Goal: Task Accomplishment & Management: Complete application form

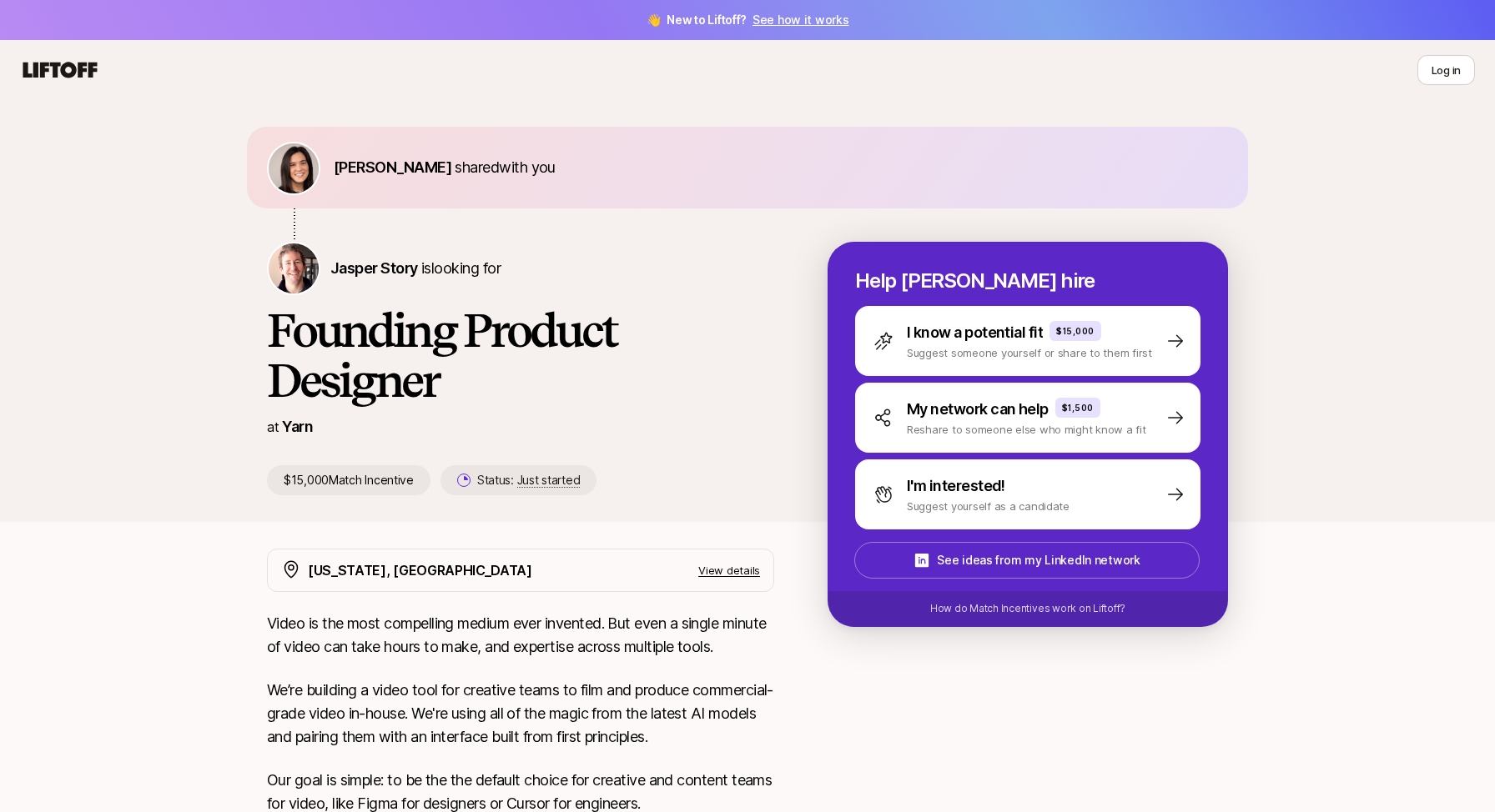
click at [525, 377] on h1 "Founding Product Designer" at bounding box center [521, 354] width 507 height 100
type textarea "Founding Product Designer"
click at [525, 377] on h1 "Founding Product Designer" at bounding box center [521, 354] width 507 height 100
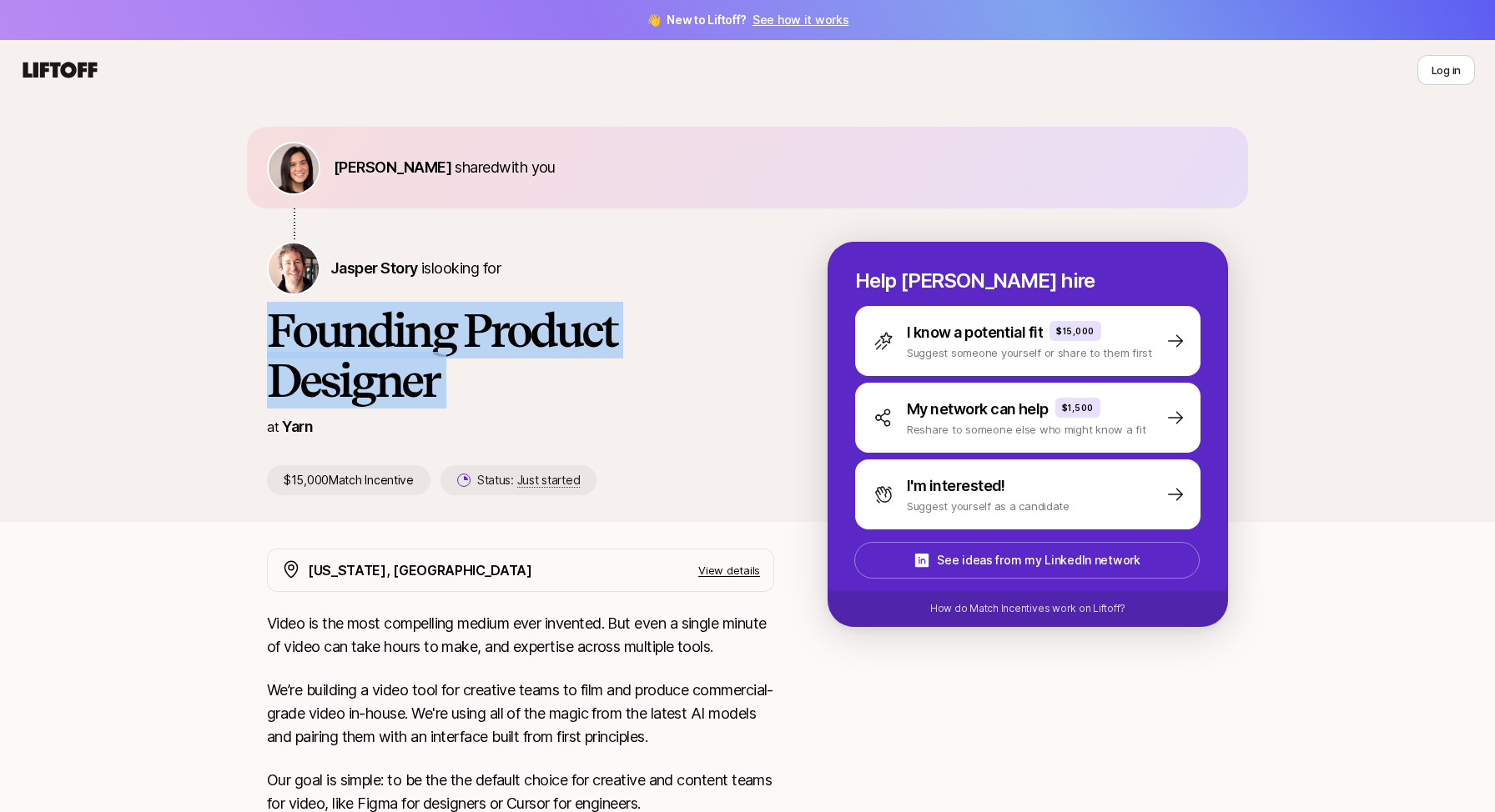
click at [483, 373] on h1 "Founding Product Designer" at bounding box center [521, 354] width 507 height 100
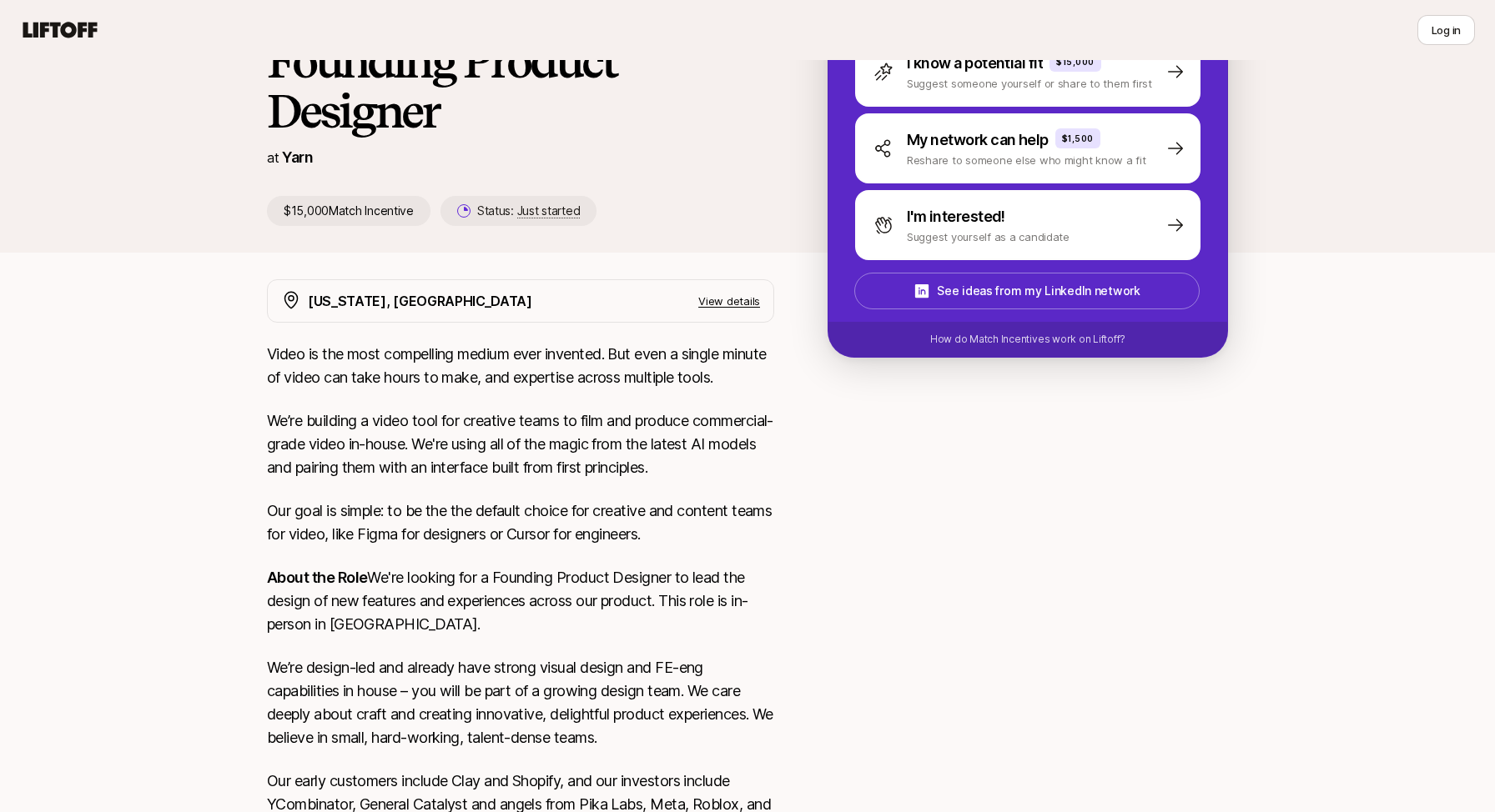
scroll to position [277, 0]
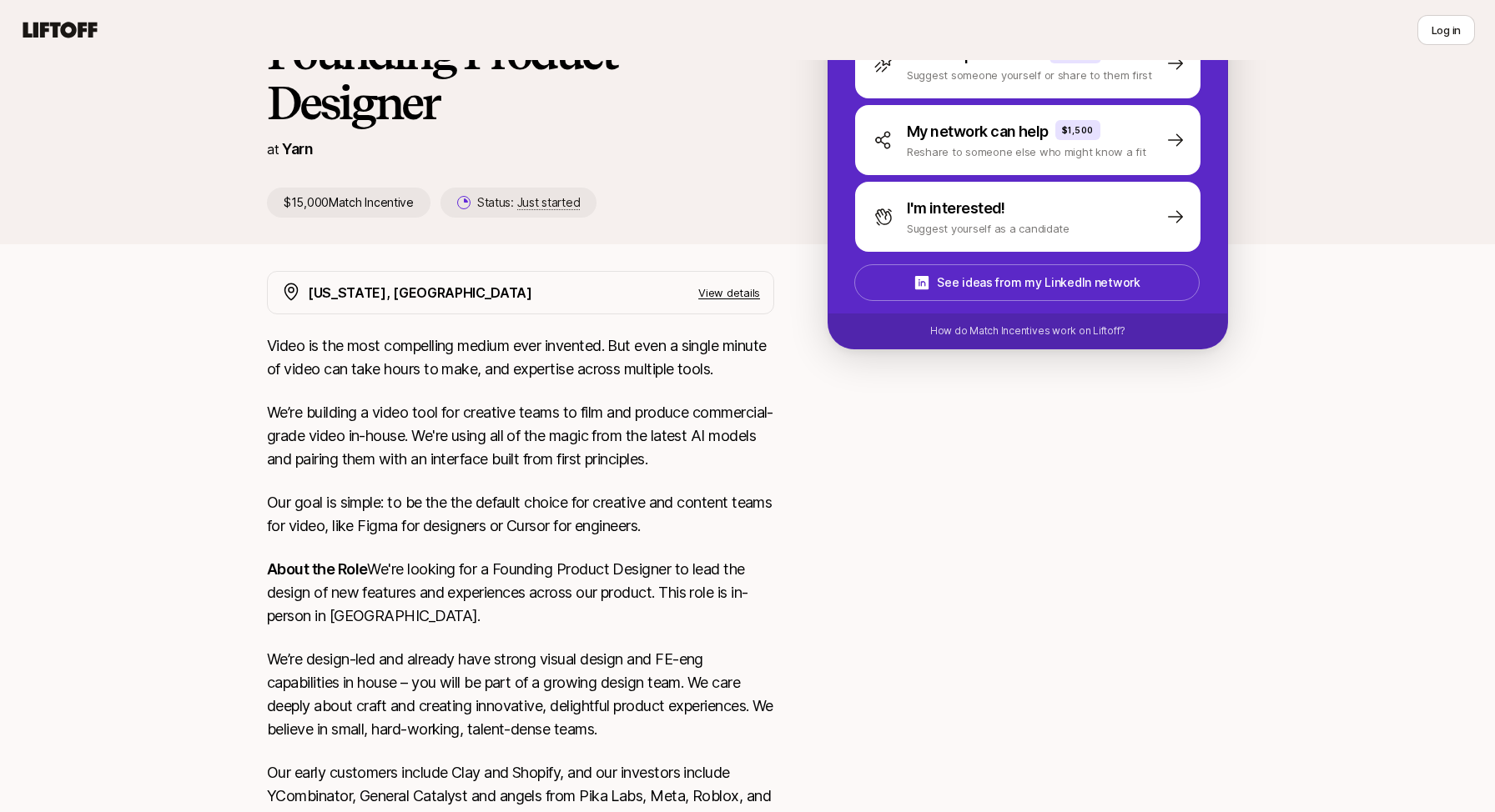
click at [483, 373] on p "Video is the most compelling medium ever invented. But even a single minute of …" at bounding box center [521, 358] width 507 height 47
click at [448, 429] on p "We’re building a video tool for creative teams to film and produce commercial-g…" at bounding box center [521, 436] width 507 height 70
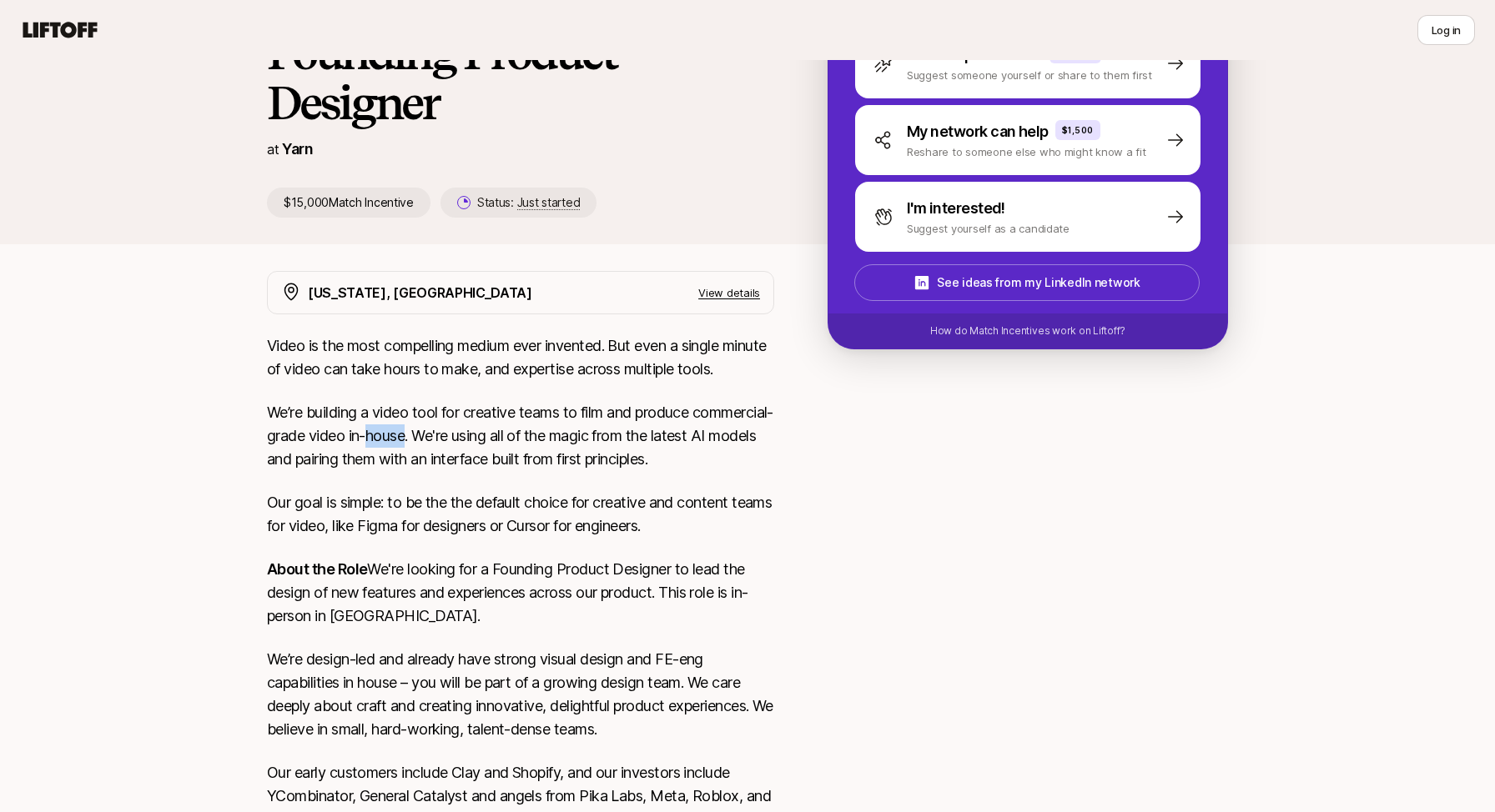
click at [448, 429] on p "We’re building a video tool for creative teams to film and produce commercial-g…" at bounding box center [521, 436] width 507 height 70
click at [396, 412] on p "We’re building a video tool for creative teams to film and produce commercial-g…" at bounding box center [521, 436] width 507 height 70
click at [362, 374] on p "Video is the most compelling medium ever invented. But even a single minute of …" at bounding box center [521, 358] width 507 height 47
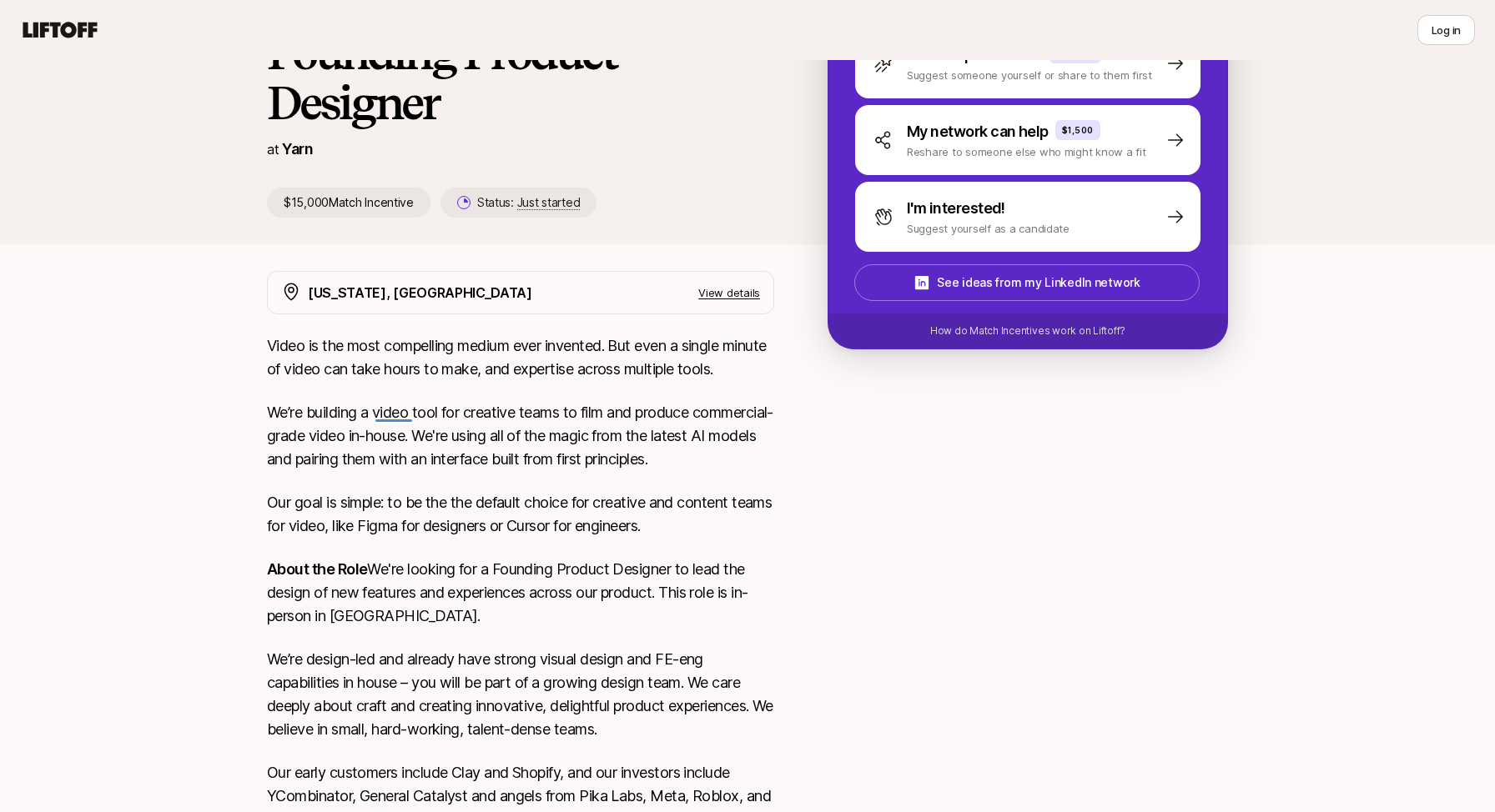
click at [362, 374] on p "Video is the most compelling medium ever invented. But even a single minute of …" at bounding box center [521, 358] width 507 height 47
click at [383, 357] on p "Video is the most compelling medium ever invented. But even a single minute of …" at bounding box center [521, 358] width 507 height 47
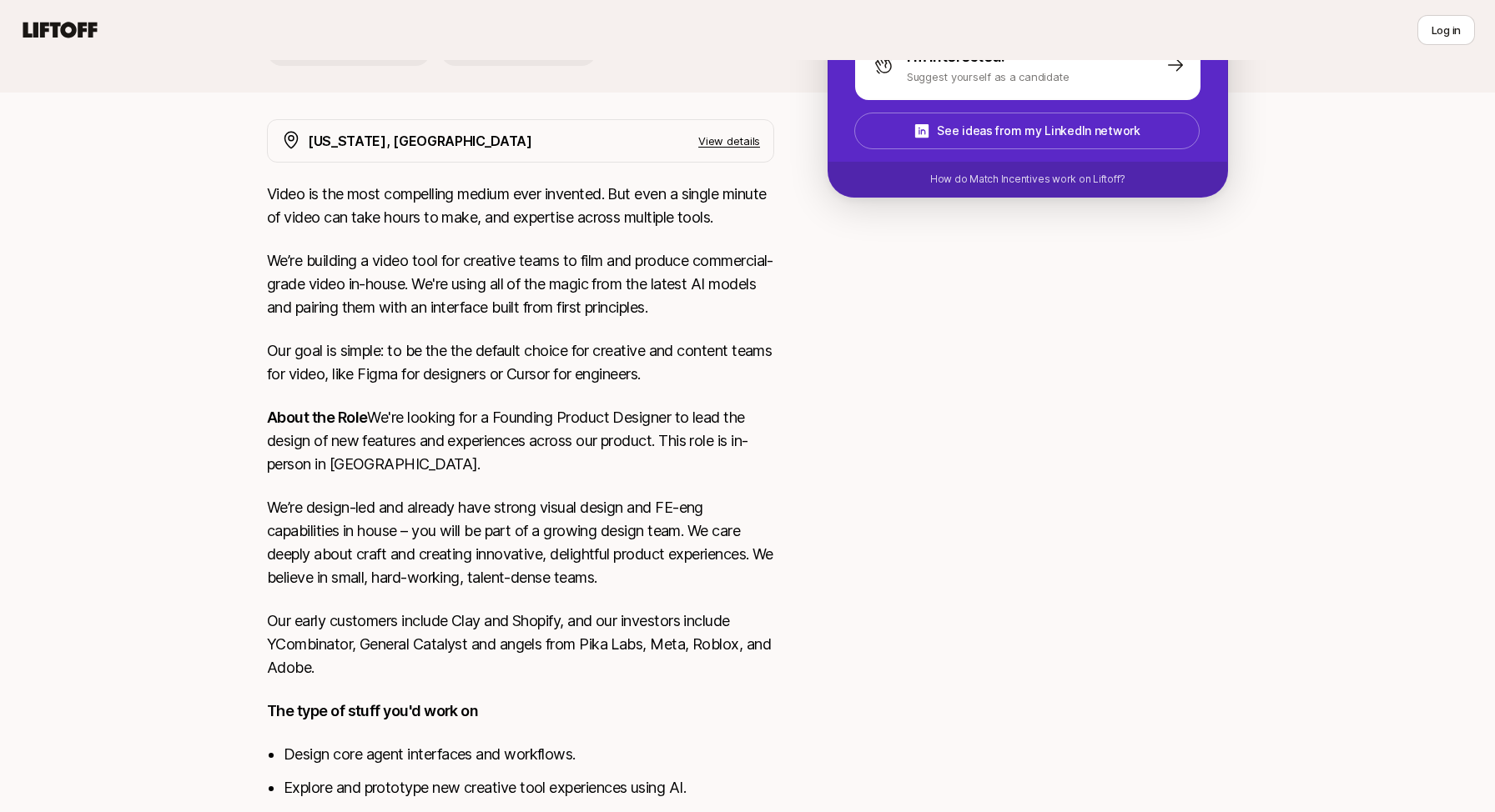
scroll to position [431, 0]
click at [383, 357] on p "Our goal is simple: to be the the default choice for creative and content teams…" at bounding box center [521, 361] width 507 height 47
click at [340, 353] on p "Our goal is simple: to be the the default choice for creative and content teams…" at bounding box center [521, 361] width 507 height 47
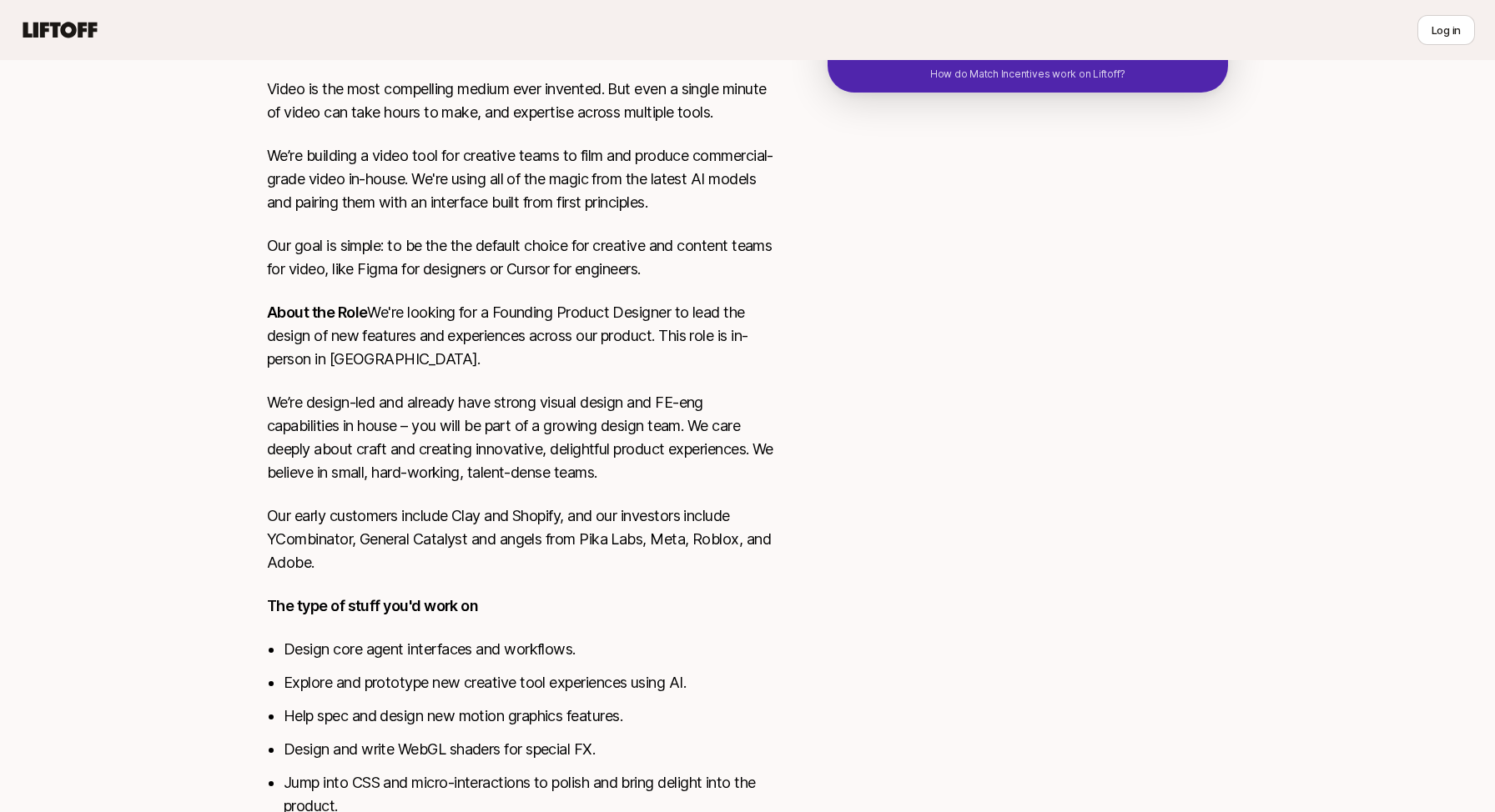
scroll to position [535, 0]
click at [340, 353] on p "About the Role We're looking for a Founding Product Designer to lead the design…" at bounding box center [521, 336] width 507 height 70
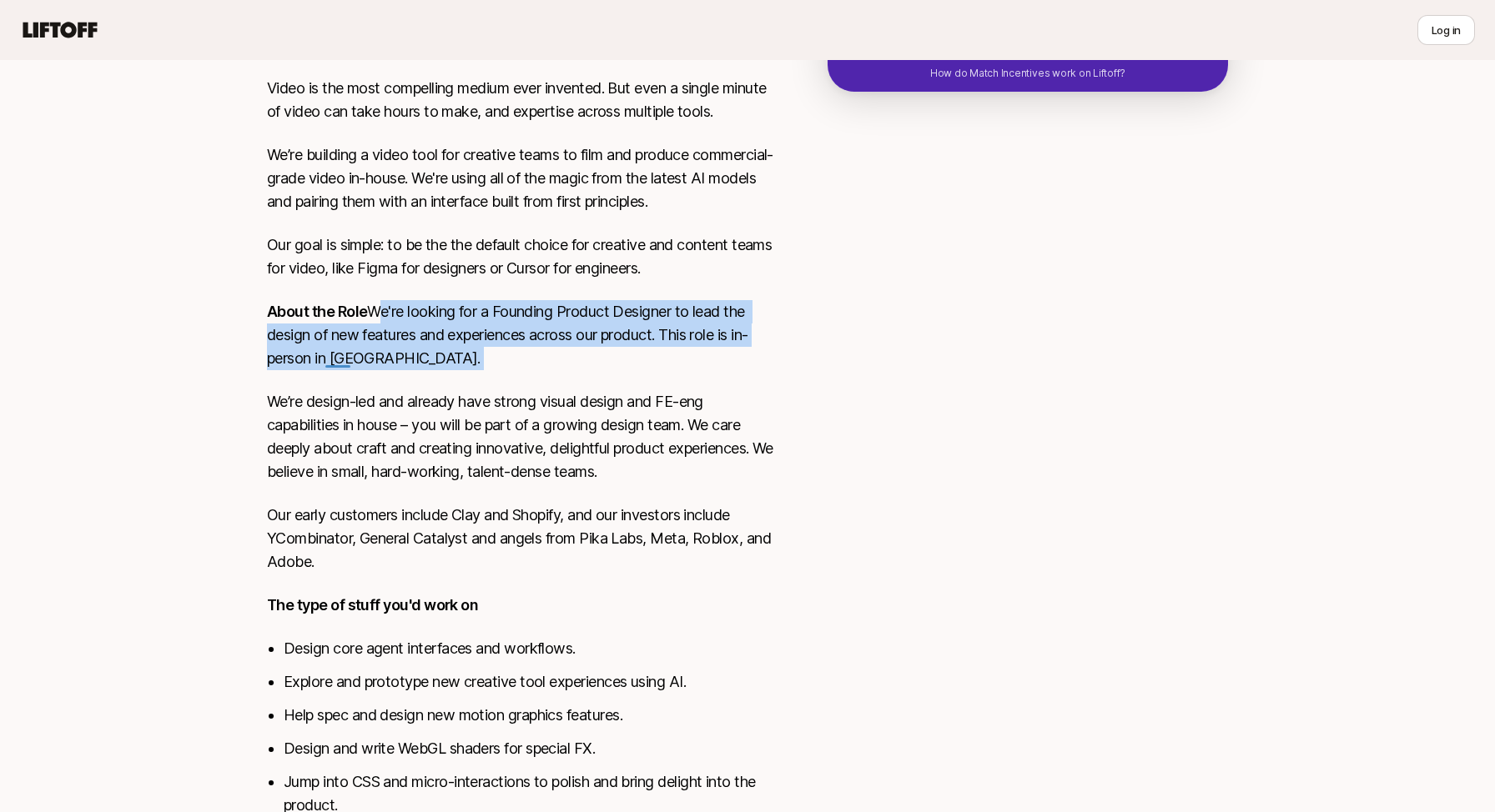
click at [306, 353] on p "About the Role We're looking for a Founding Product Designer to lead the design…" at bounding box center [521, 336] width 507 height 70
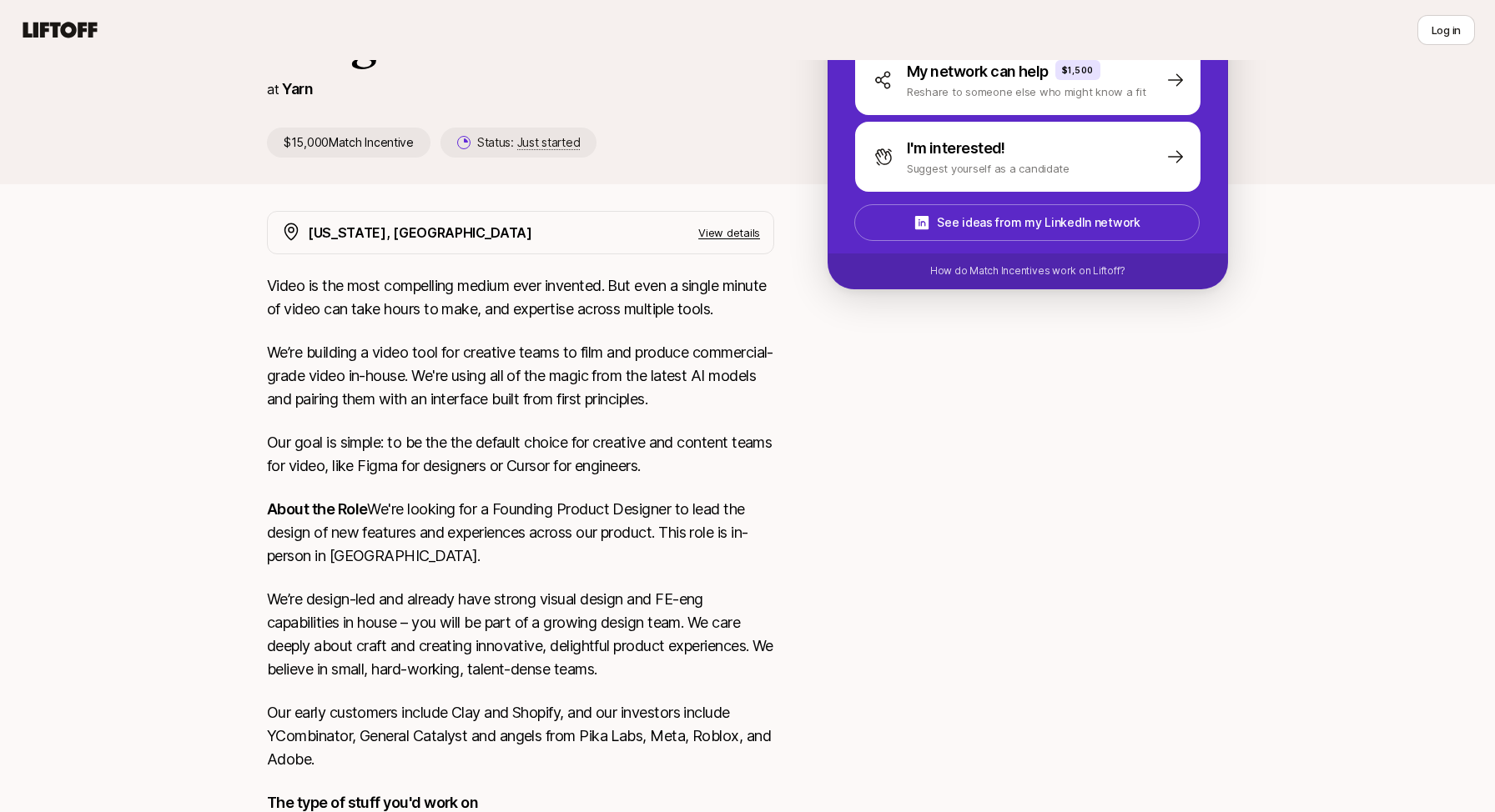
scroll to position [0, 0]
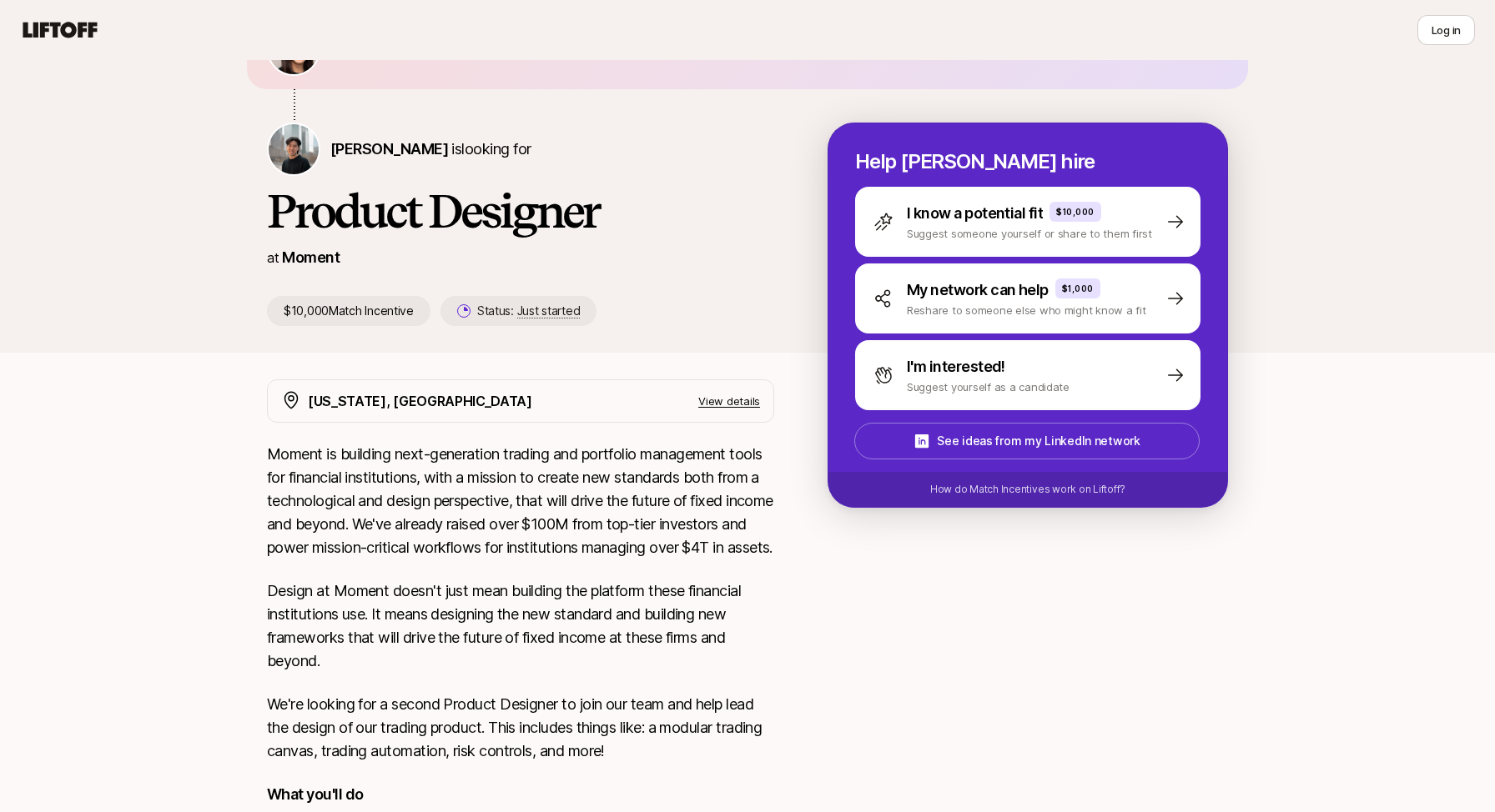
scroll to position [150, 0]
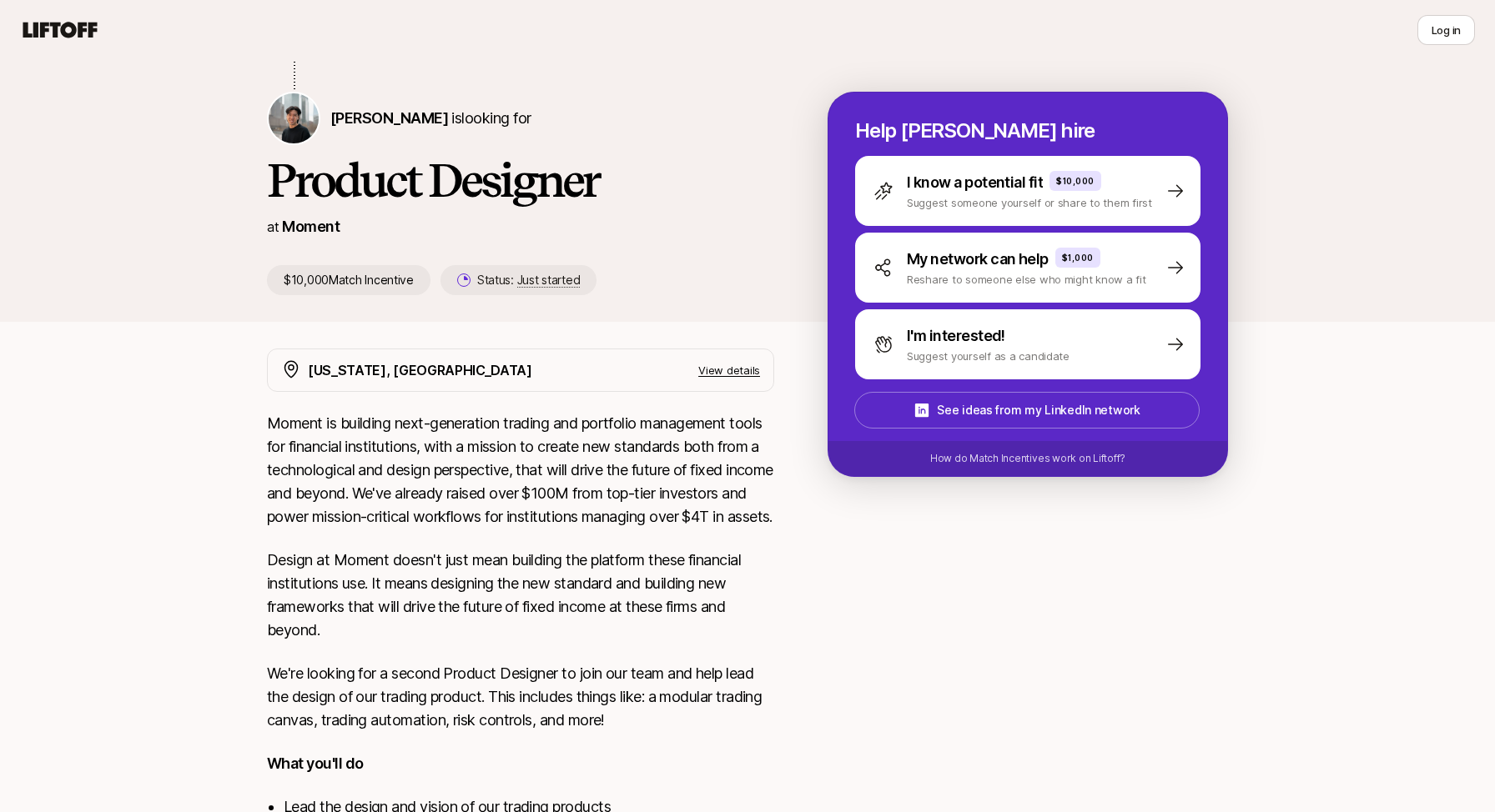
click at [353, 474] on p "Moment is building next-generation trading and portfolio management tools for f…" at bounding box center [521, 470] width 507 height 117
type textarea "technological"
click at [353, 474] on p "Moment is building next-generation trading and portfolio management tools for f…" at bounding box center [521, 470] width 507 height 117
click at [305, 498] on p "Moment is building next-generation trading and portfolio management tools for f…" at bounding box center [521, 470] width 507 height 117
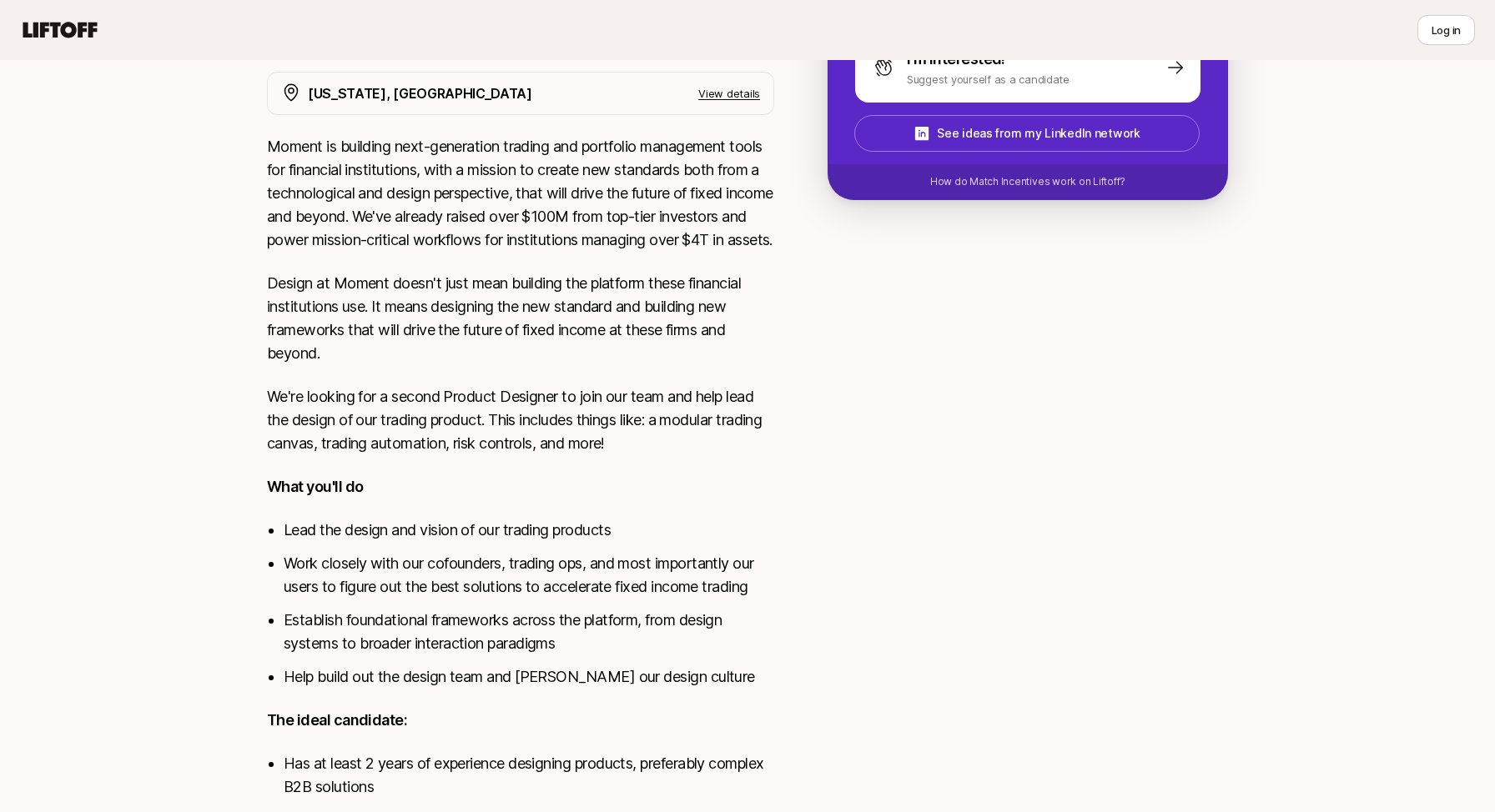
scroll to position [0, 0]
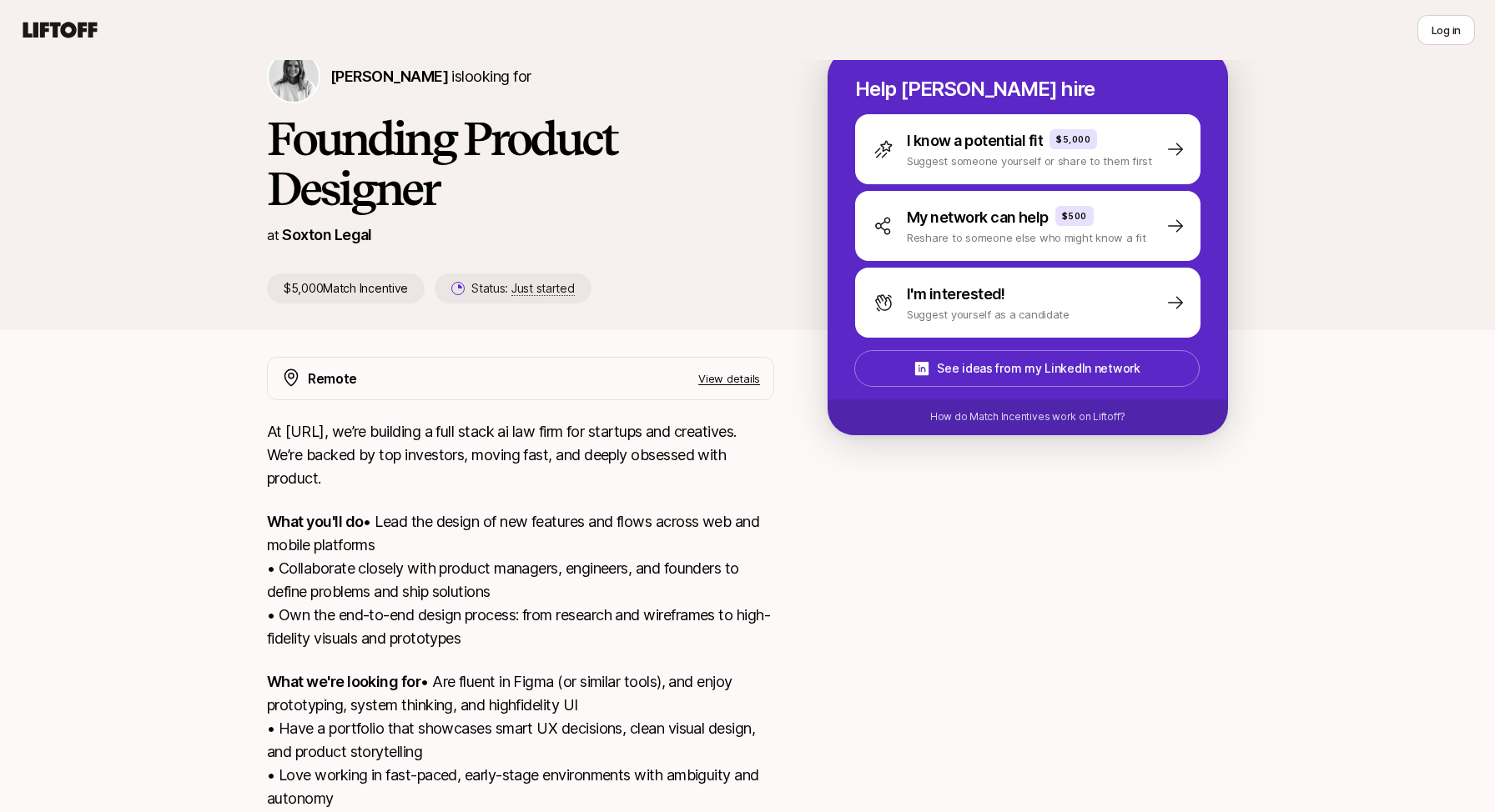
scroll to position [225, 0]
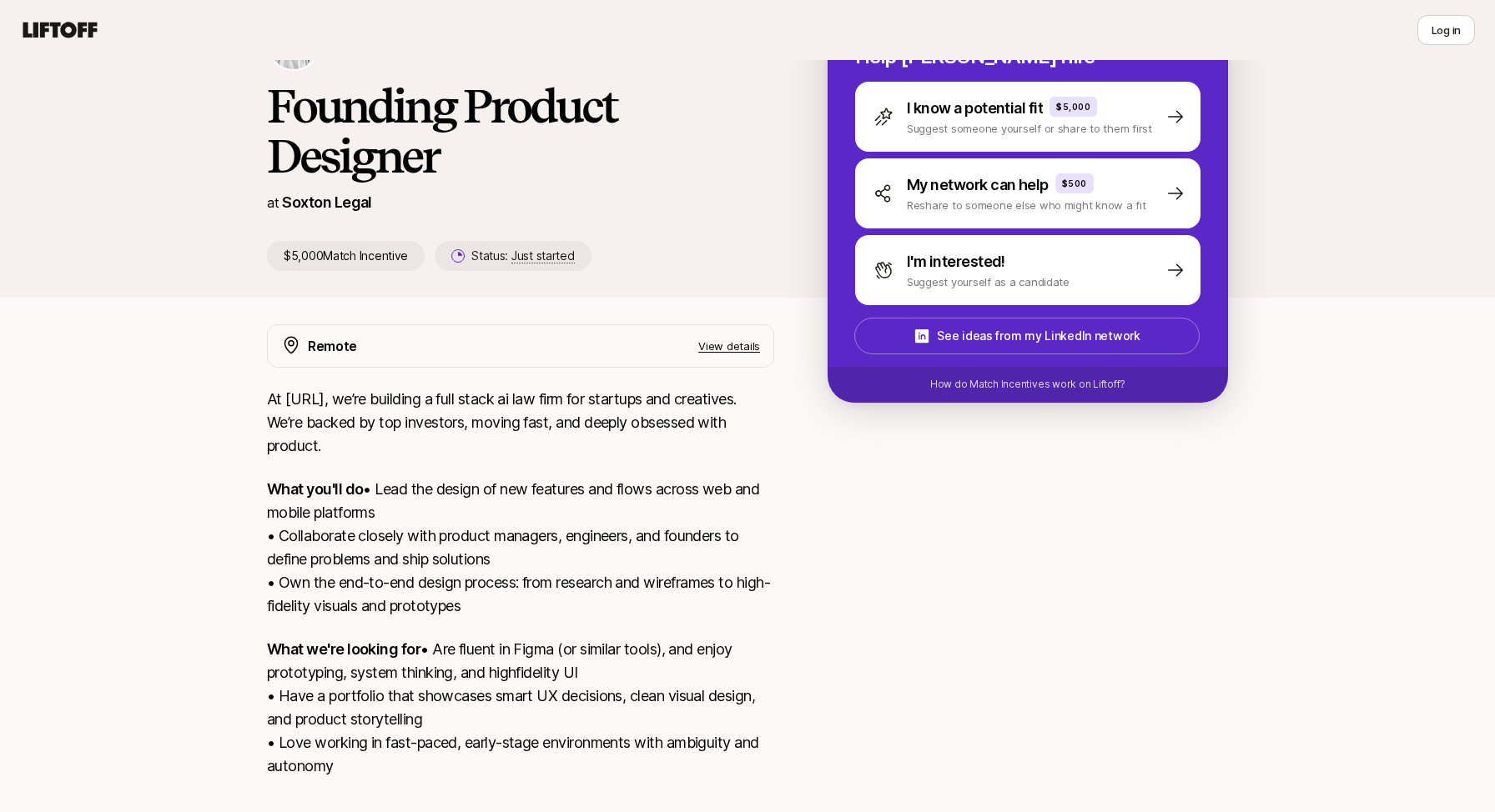
click at [267, 469] on div "At [URL], we’re building a full stack ai law firm for startups and creatives. W…" at bounding box center [521, 593] width 507 height 410
type textarea "What"
click at [267, 469] on div "At [URL], we’re building a full stack ai law firm for startups and creatives. W…" at bounding box center [521, 593] width 507 height 410
click at [261, 517] on div "Remote View details At [URL], we’re building a full stack ai law firm for start…" at bounding box center [748, 561] width 1001 height 474
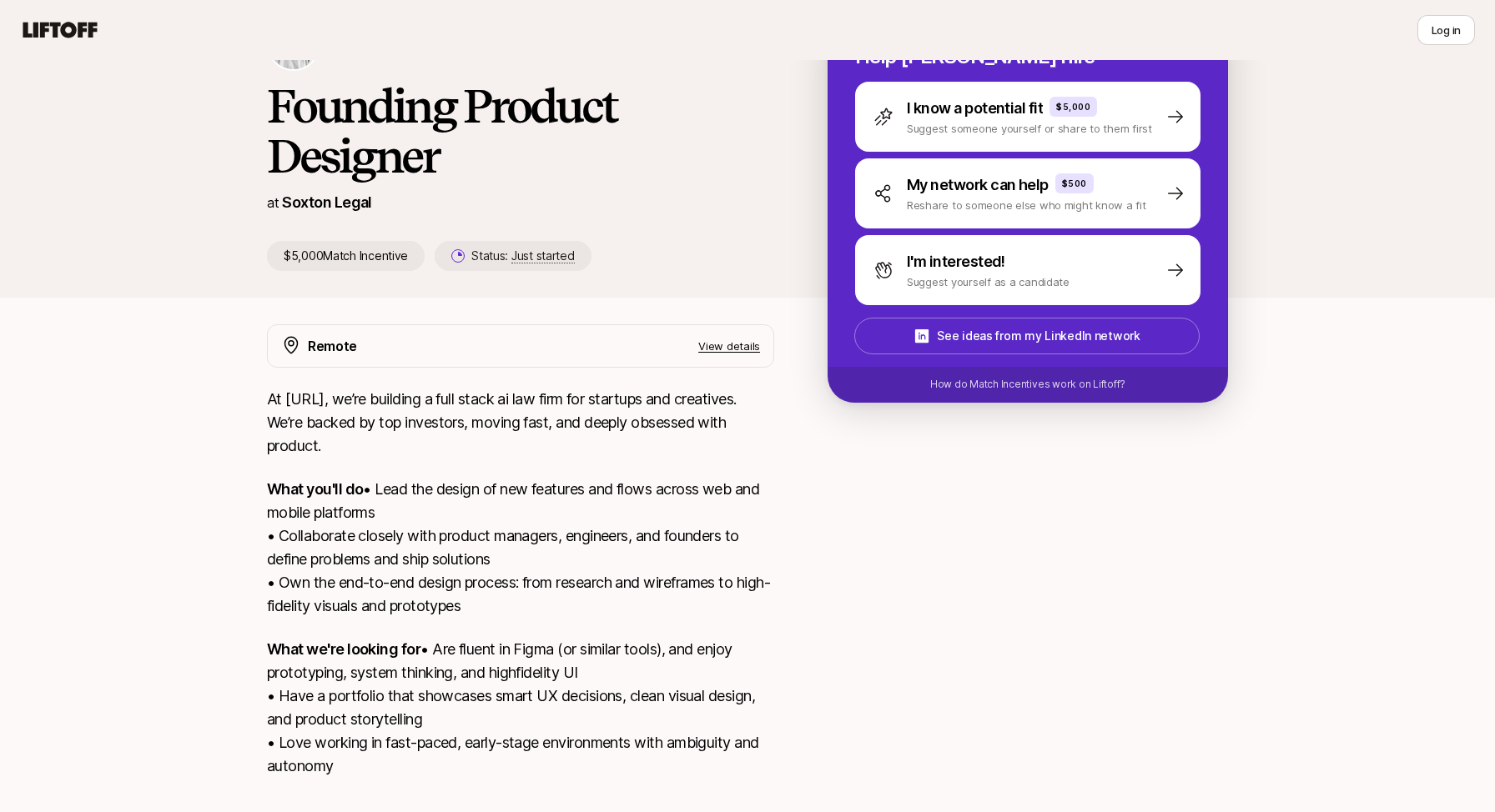
scroll to position [310, 0]
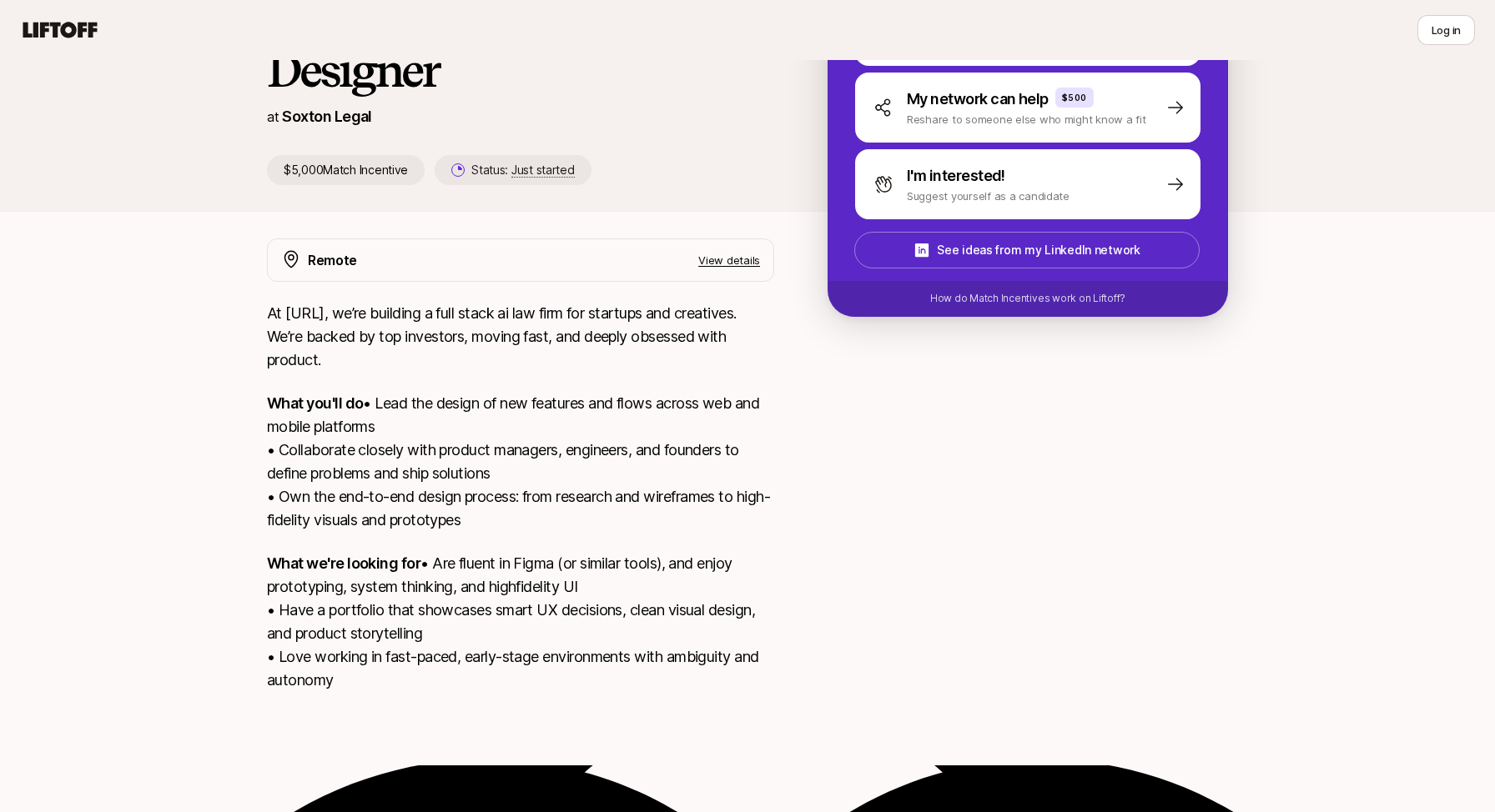
click at [284, 603] on p "What we're looking for • Are fluent in Figma (or similar tools), and enjoy prot…" at bounding box center [521, 622] width 507 height 140
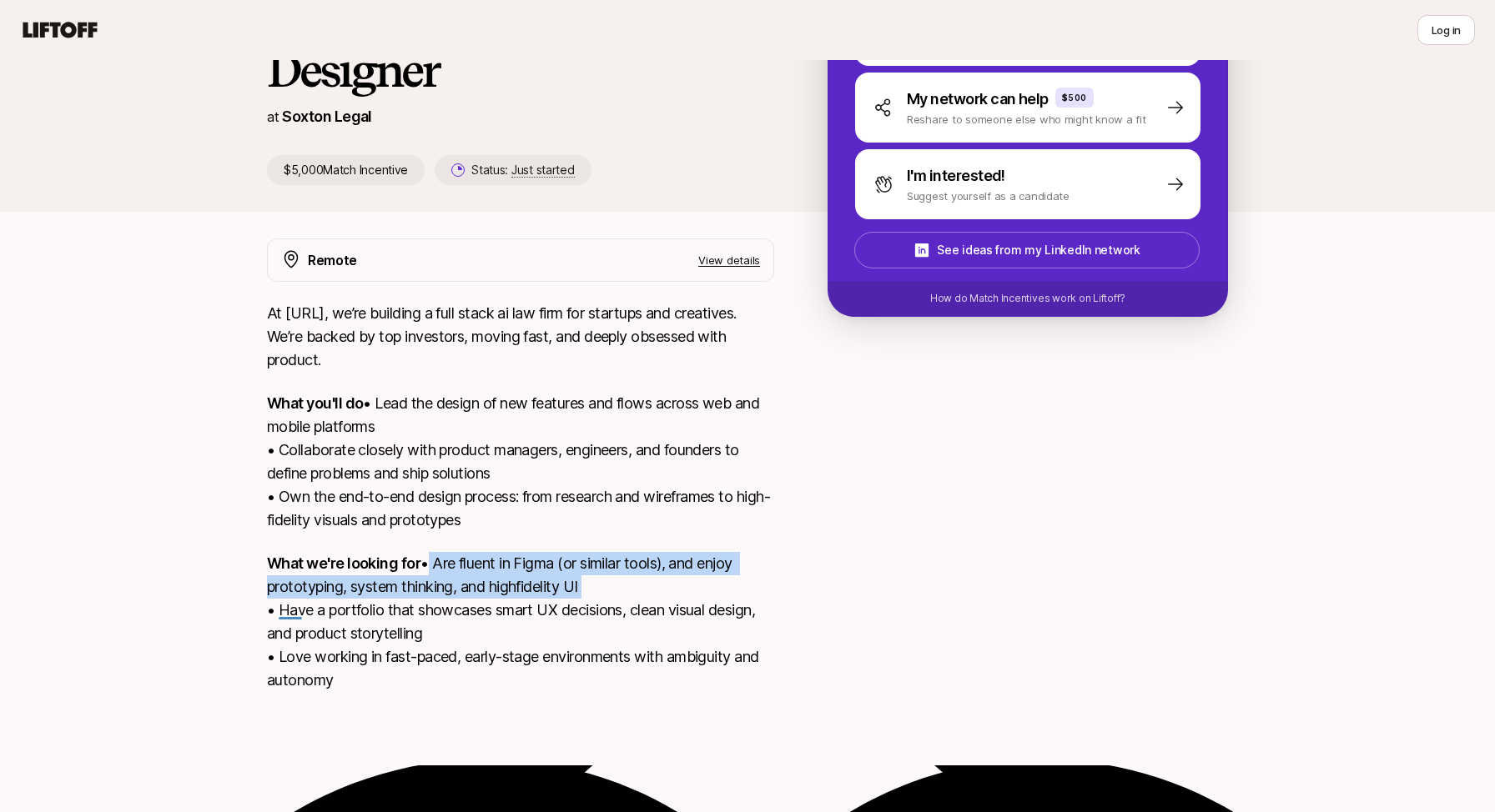
click at [274, 639] on p "What we're looking for • Are fluent in Figma (or similar tools), and enjoy prot…" at bounding box center [521, 622] width 507 height 140
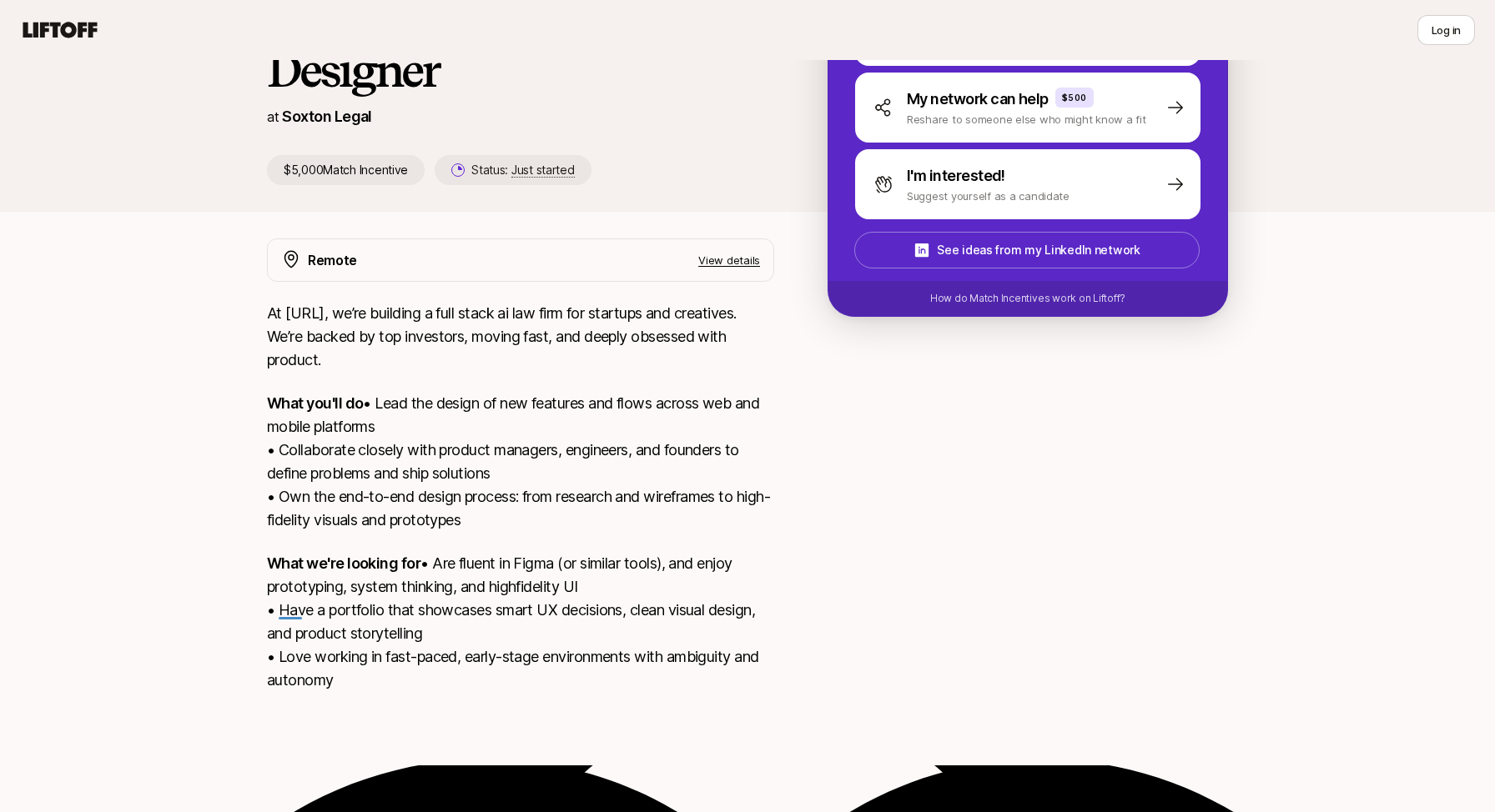
click at [274, 639] on p "What we're looking for • Are fluent in Figma (or similar tools), and enjoy prot…" at bounding box center [521, 622] width 507 height 140
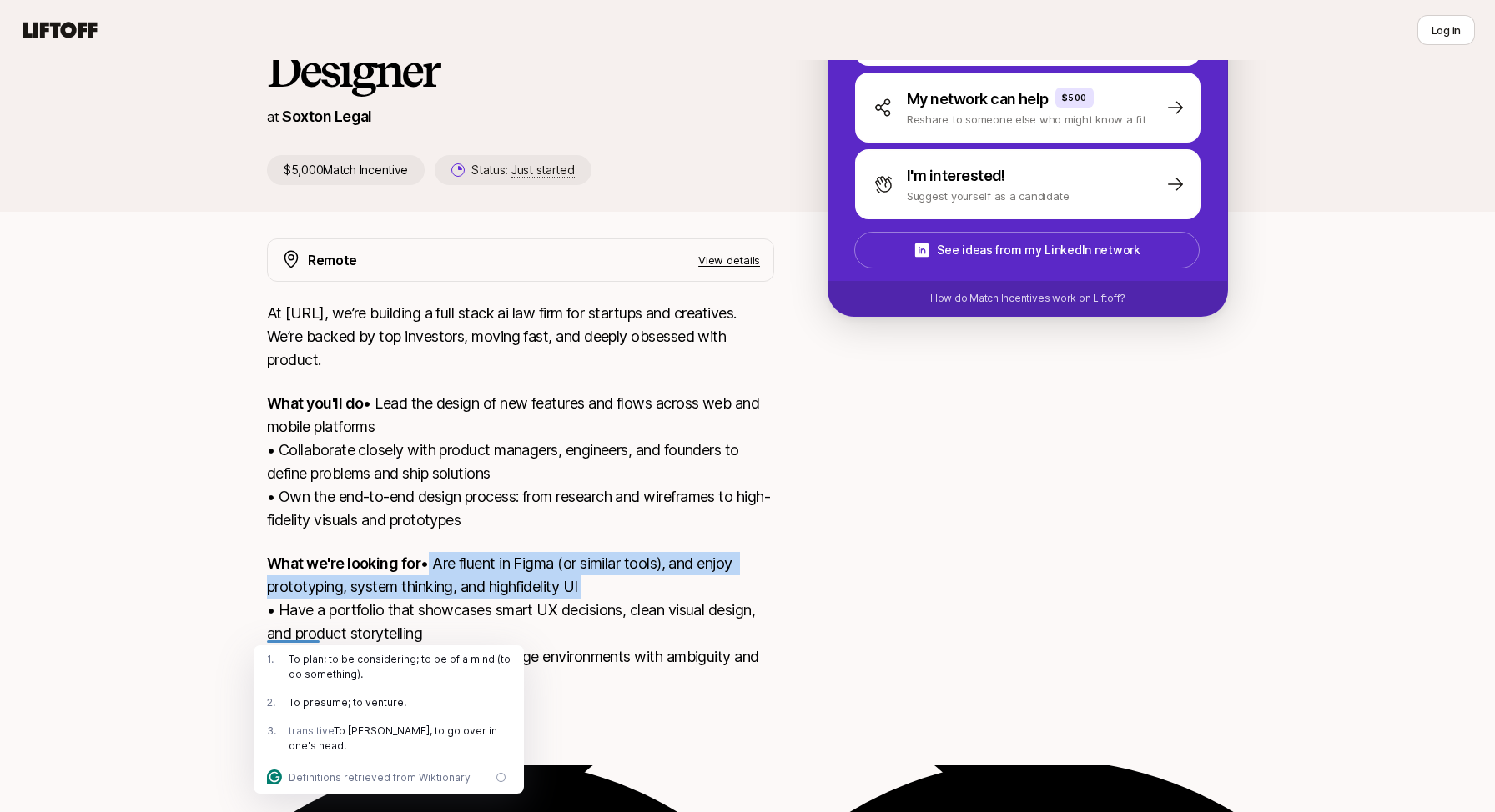
click at [274, 686] on div "1 . To plan; to be considering; to be of a mind (to do something)." at bounding box center [389, 667] width 270 height 44
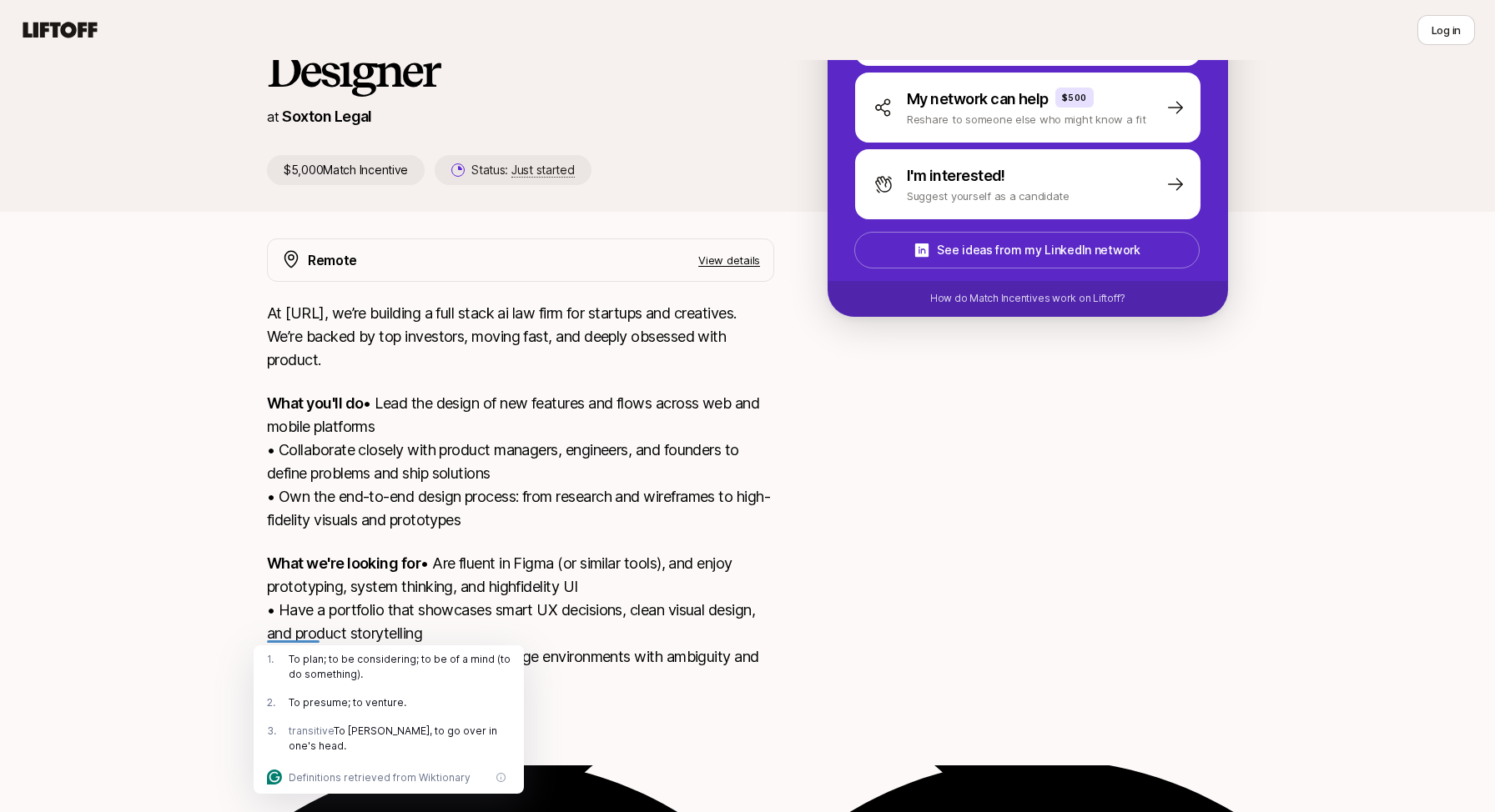
click at [274, 686] on div "1 . To plan; to be considering; to be of a mind (to do something)." at bounding box center [389, 667] width 270 height 44
click at [313, 486] on p "What you'll do • Lead the design of new features and flows across web and mobil…" at bounding box center [521, 462] width 507 height 140
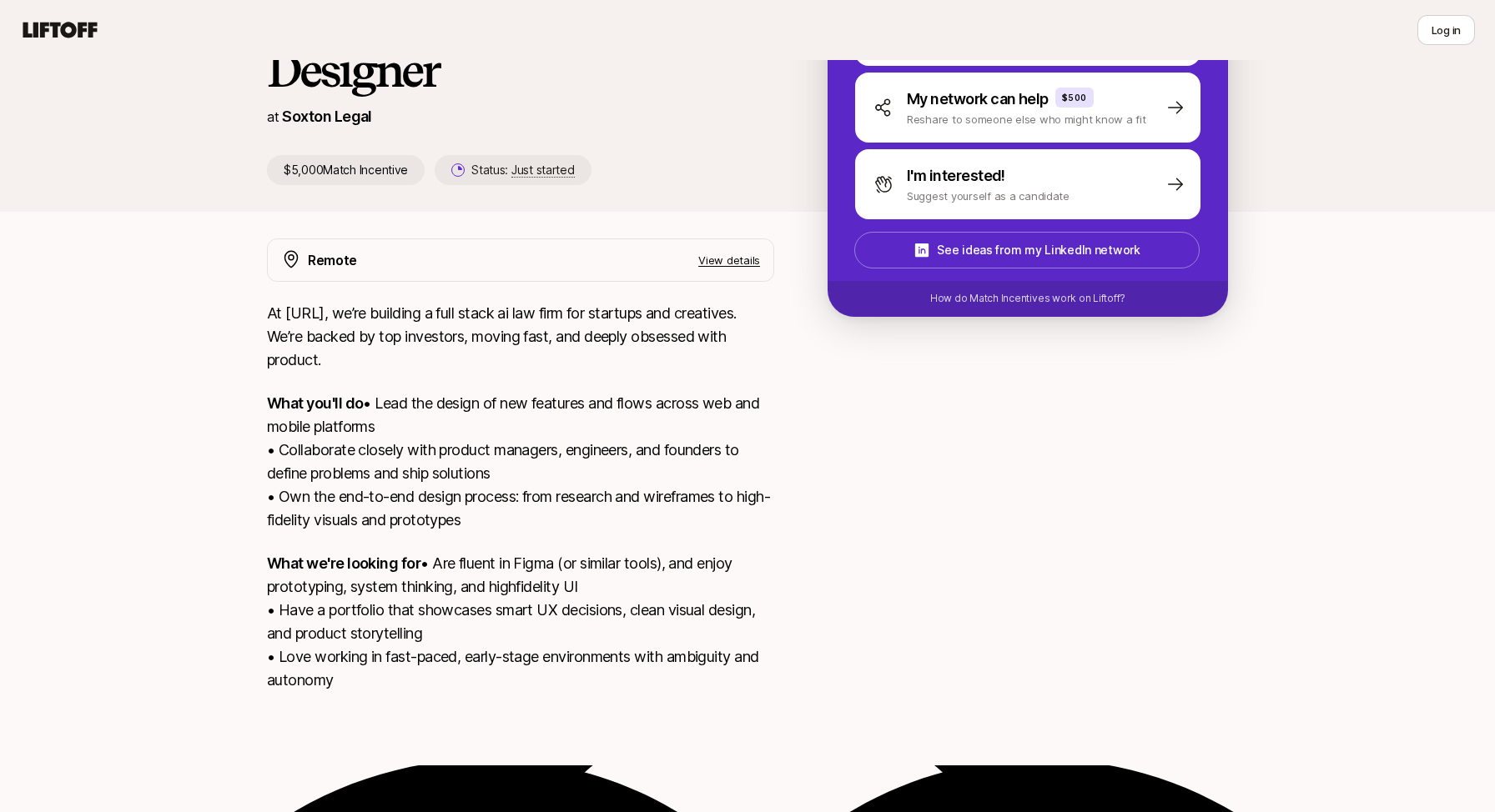
click at [313, 486] on p "What you'll do • Lead the design of new features and flows across web and mobil…" at bounding box center [521, 462] width 507 height 140
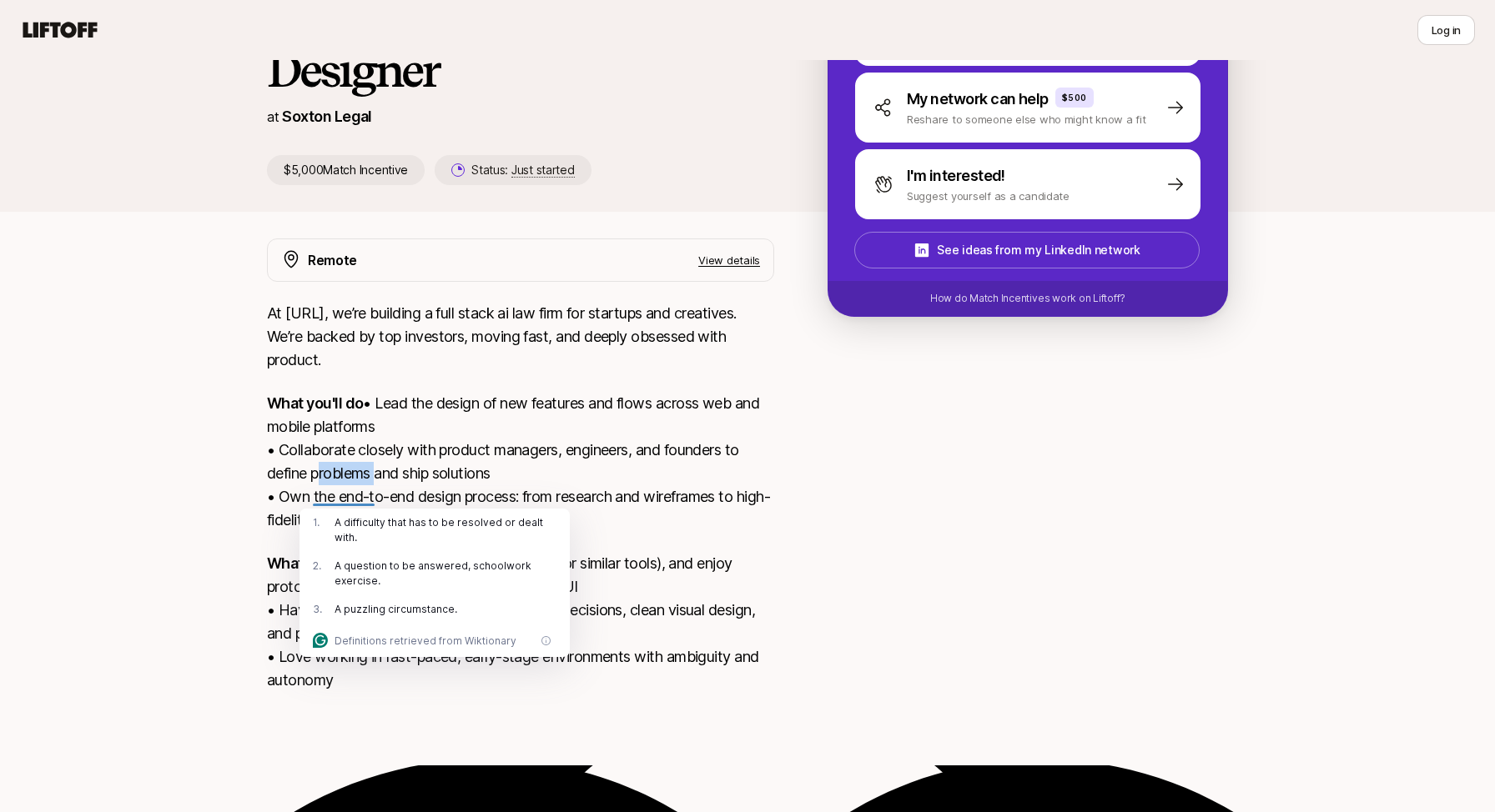
click at [313, 486] on p "What you'll do • Lead the design of new features and flows across web and mobil…" at bounding box center [521, 462] width 507 height 140
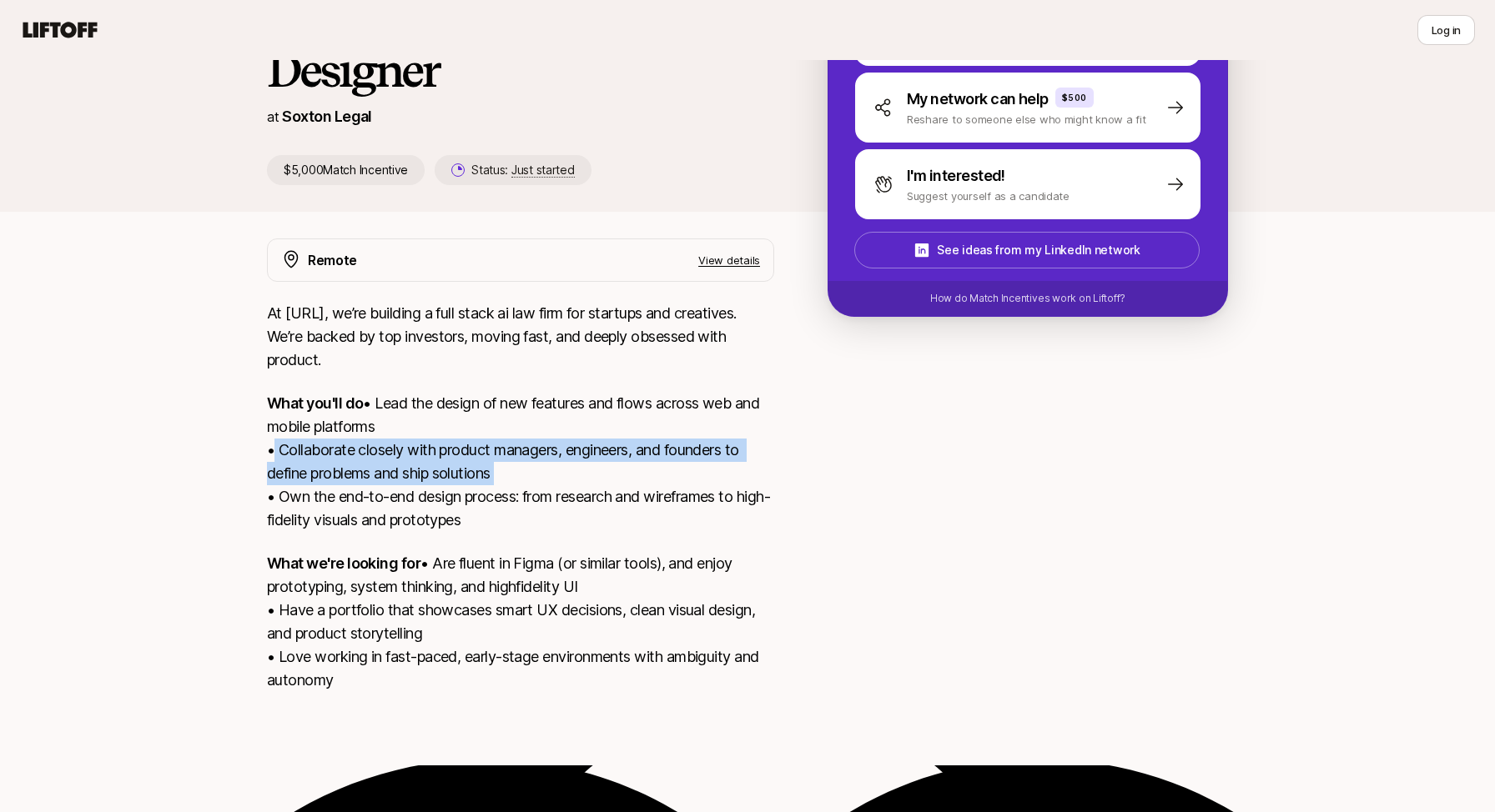
click at [322, 413] on p "What you'll do • Lead the design of new features and flows across web and mobil…" at bounding box center [521, 462] width 507 height 140
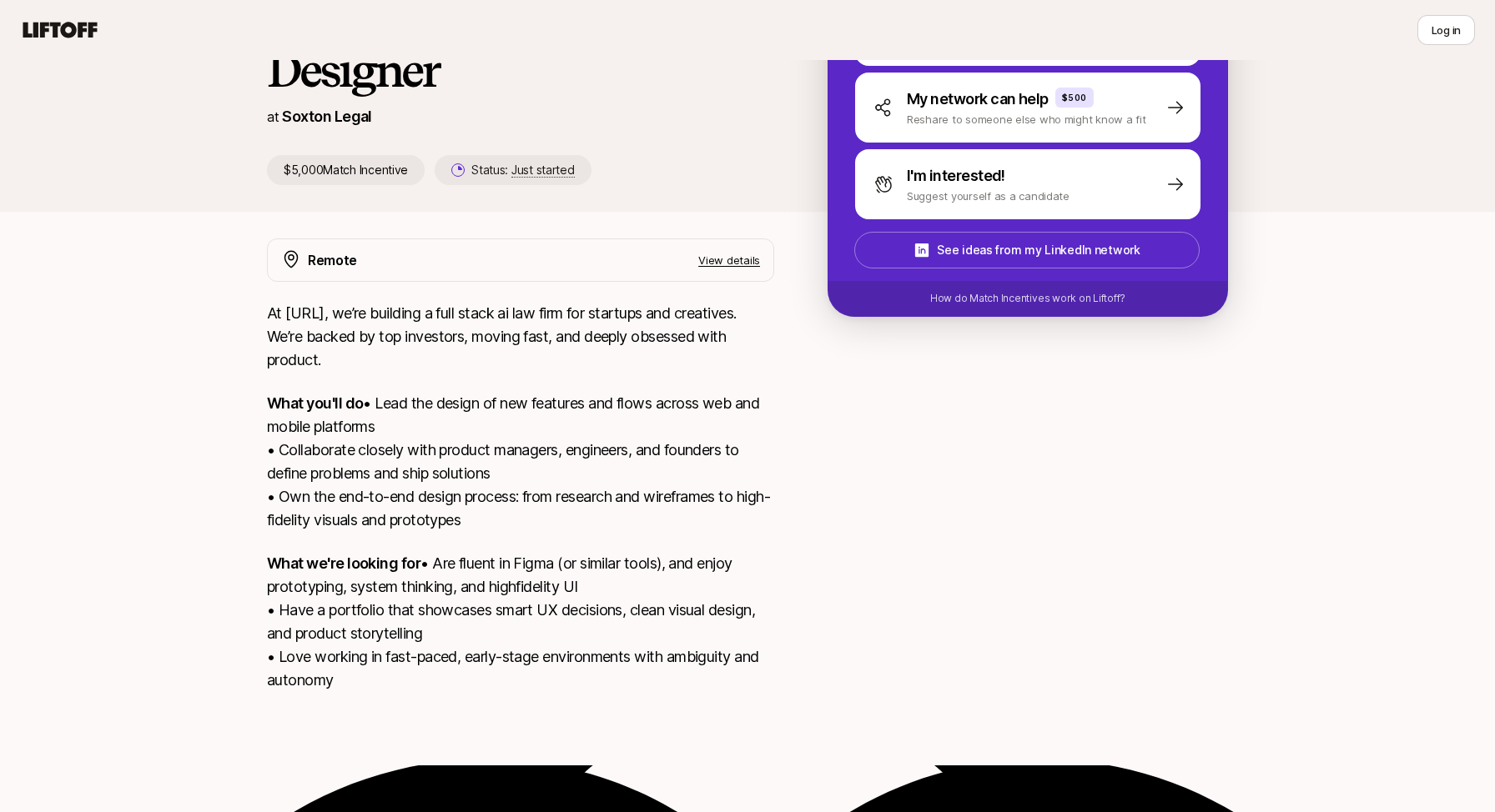
click at [322, 413] on p "What you'll do • Lead the design of new features and flows across web and mobil…" at bounding box center [521, 462] width 507 height 140
click at [319, 347] on p "At [URL], we’re building a full stack ai law firm for startups and creatives. W…" at bounding box center [521, 337] width 507 height 70
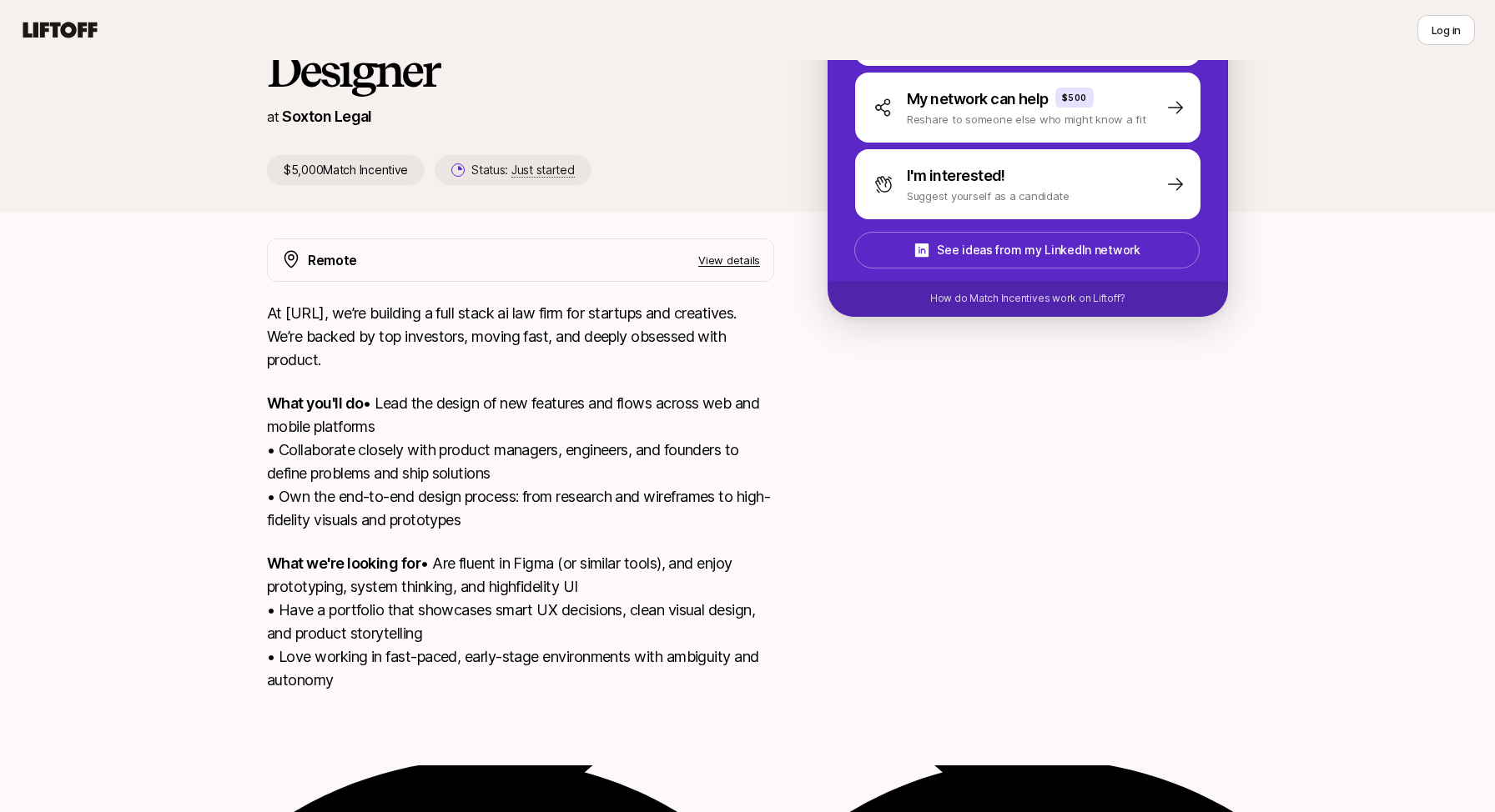
click at [337, 312] on p "At [URL], we’re building a full stack ai law firm for startups and creatives. W…" at bounding box center [521, 337] width 507 height 70
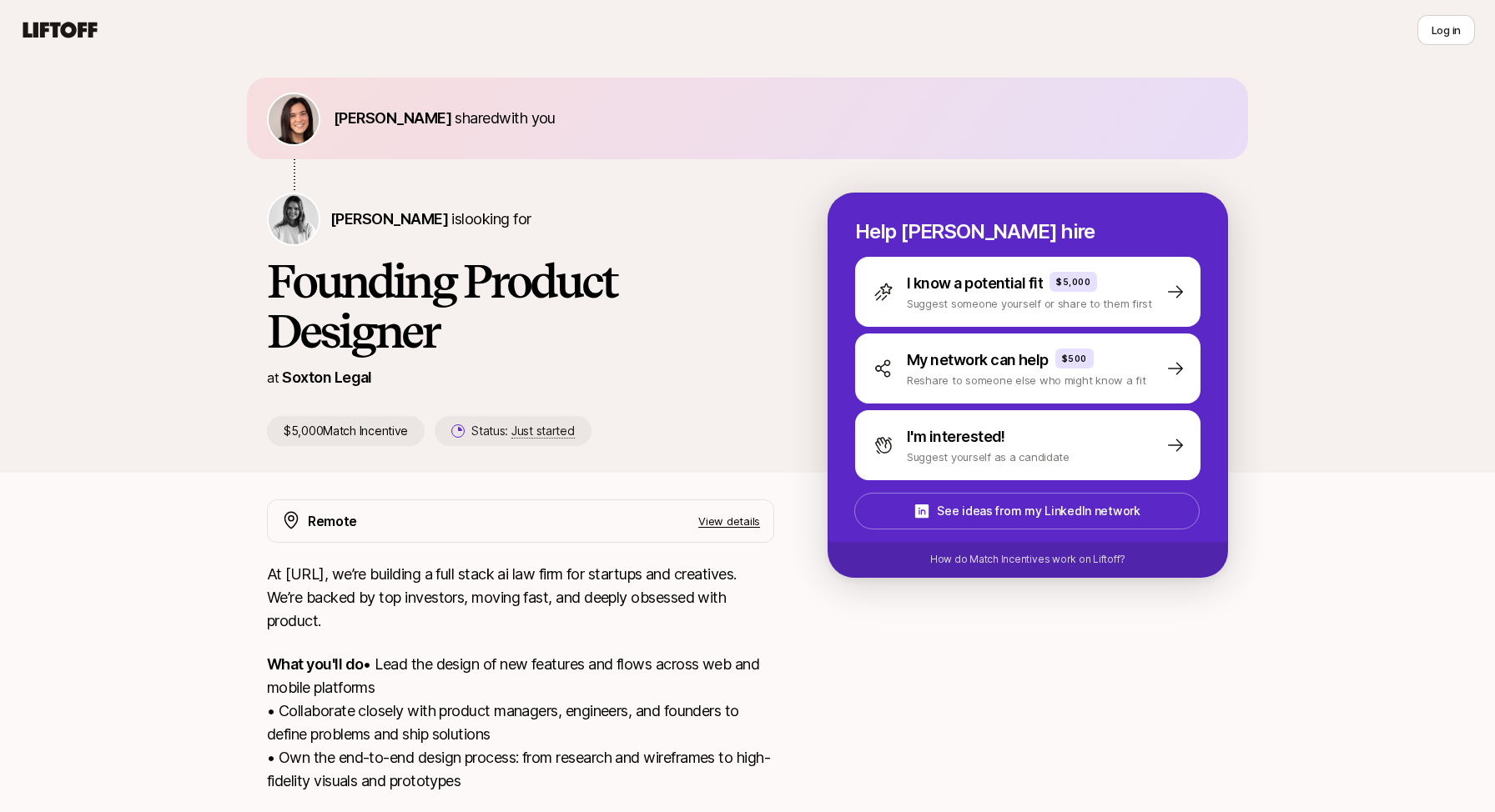
scroll to position [0, 0]
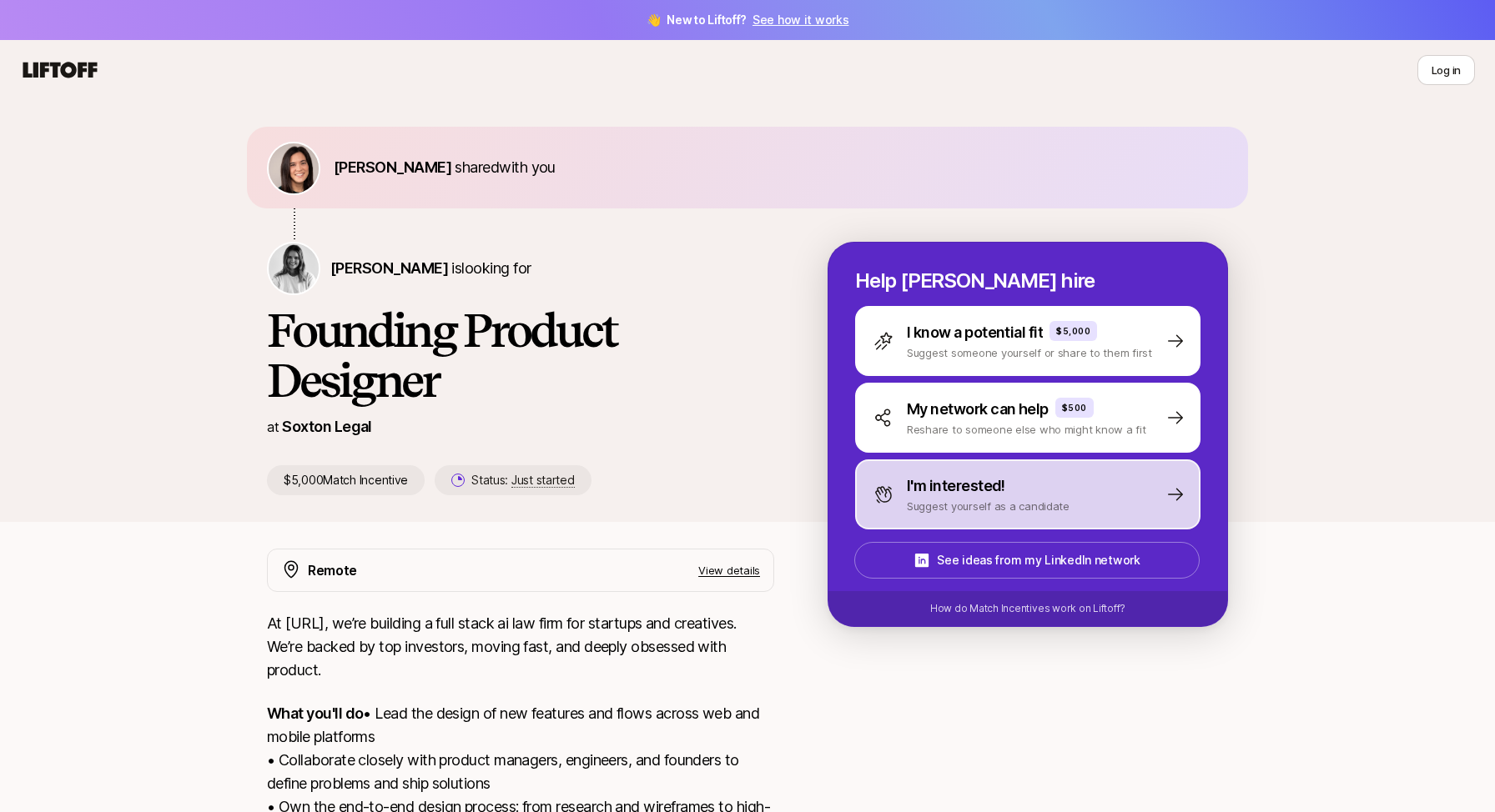
click at [937, 495] on p "I'm interested!" at bounding box center [956, 486] width 98 height 23
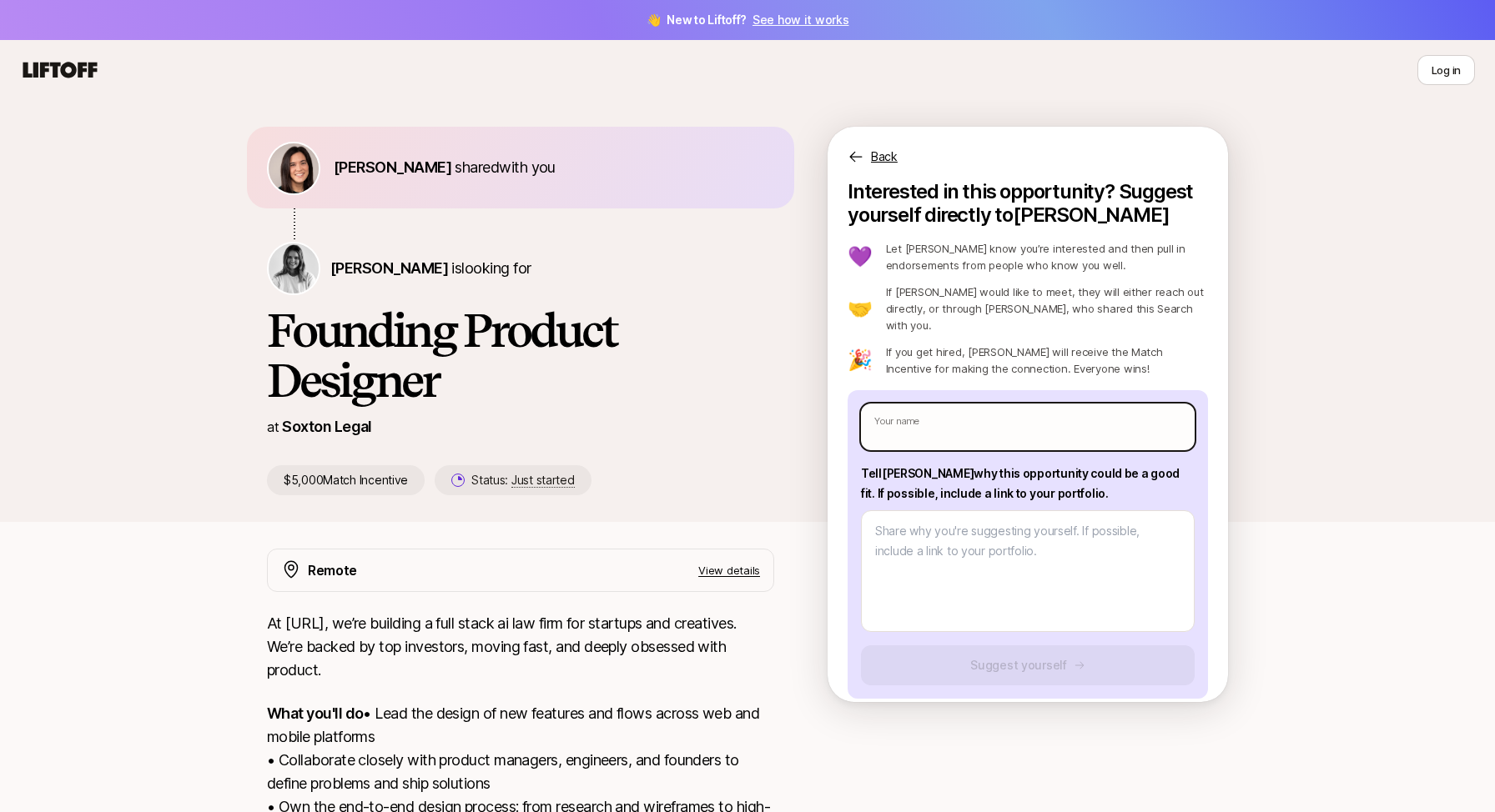
click at [929, 407] on input "text" at bounding box center [1028, 427] width 334 height 47
type textarea "x"
type input "Y"
type textarea "x"
type input "[PERSON_NAME]"
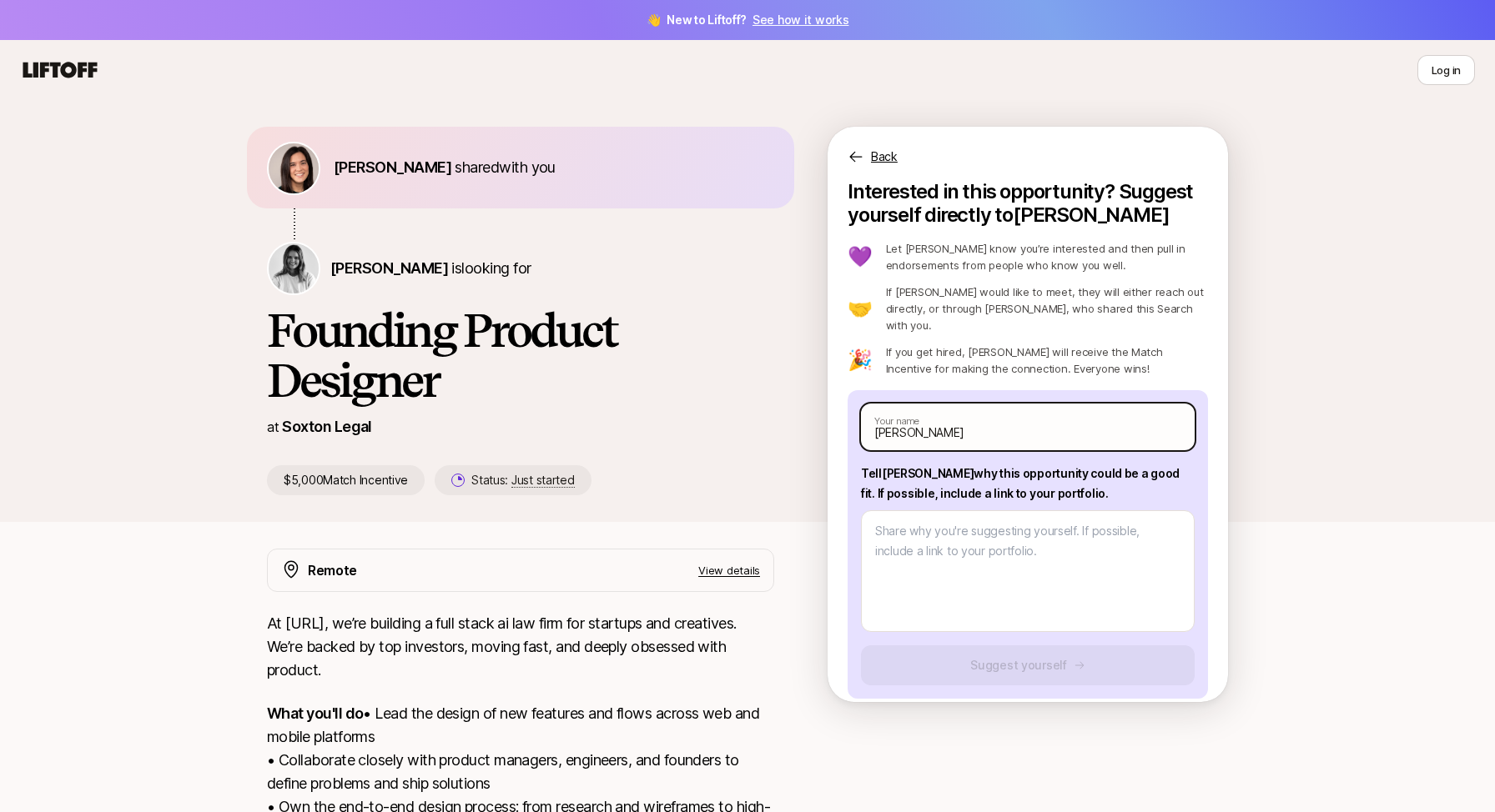
type textarea "x"
type input "Yit"
type textarea "x"
type input "Yitt"
type textarea "x"
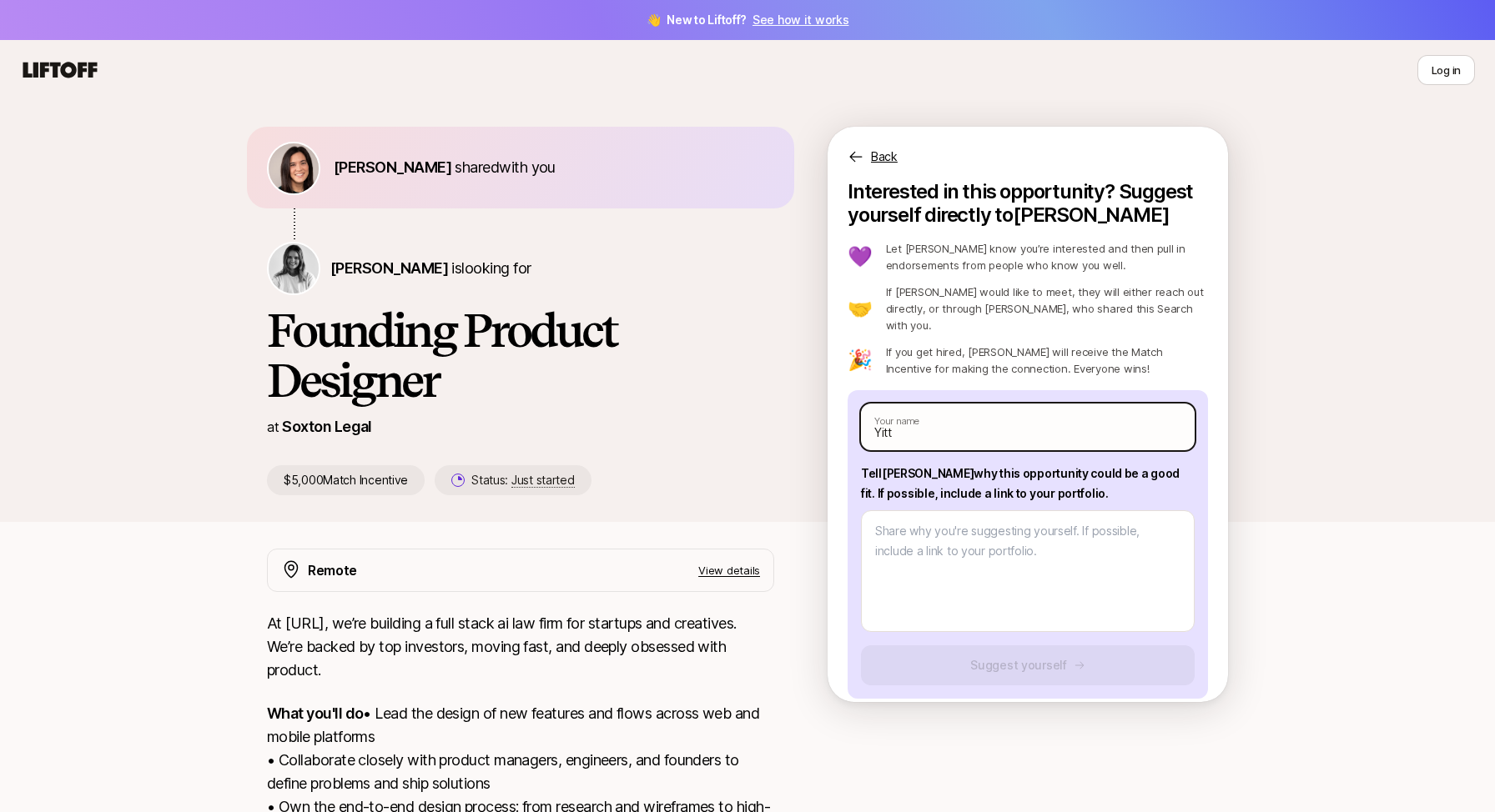
type input "[PERSON_NAME]"
type textarea "x"
type input "[PERSON_NAME]"
type textarea "x"
type input "[PERSON_NAME] F"
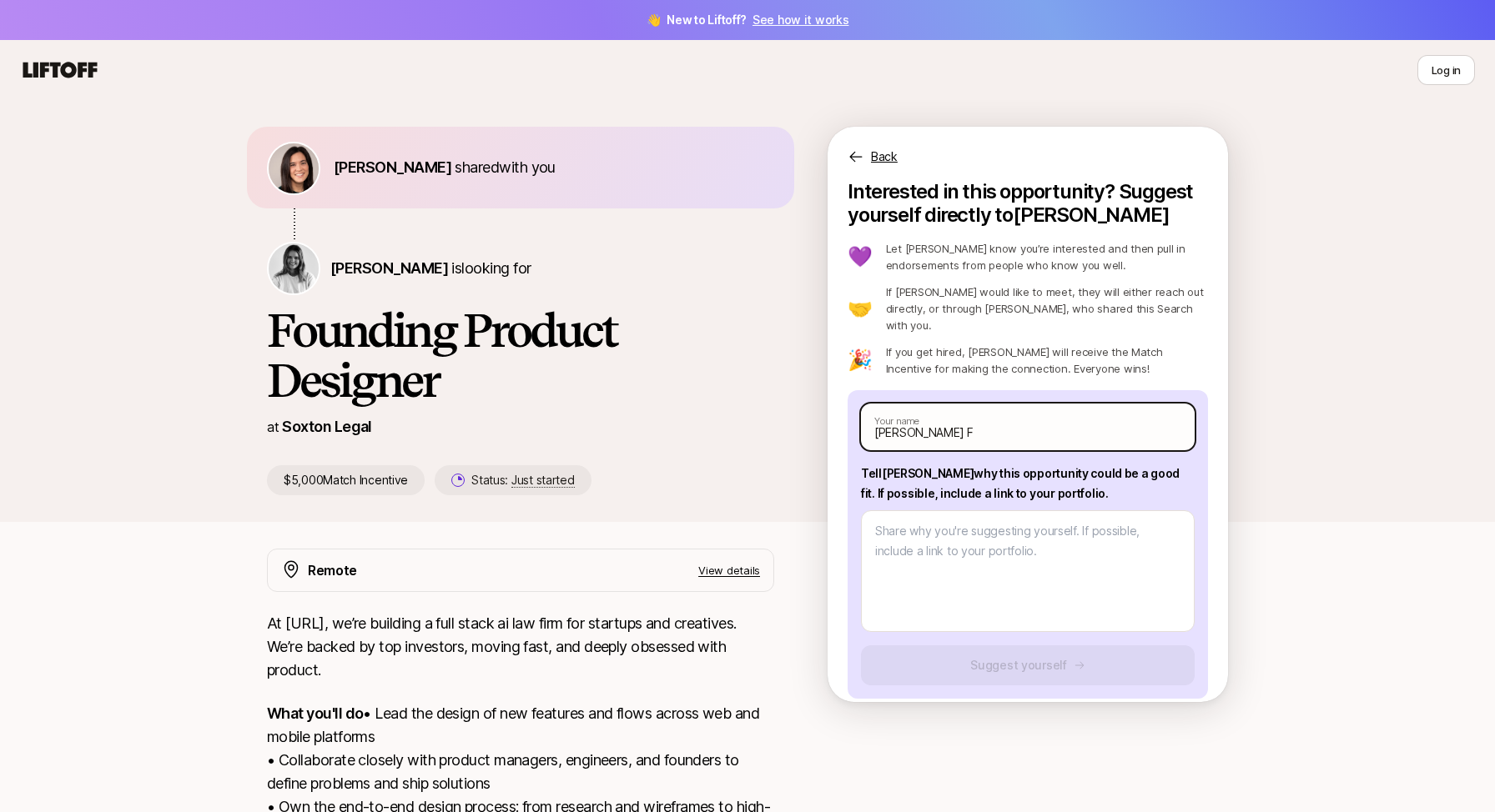
type textarea "x"
type input "[PERSON_NAME] Fa"
type textarea "x"
type input "[PERSON_NAME] Fal"
type textarea "x"
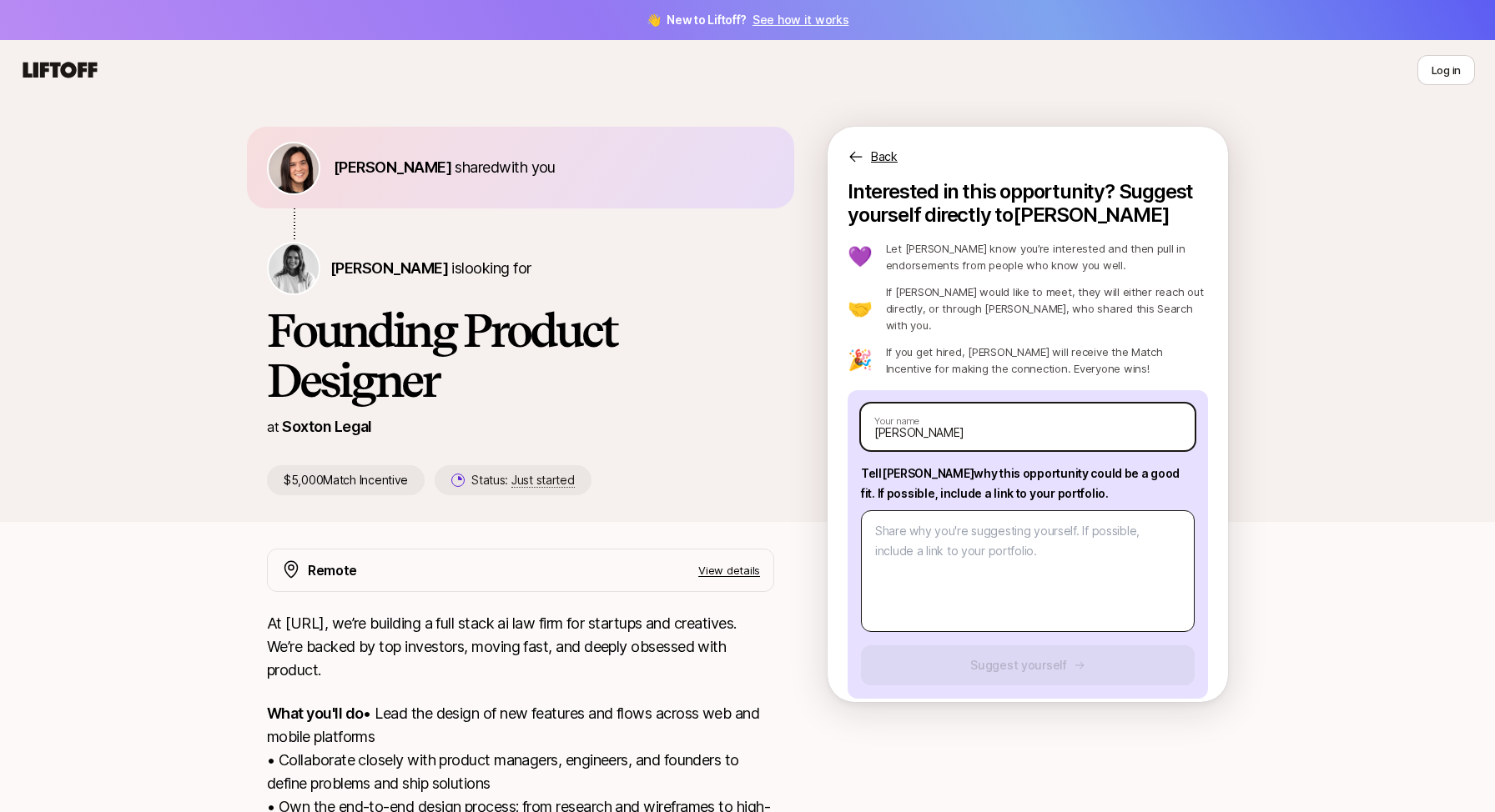
type input "[PERSON_NAME]"
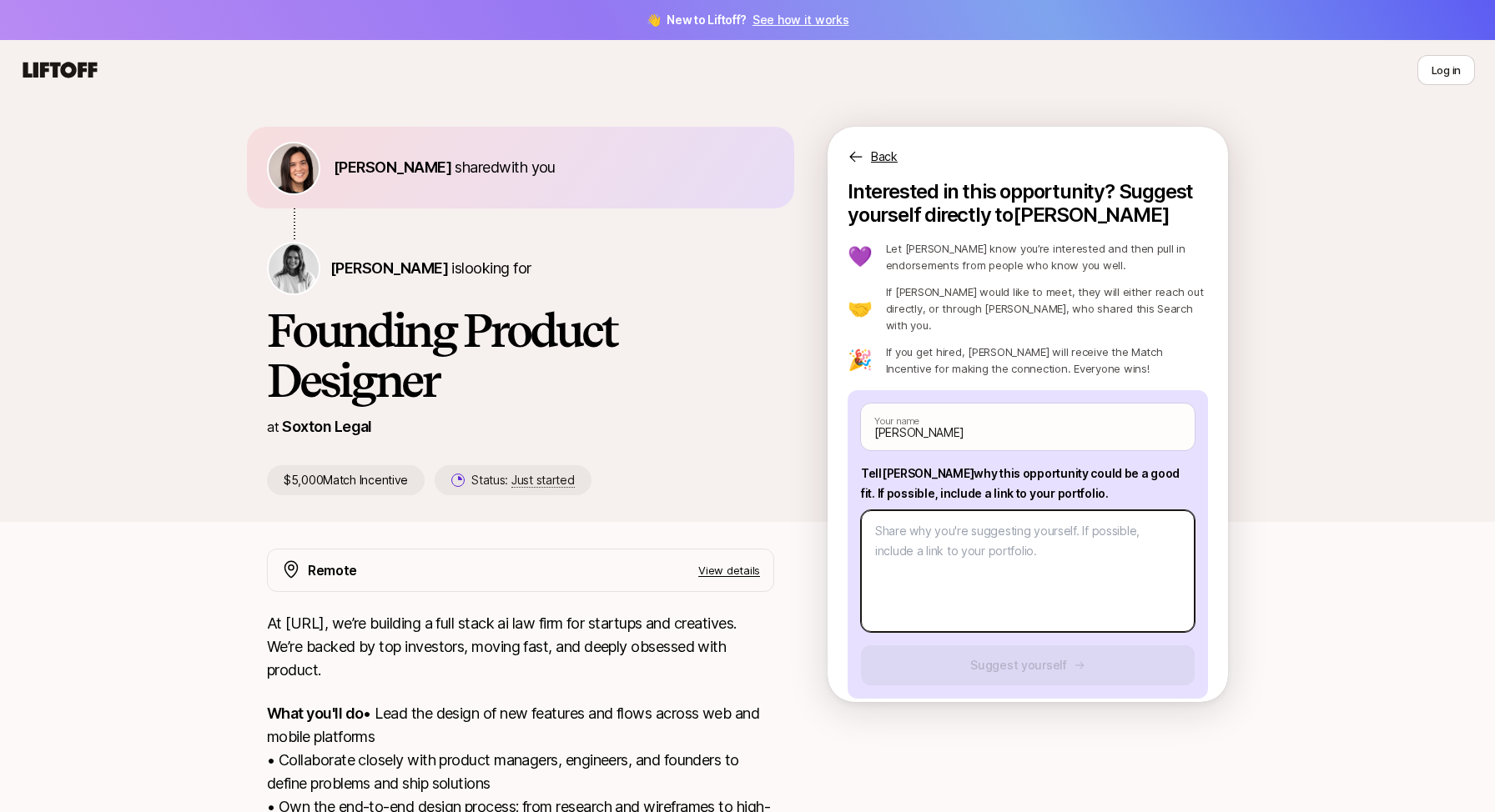
click at [917, 539] on textarea at bounding box center [1028, 571] width 334 height 122
type textarea "x"
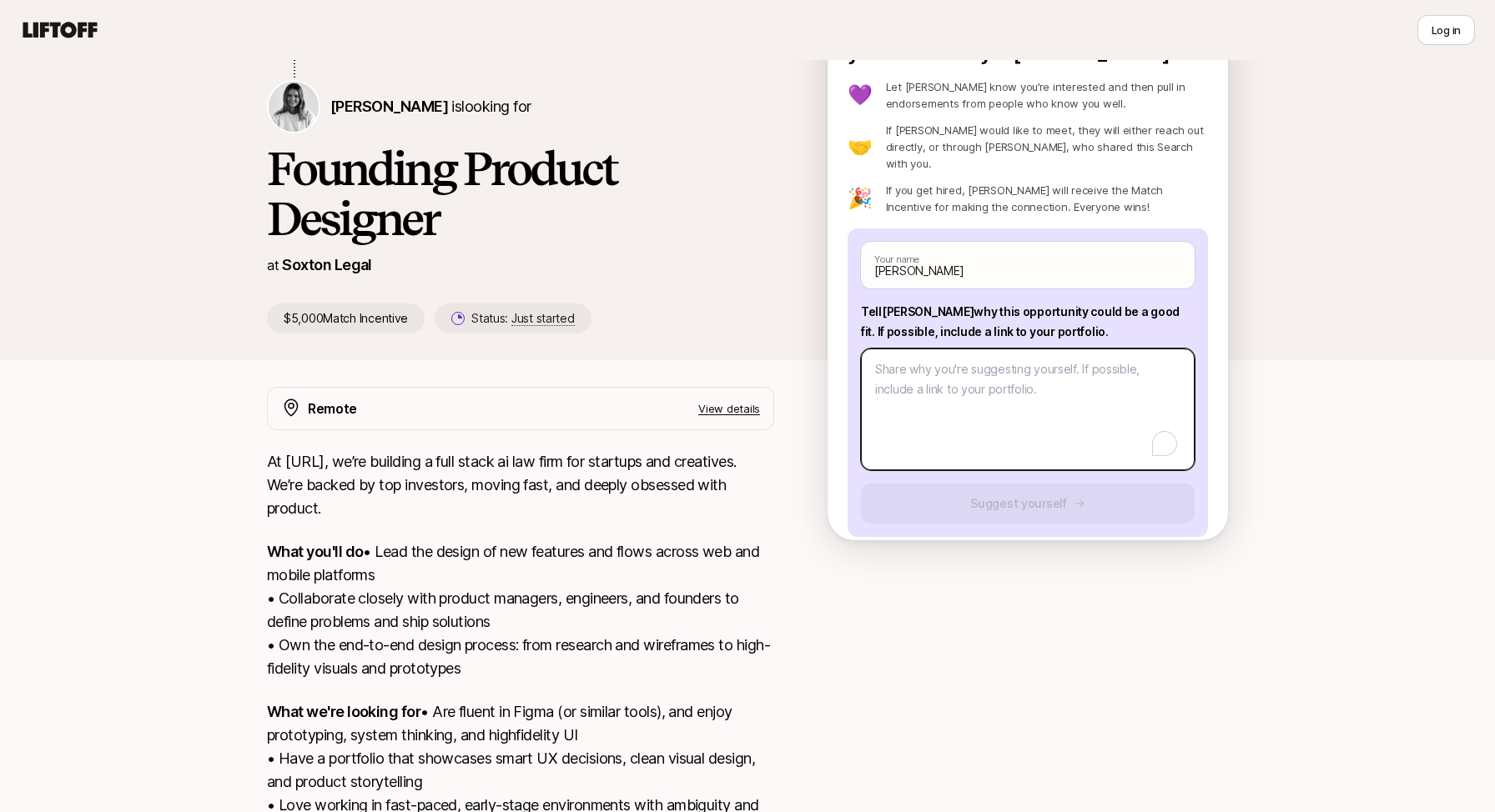
scroll to position [135, 0]
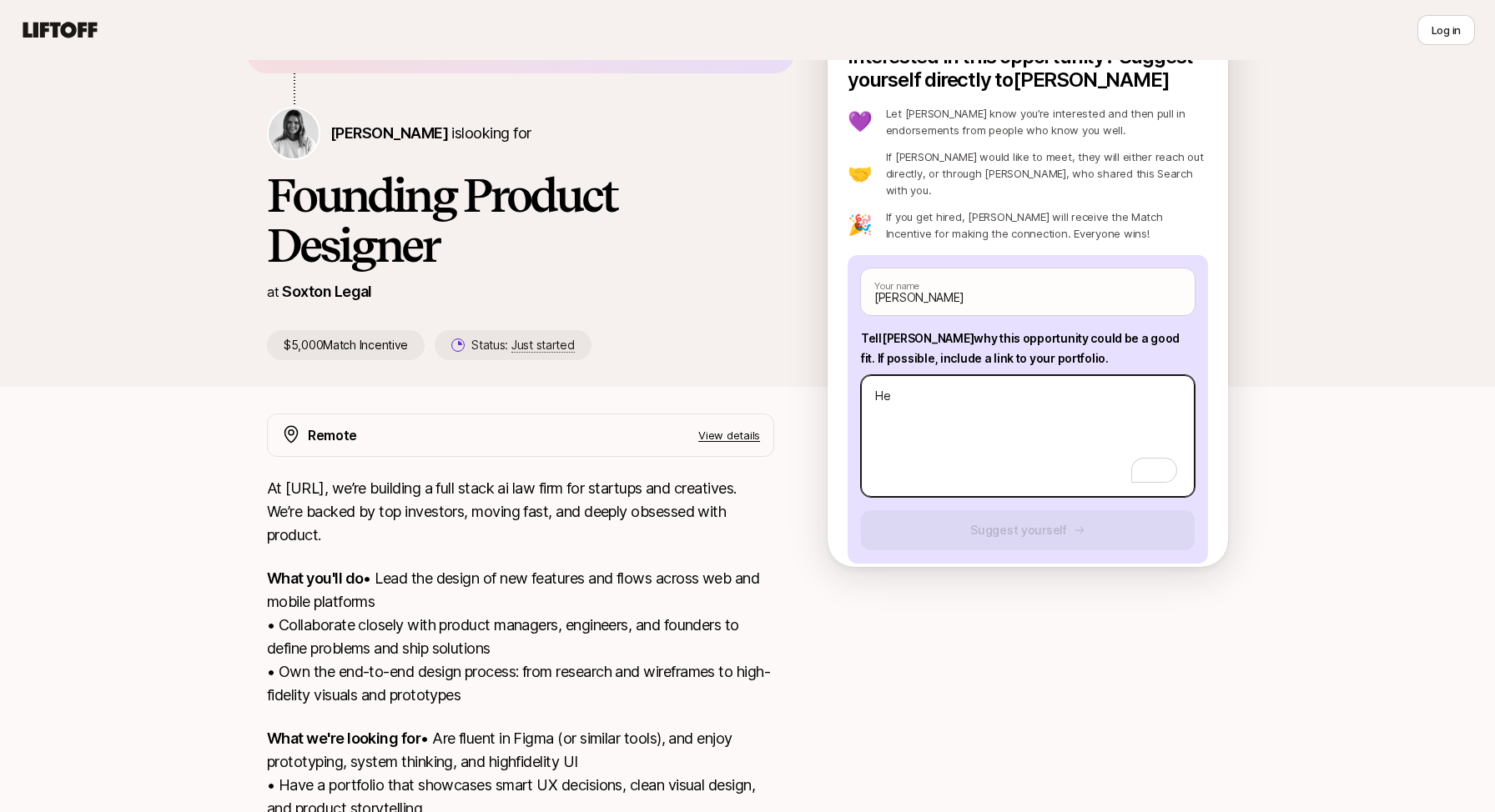
type textarea "Hey"
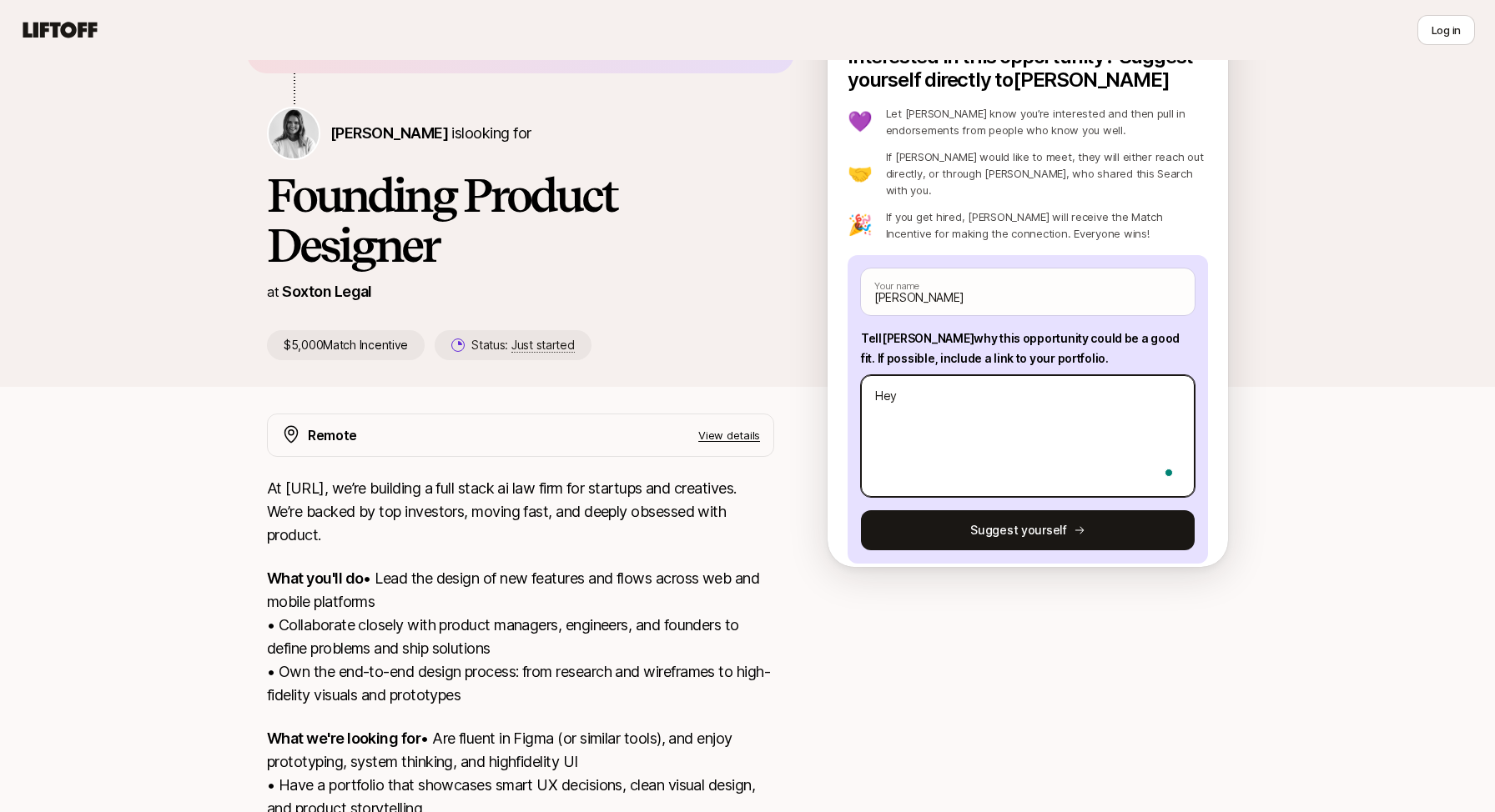
type textarea "x"
type textarea "Hey!"
type textarea "x"
type textarea "Hey!"
type textarea "x"
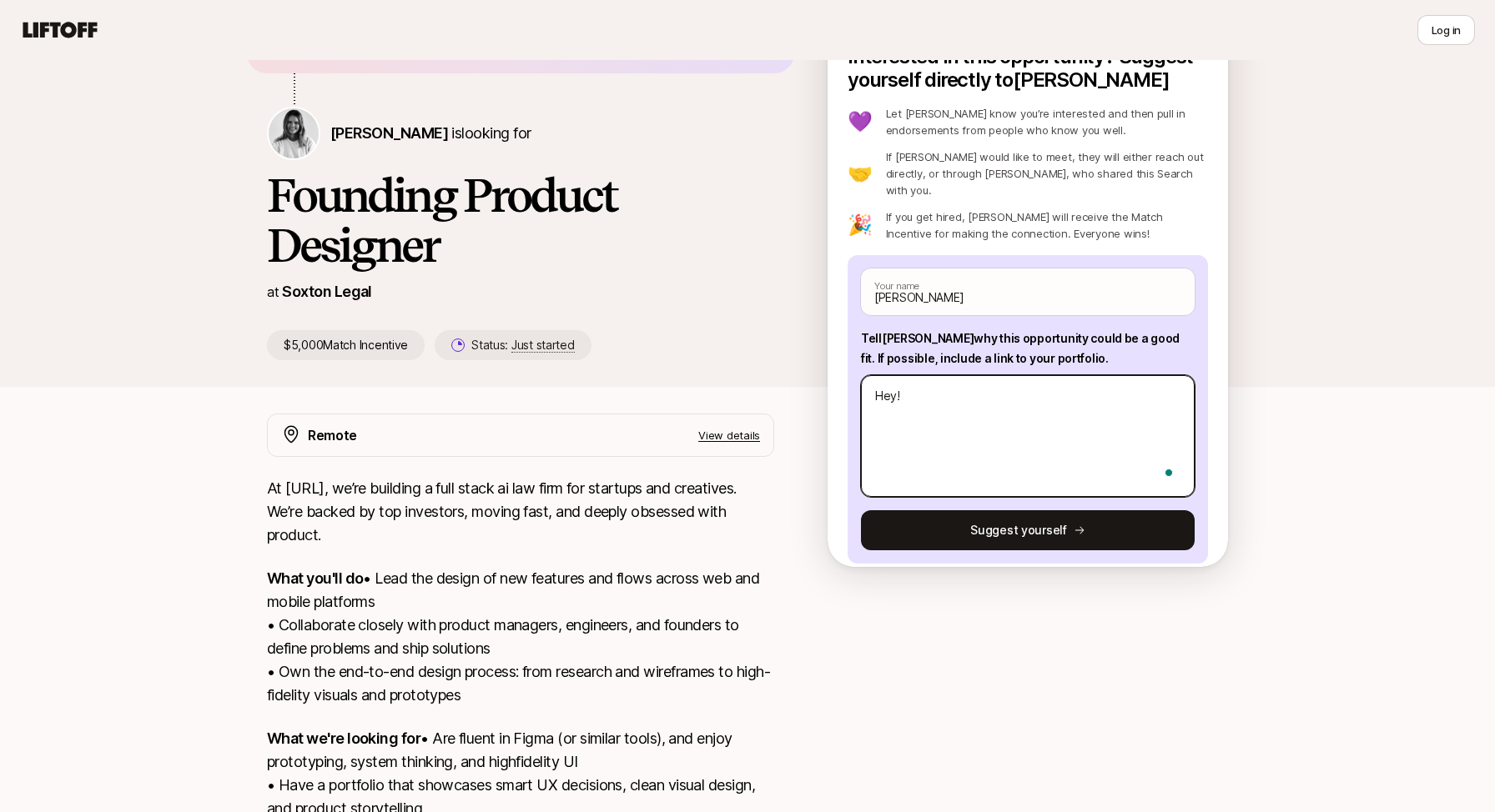
type textarea "Hey! I"
type textarea "x"
type textarea "Hey! I'"
type textarea "x"
type textarea "Hey! I'm"
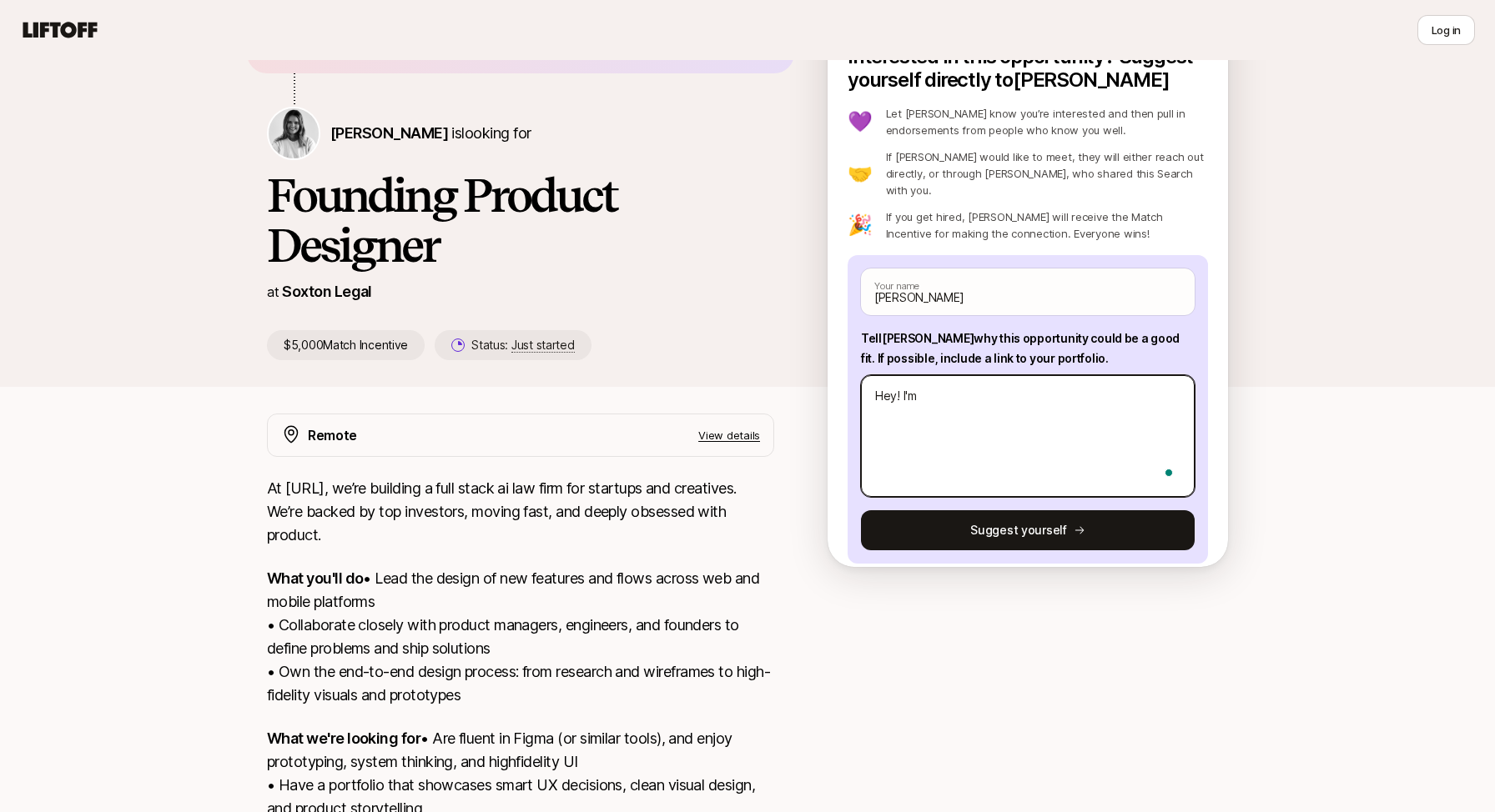
type textarea "x"
type textarea "Hey! I'm a"
type textarea "x"
type textarea "Hey! I'm a"
type textarea "x"
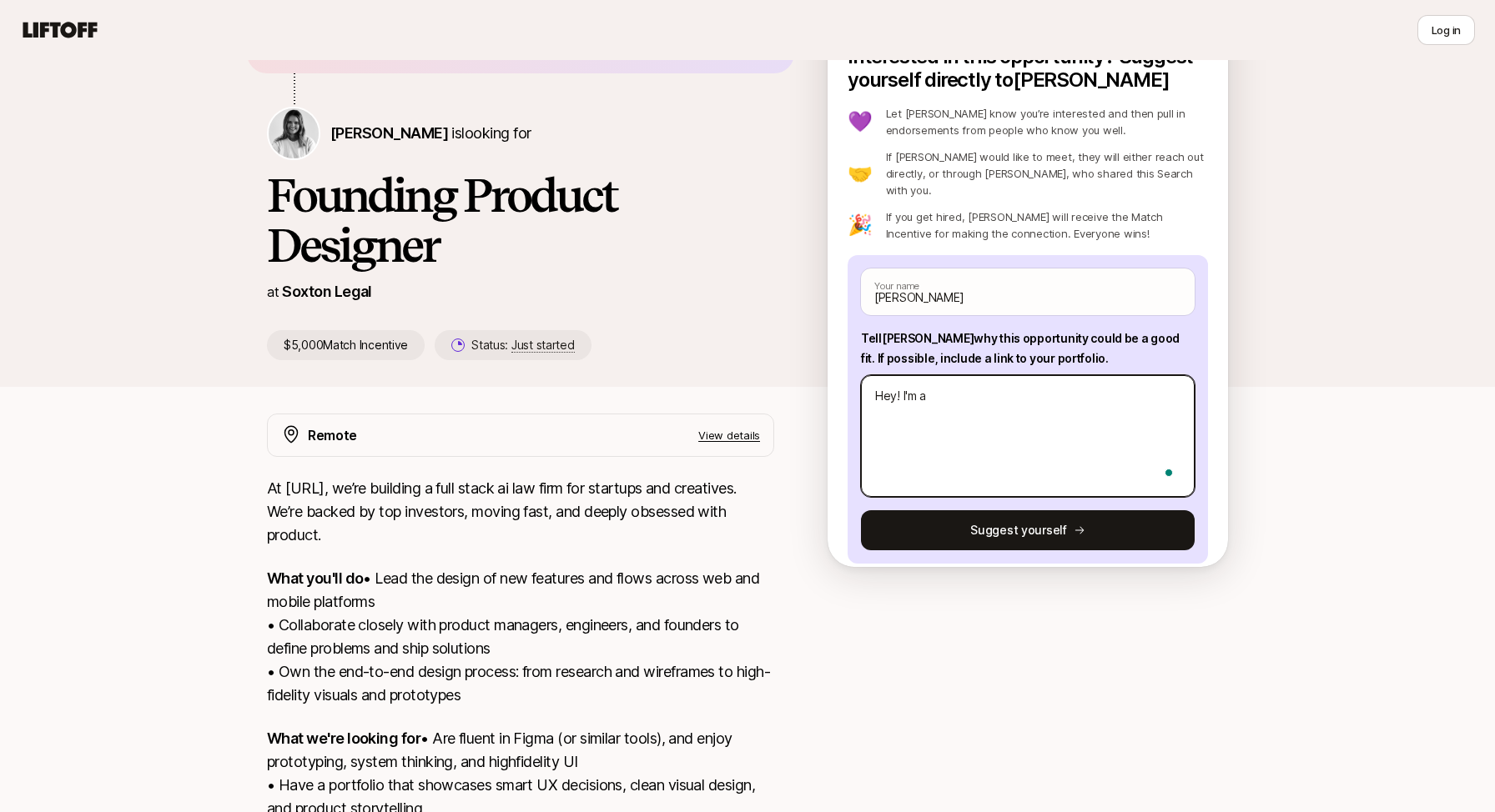
type textarea "Hey! I'm a B"
type textarea "x"
type textarea "Hey! I'm a B2"
type textarea "x"
type textarea "Hey! I'm a B2B"
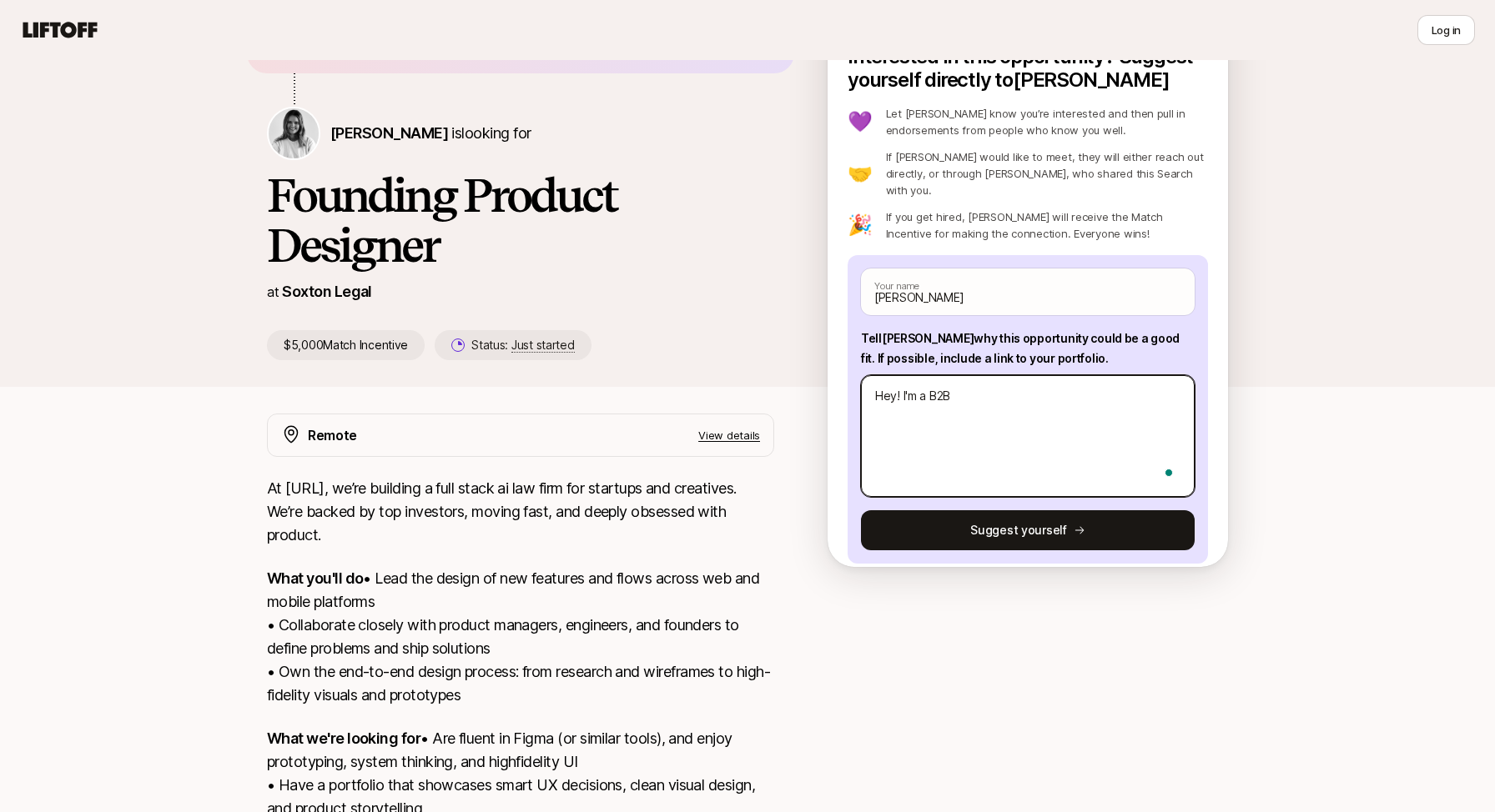
type textarea "x"
type textarea "Hey! I'm a B2B"
type textarea "x"
type textarea "Hey! I'm a B2B p"
type textarea "x"
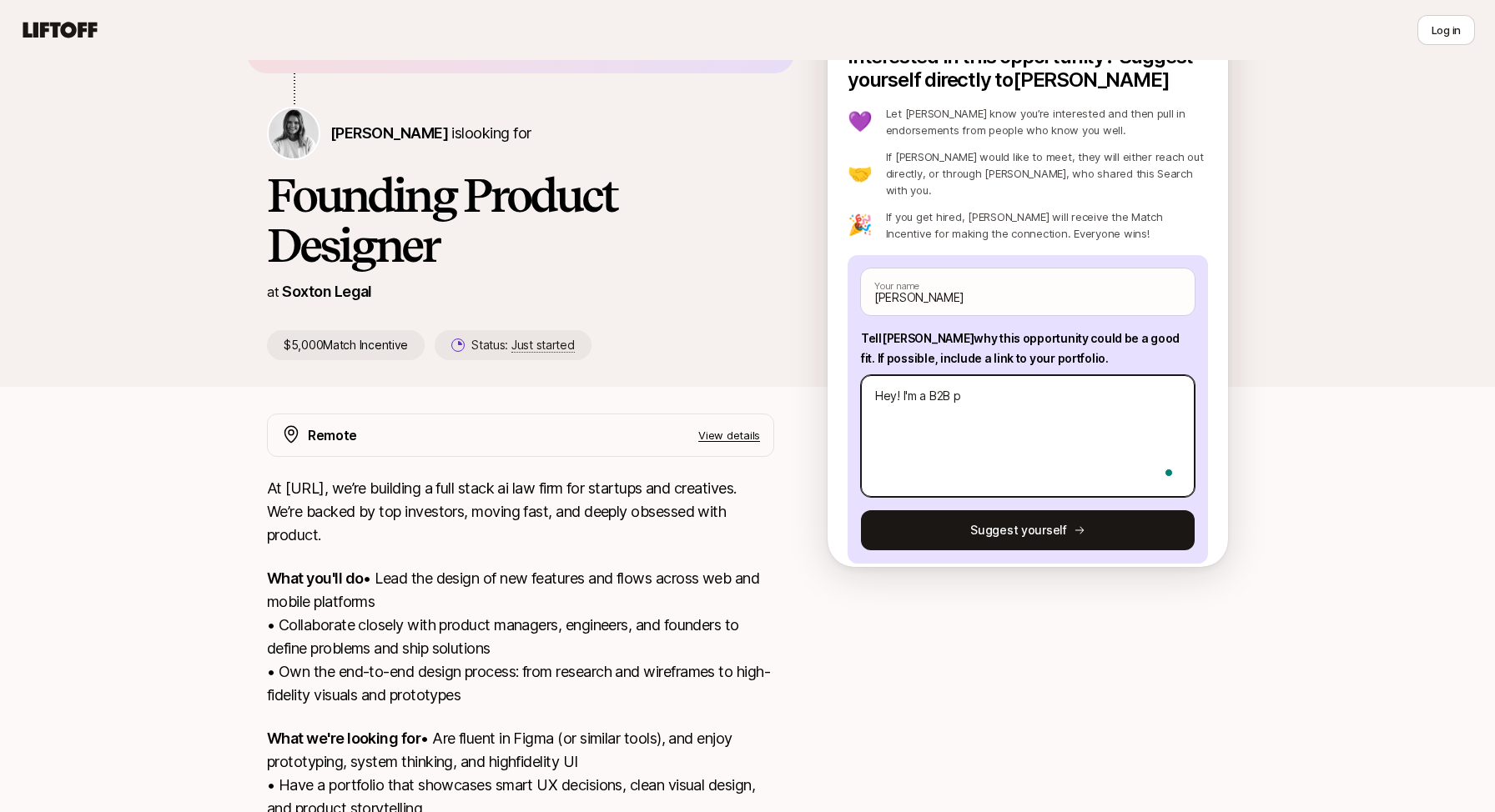
type textarea "Hey! I'm a B2B pr"
type textarea "x"
type textarea "Hey! I'm a B2B p"
type textarea "x"
type textarea "Hey! I'm a B2B"
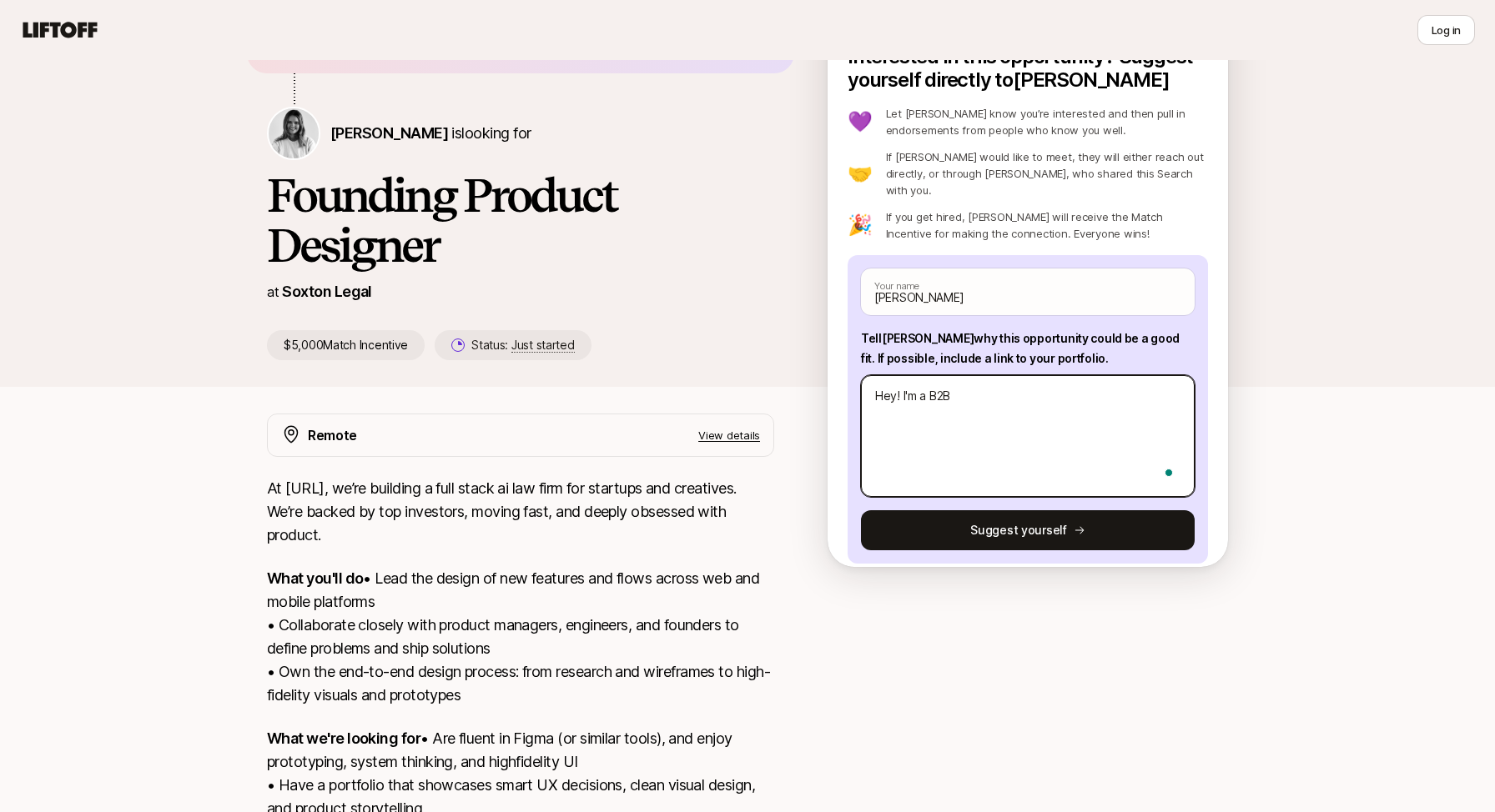
type textarea "x"
type textarea "Hey! I'm a B2B P"
type textarea "x"
type textarea "Hey! I'm a B2B Pr"
type textarea "x"
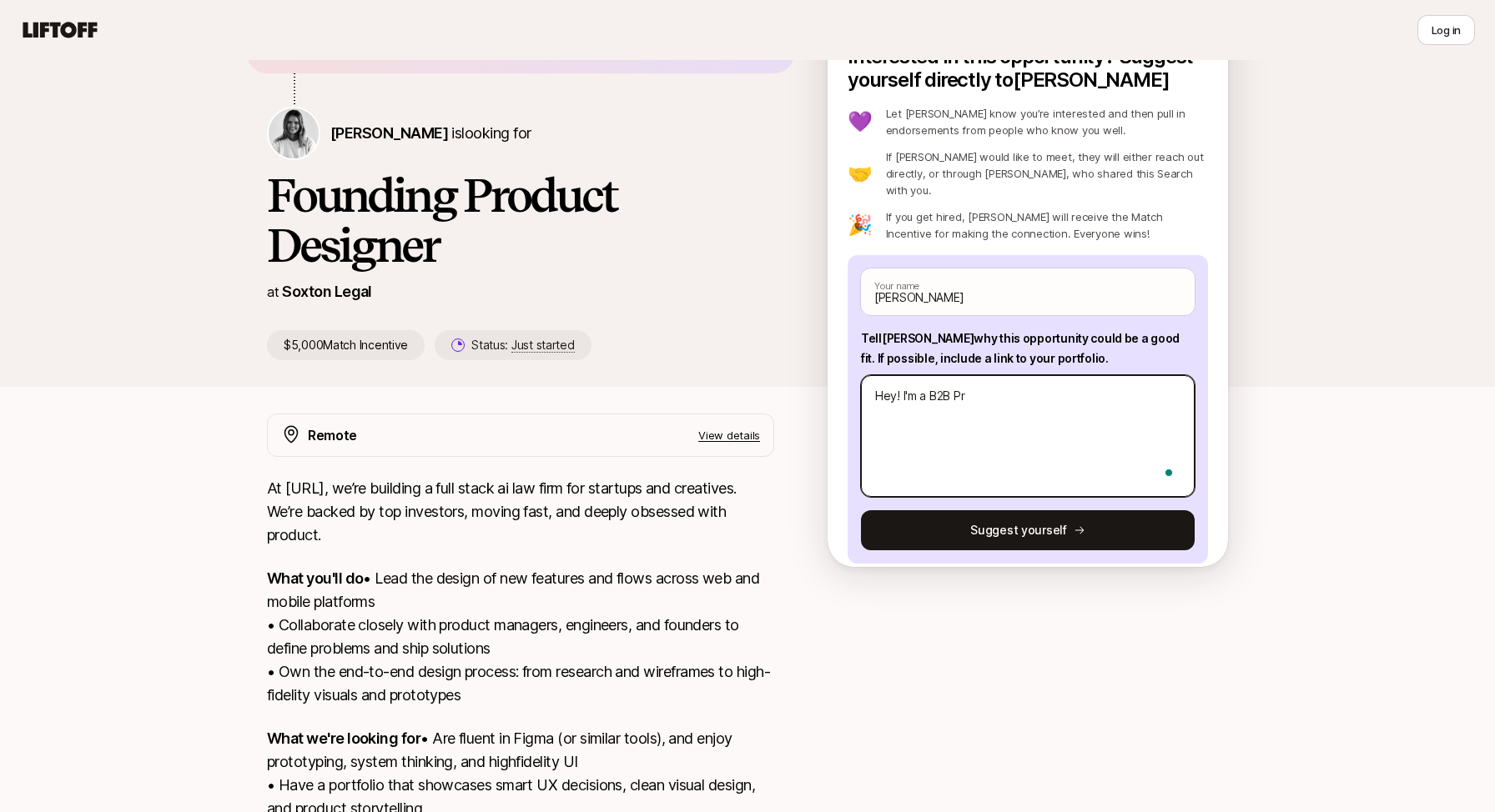
type textarea "Hey! I'm a B2B Pro"
type textarea "x"
type textarea "Hey! I'm a B2B Prod"
type textarea "x"
type textarea "Hey! I'm a B2B Produ"
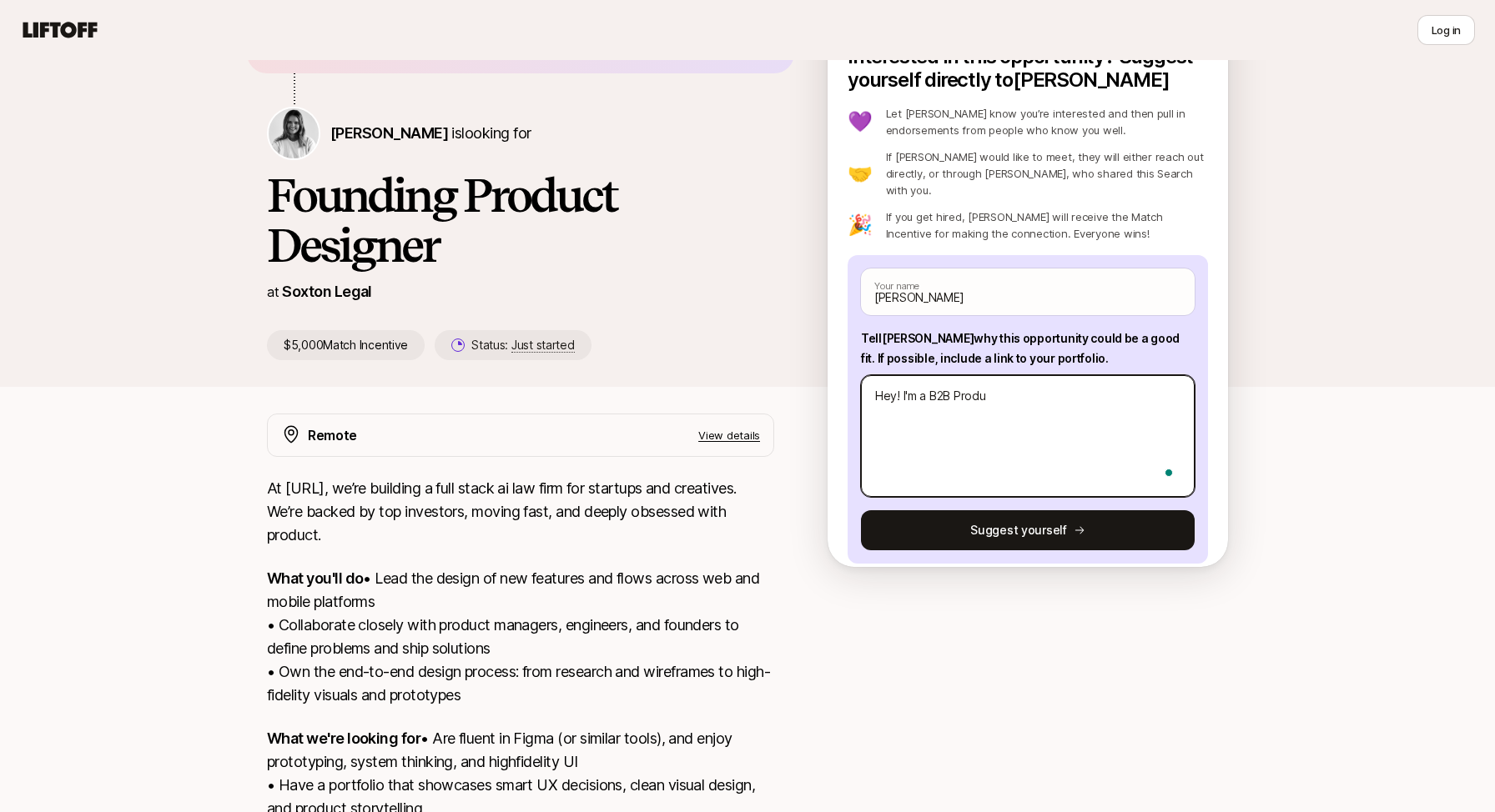
type textarea "x"
type textarea "Hey! I'm a B2B Produc"
type textarea "x"
type textarea "Hey! I'm a B2B Product"
type textarea "x"
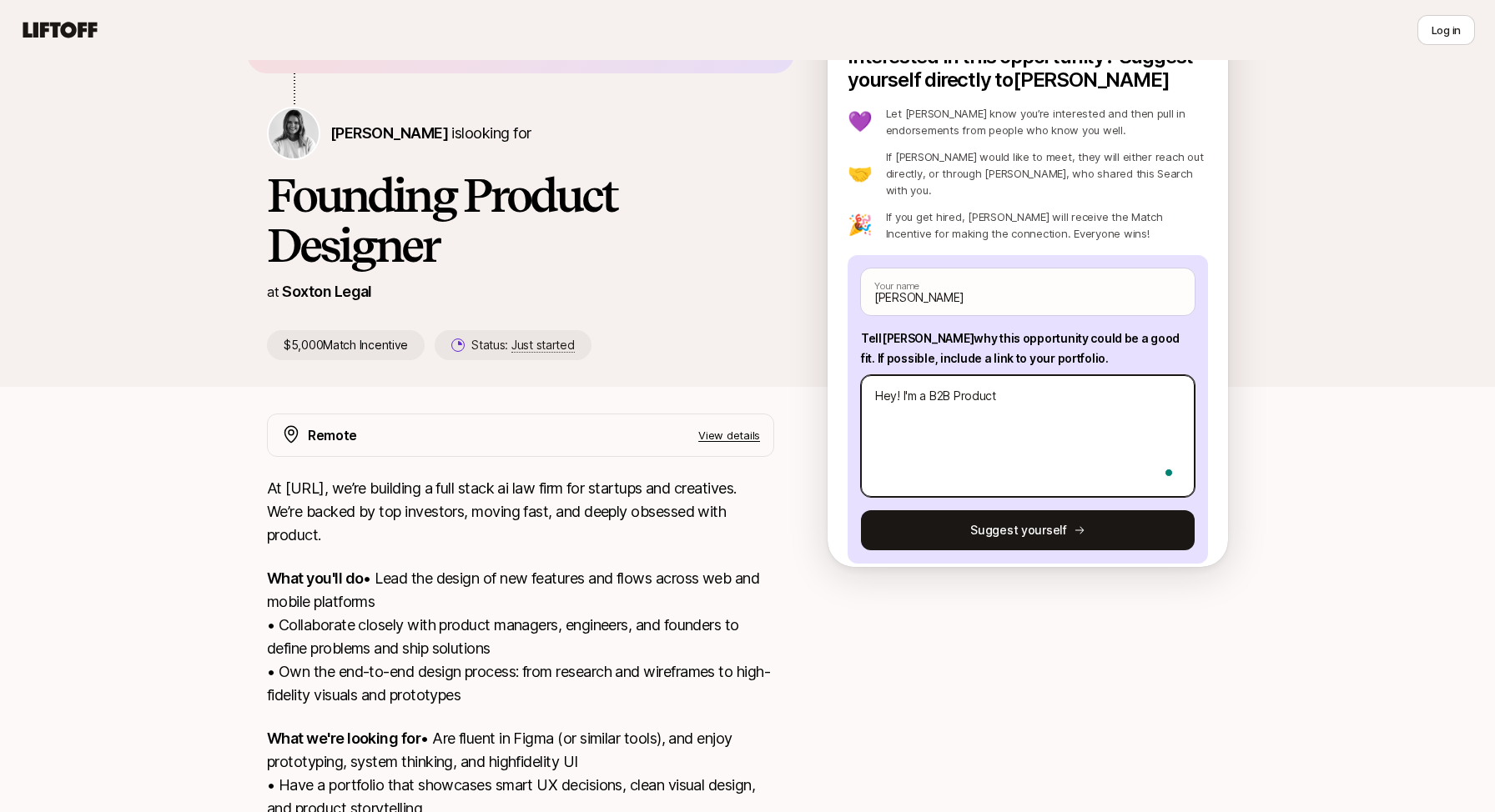
type textarea "Hey! I'm a B2B Product"
type textarea "x"
type textarea "Hey! I'm a B2B Product d"
type textarea "x"
type textarea "Hey! I'm a B2B Product"
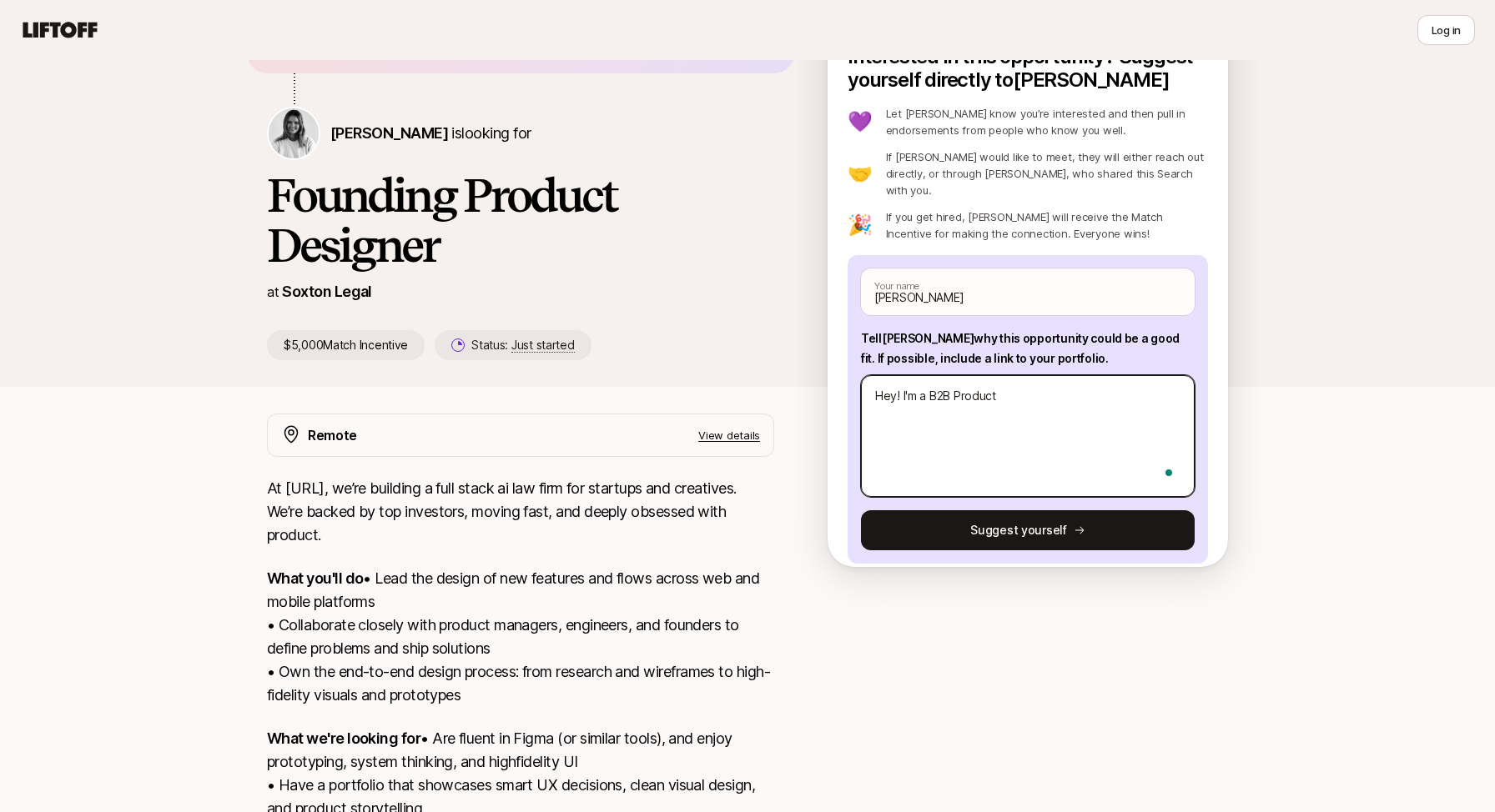
type textarea "x"
type textarea "Hey! I'm a B2B Product D"
type textarea "x"
type textarea "Hey! I'm a B2B Product De"
type textarea "x"
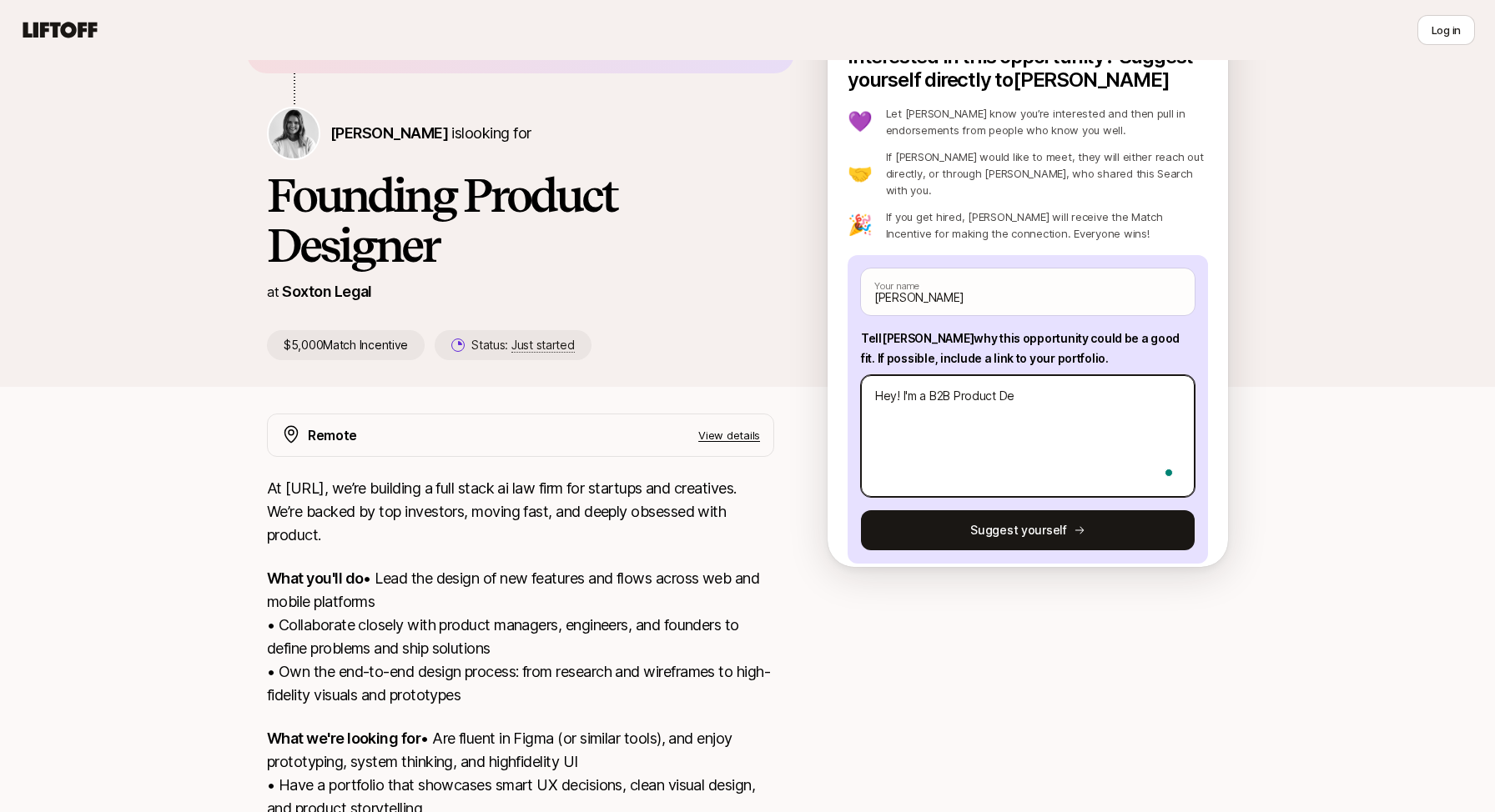
type textarea "Hey! I'm a B2B Product Des"
type textarea "x"
type textarea "Hey! I'm a B2B Product Desig"
type textarea "x"
type textarea "Hey! I'm a B2B Product Design"
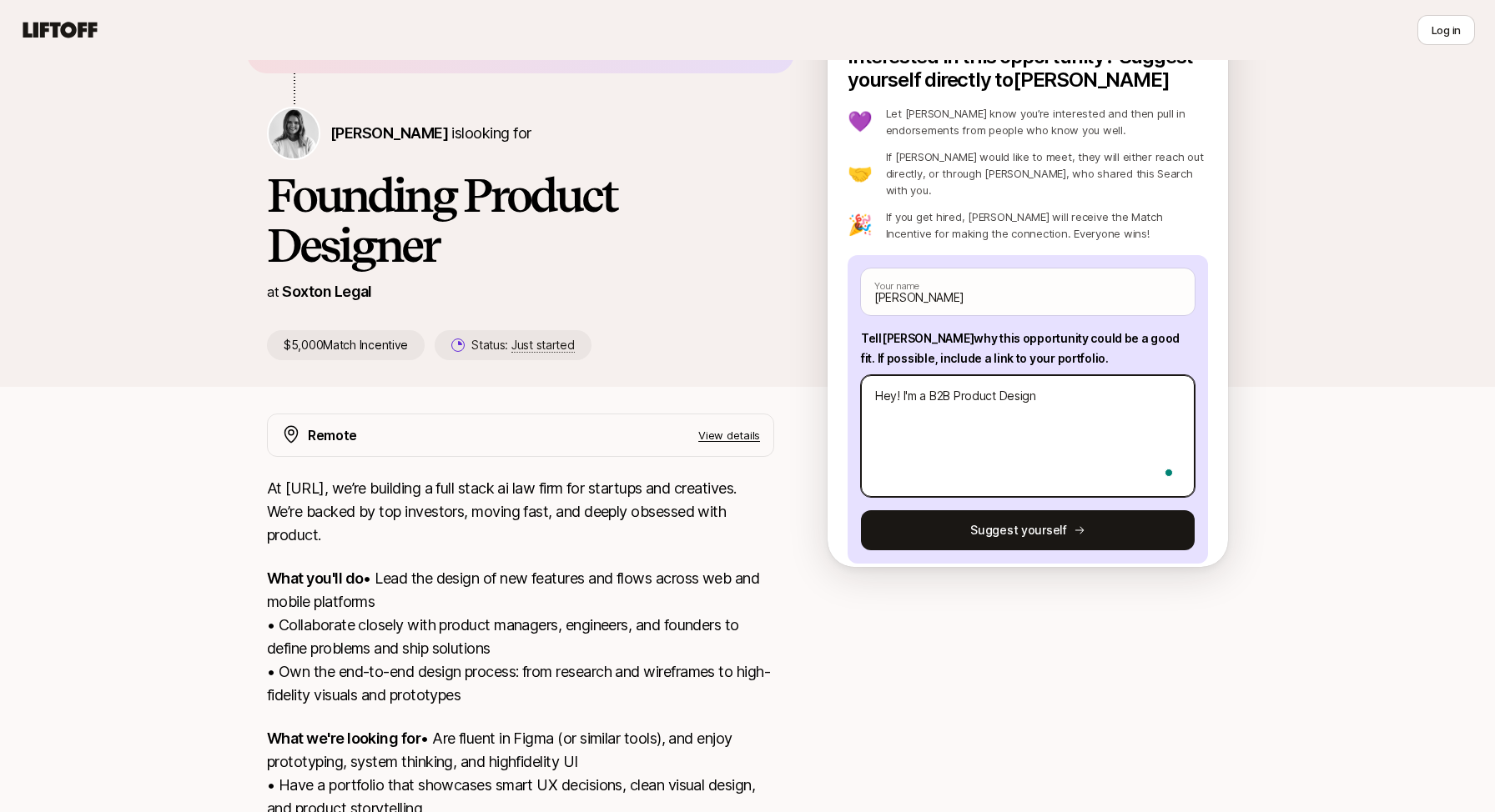
type textarea "x"
type textarea "Hey! I'm a B2B Product Designe"
type textarea "x"
type textarea "Hey! I'm a B2B Product Designer"
type textarea "x"
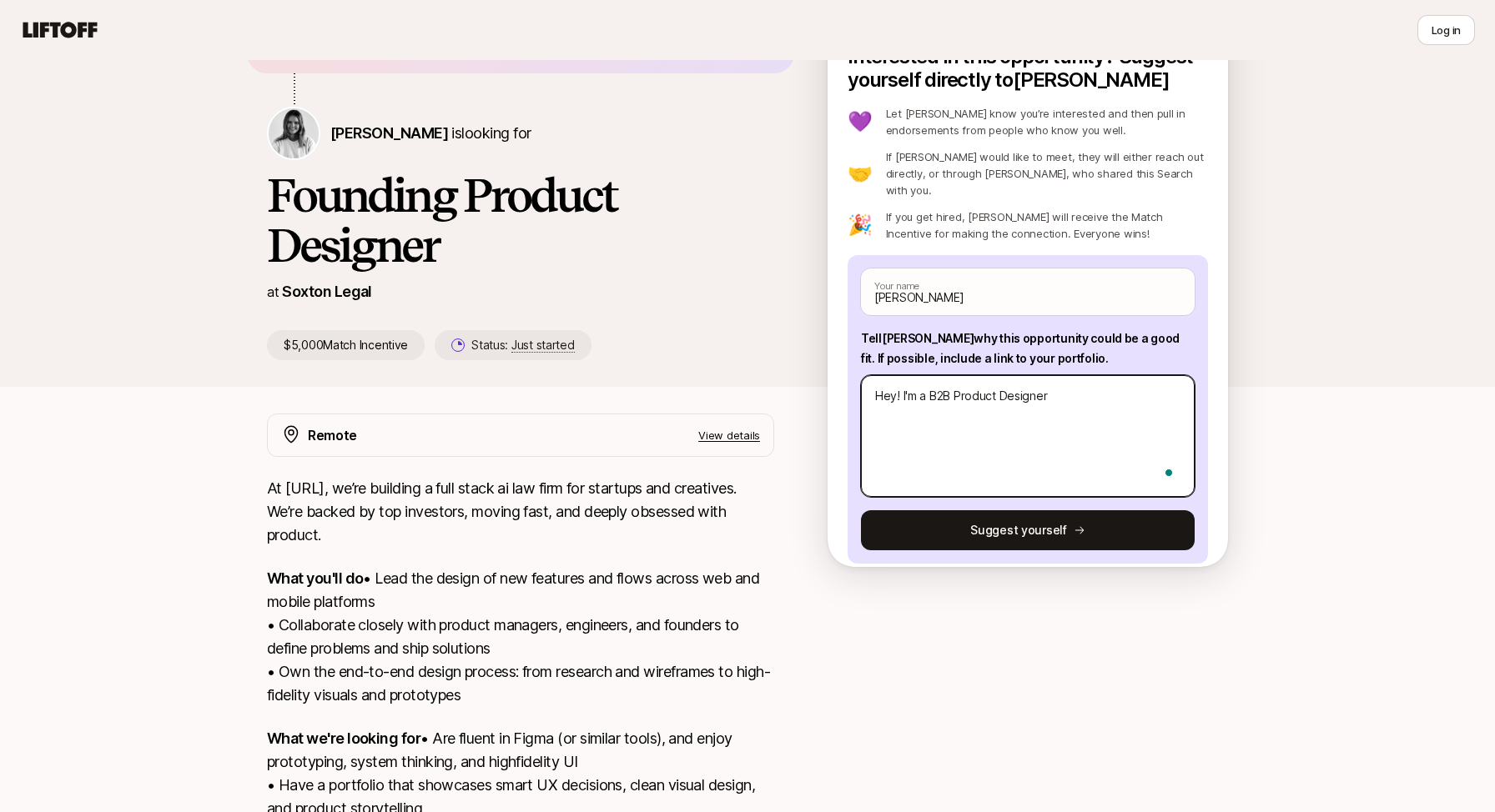
type textarea "Hey! I'm a B2B Product Designer"
type textarea "x"
type textarea "Hey! I'm a B2B Product Designer w"
type textarea "x"
type textarea "Hey! I'm a B2B Product Designer wi"
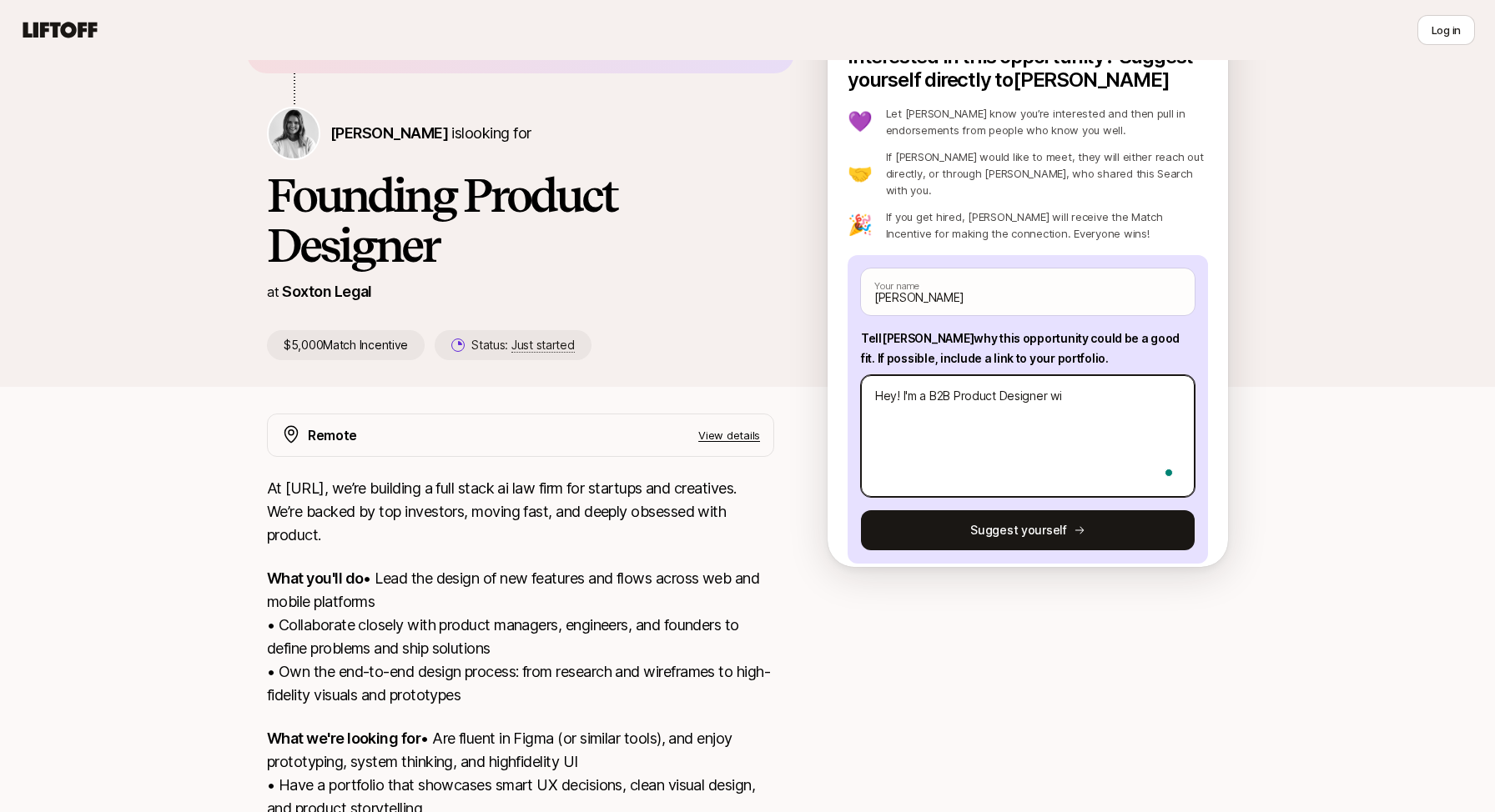
type textarea "x"
type textarea "Hey! I'm a B2B Product Designer wit"
type textarea "x"
type textarea "Hey! I'm a B2B Product Designer with"
type textarea "x"
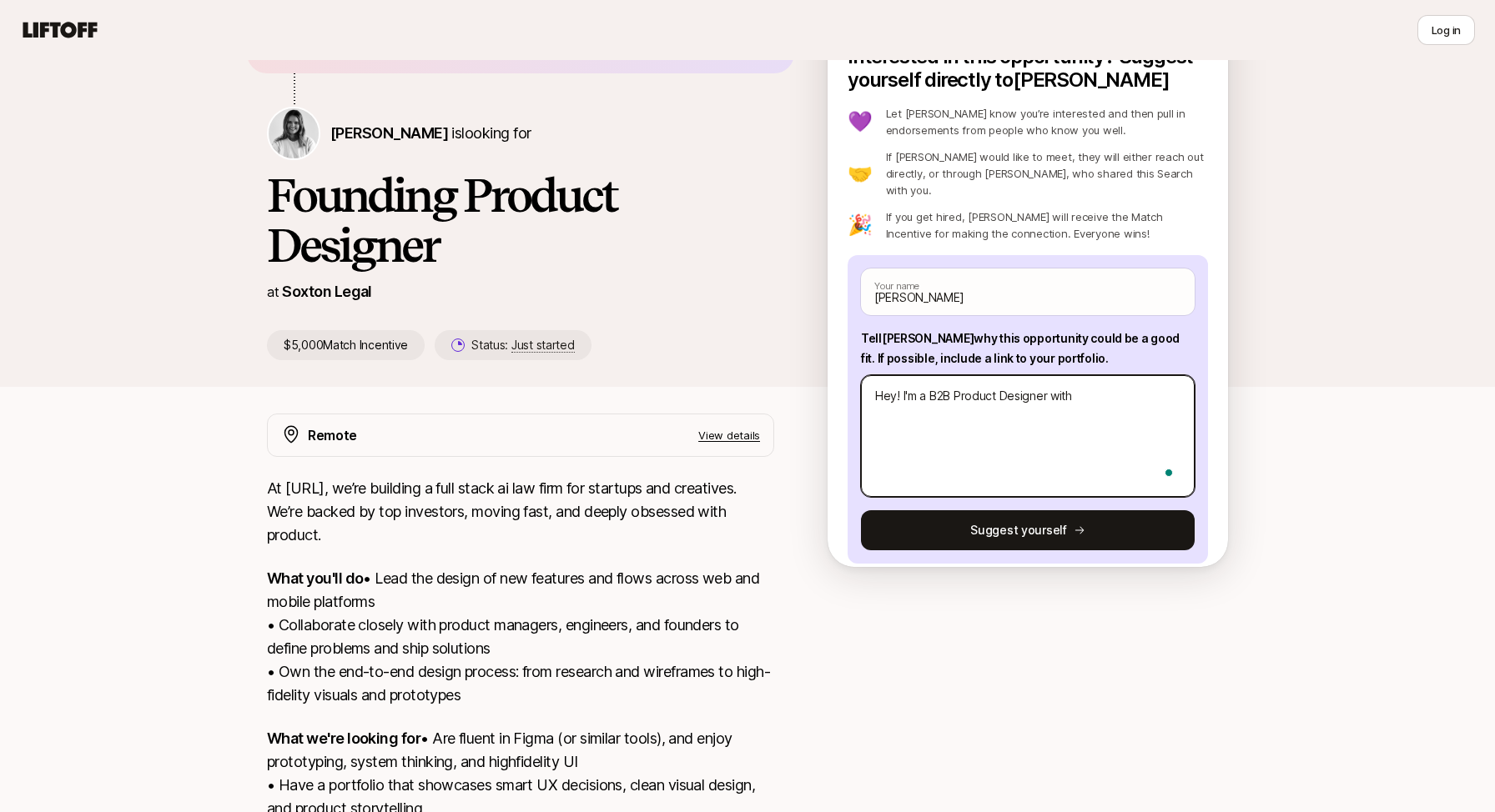
type textarea "Hey! I'm a B2B Product Designer with"
type textarea "x"
type textarea "Hey! I'm a B2B Product Designer with e"
type textarea "x"
type textarea "Hey! I'm a B2B Product Designer with ex"
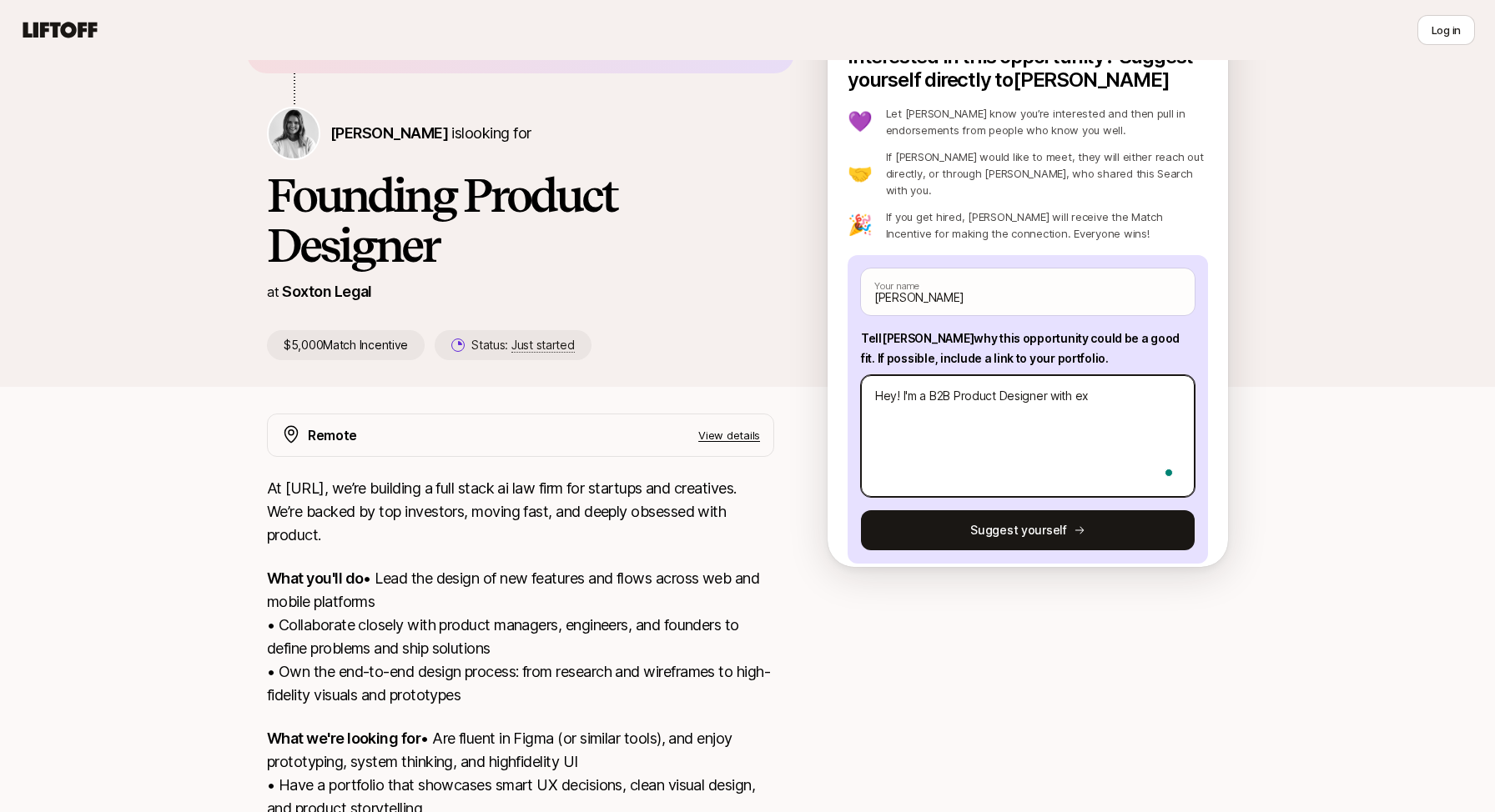
type textarea "x"
type textarea "Hey! I'm a B2B Product Designer with exp"
type textarea "x"
type textarea "Hey! I'm a B2B Product Designer with expr"
type textarea "x"
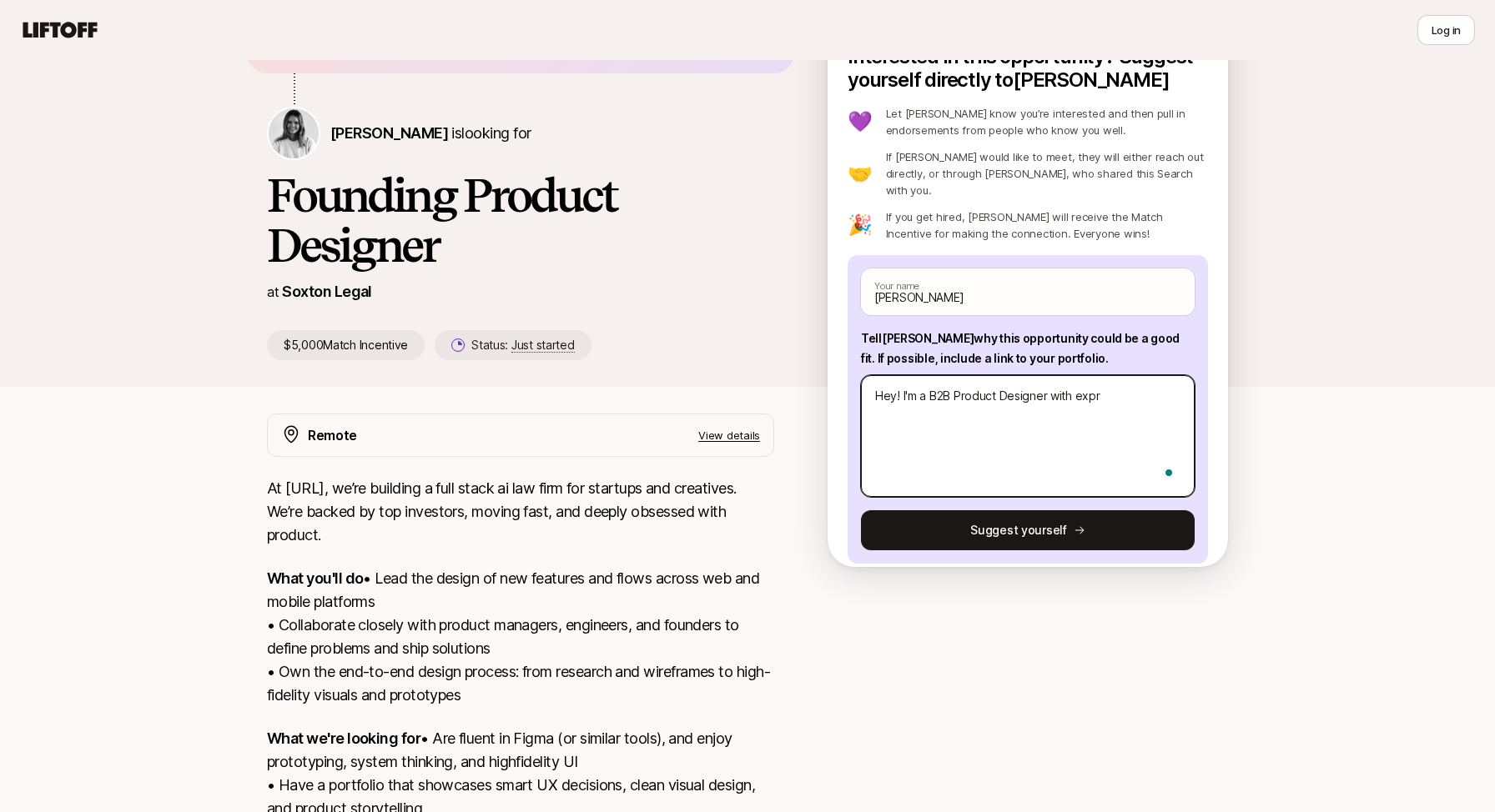
type textarea "Hey! I'm a B2B Product Designer with expri"
type textarea "x"
type textarea "Hey! I'm a B2B Product Designer with exprie"
type textarea "x"
type textarea "Hey! I'm a B2B Product Designer with exprien"
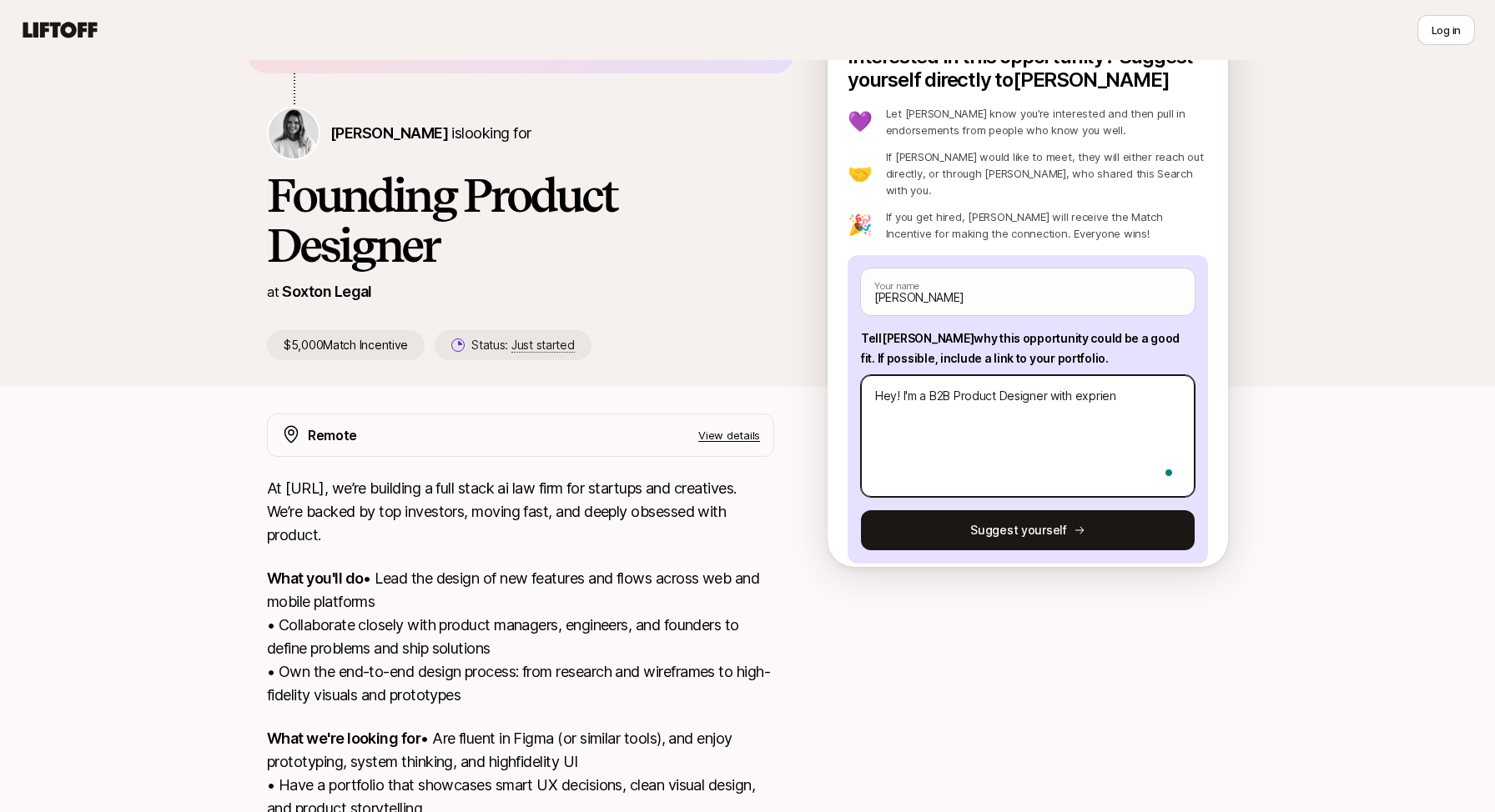
type textarea "x"
type textarea "Hey! I'm a B2B Product Designer with exprienc"
type textarea "x"
type textarea "Hey! I'm a B2B Product Designer with exprien"
type textarea "x"
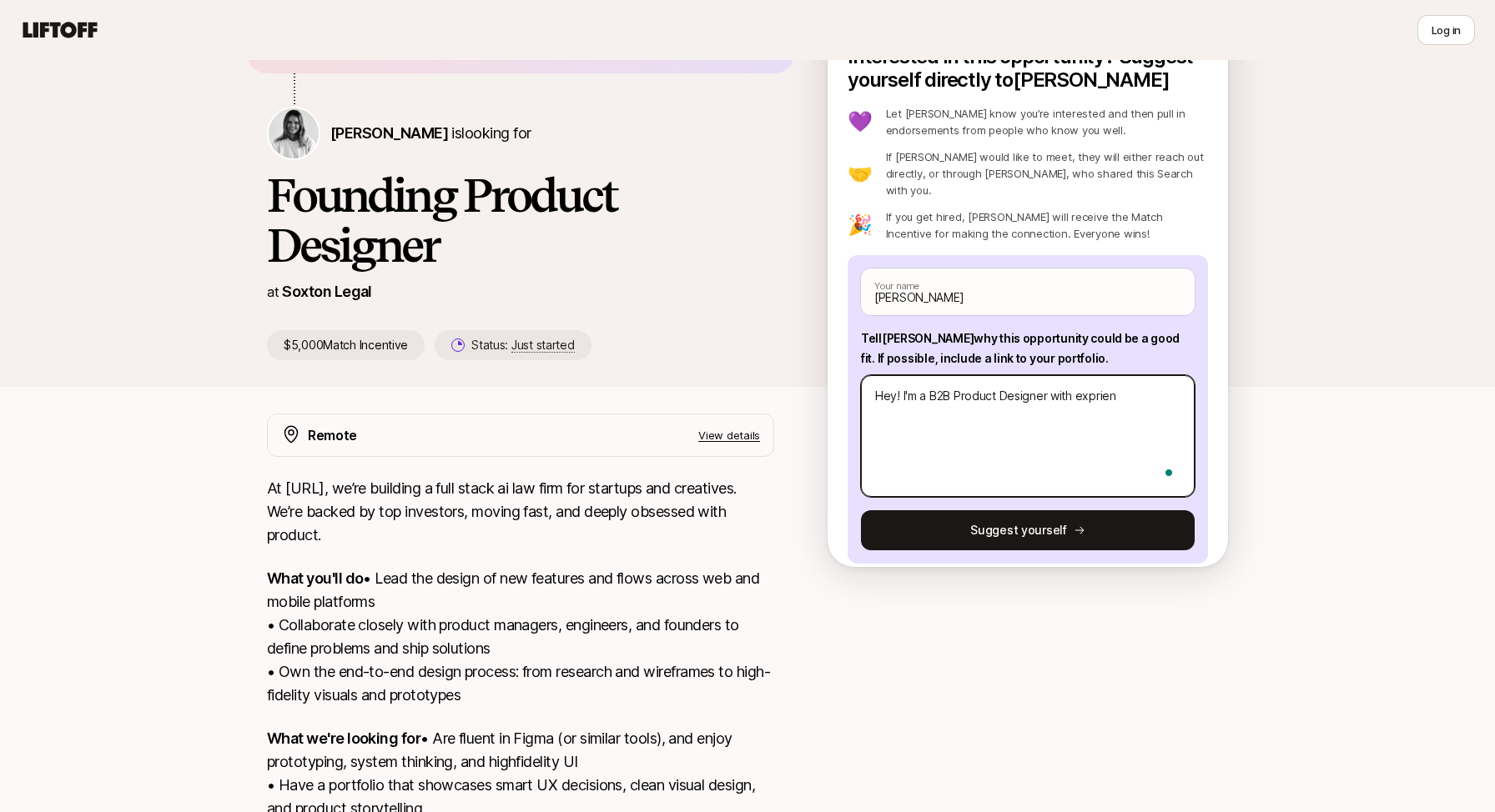
type textarea "Hey! I'm a B2B Product Designer with exprie"
type textarea "x"
type textarea "Hey! I'm a B2B Product Designer with expri"
type textarea "x"
type textarea "Hey! I'm a B2B Product Designer with expr"
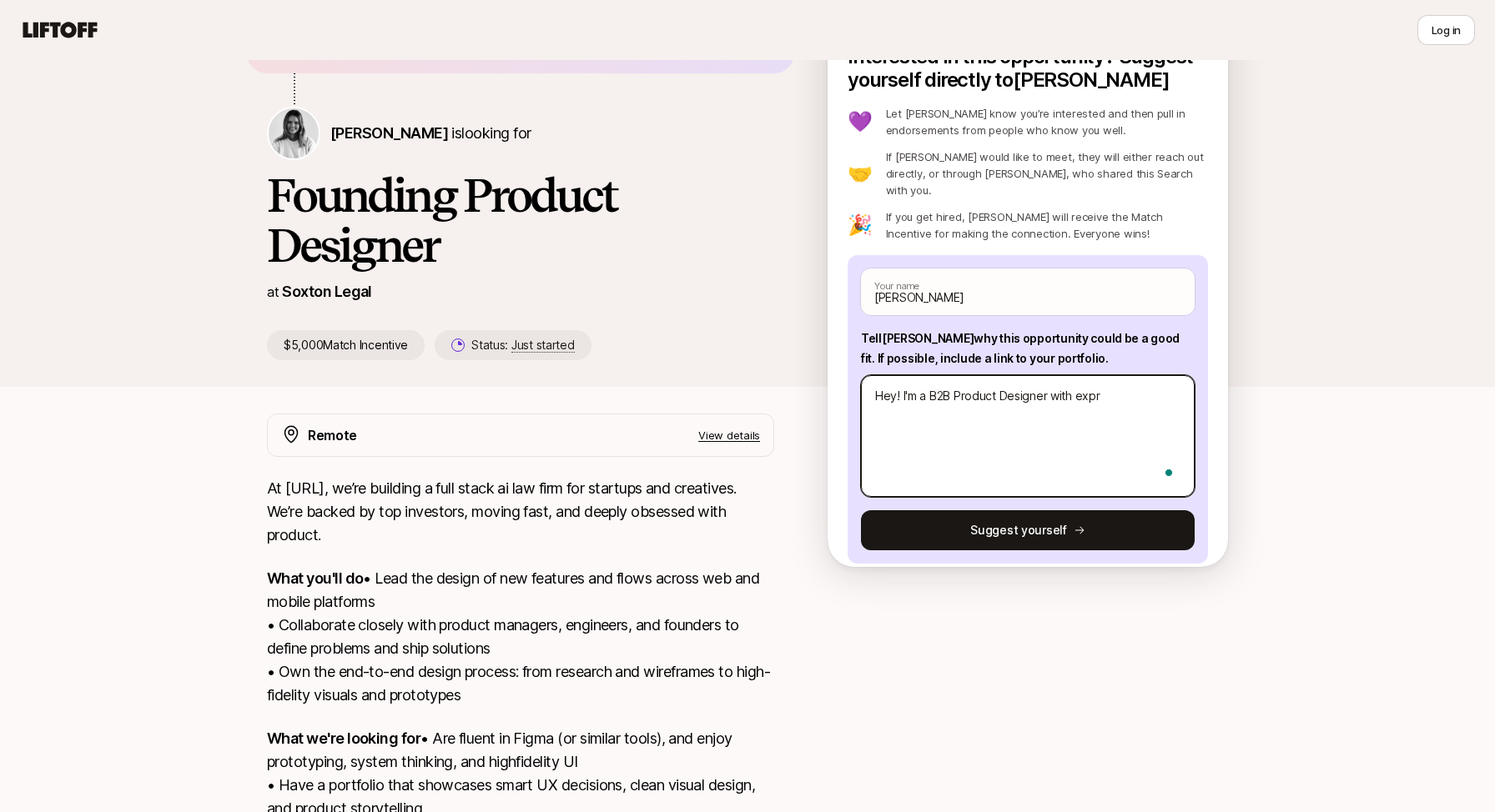
type textarea "x"
type textarea "Hey! I'm a B2B Product Designer with exp"
type textarea "x"
type textarea "Hey! I'm a B2B Product Designer with expe"
type textarea "x"
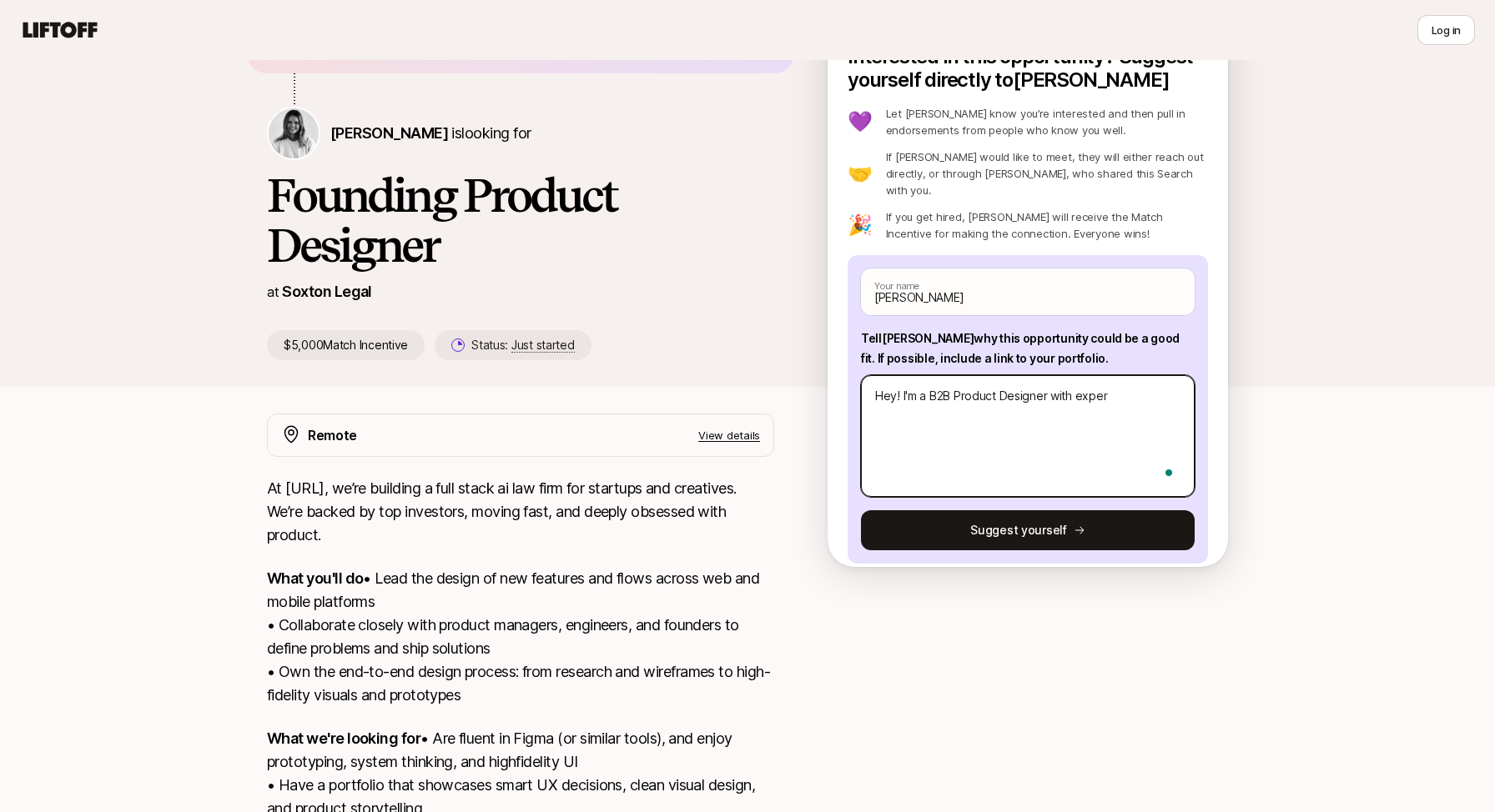
type textarea "Hey! I'm a B2B Product Designer with experi"
type textarea "x"
type textarea "Hey! I'm a B2B Product Designer with experie"
type textarea "x"
type textarea "Hey! I'm a B2B Product Designer with experien"
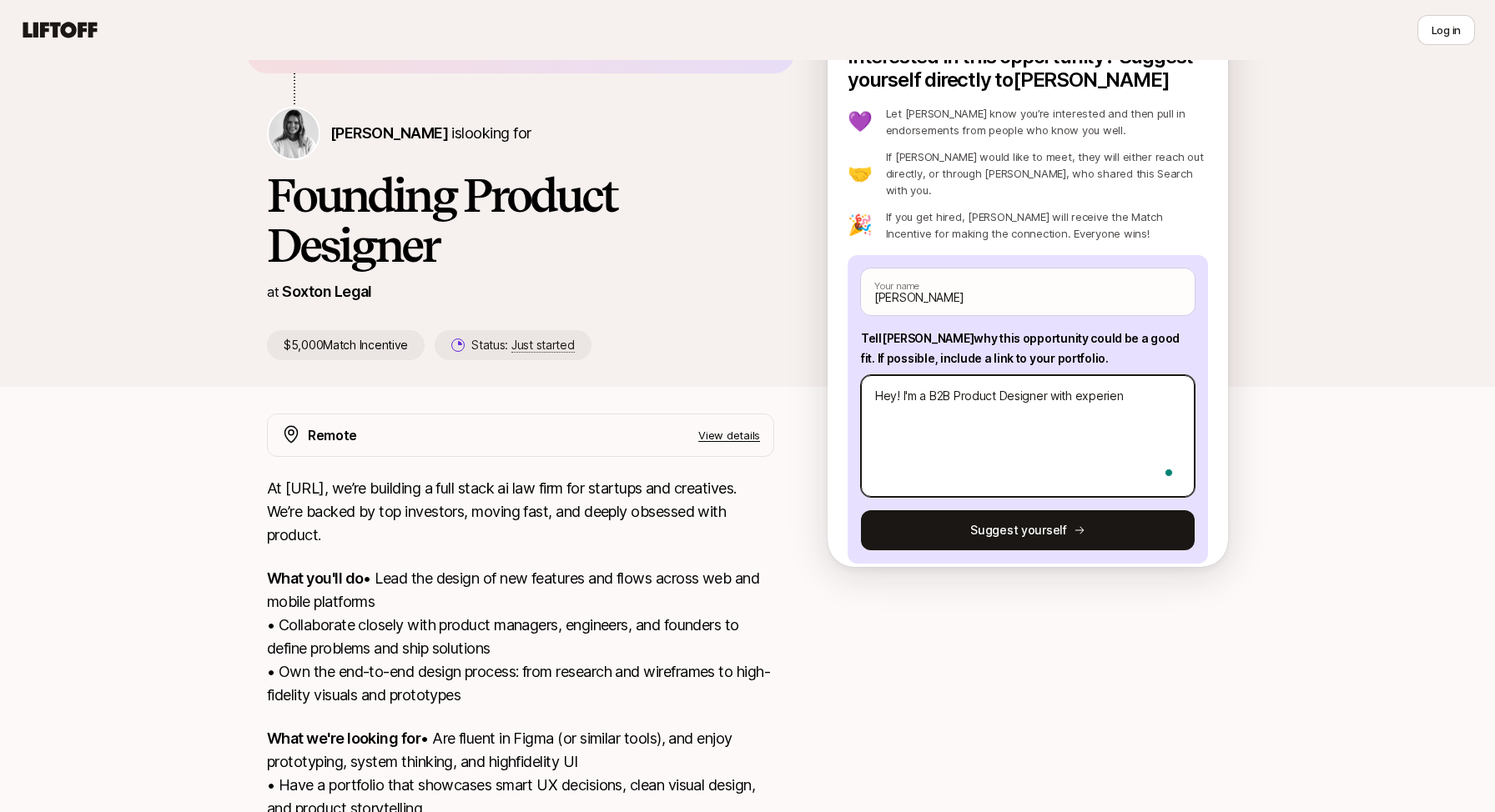
type textarea "x"
type textarea "Hey! I'm a B2B Product Designer with experienc"
type textarea "x"
type textarea "Hey! I'm a B2B Product Designer with experience"
type textarea "x"
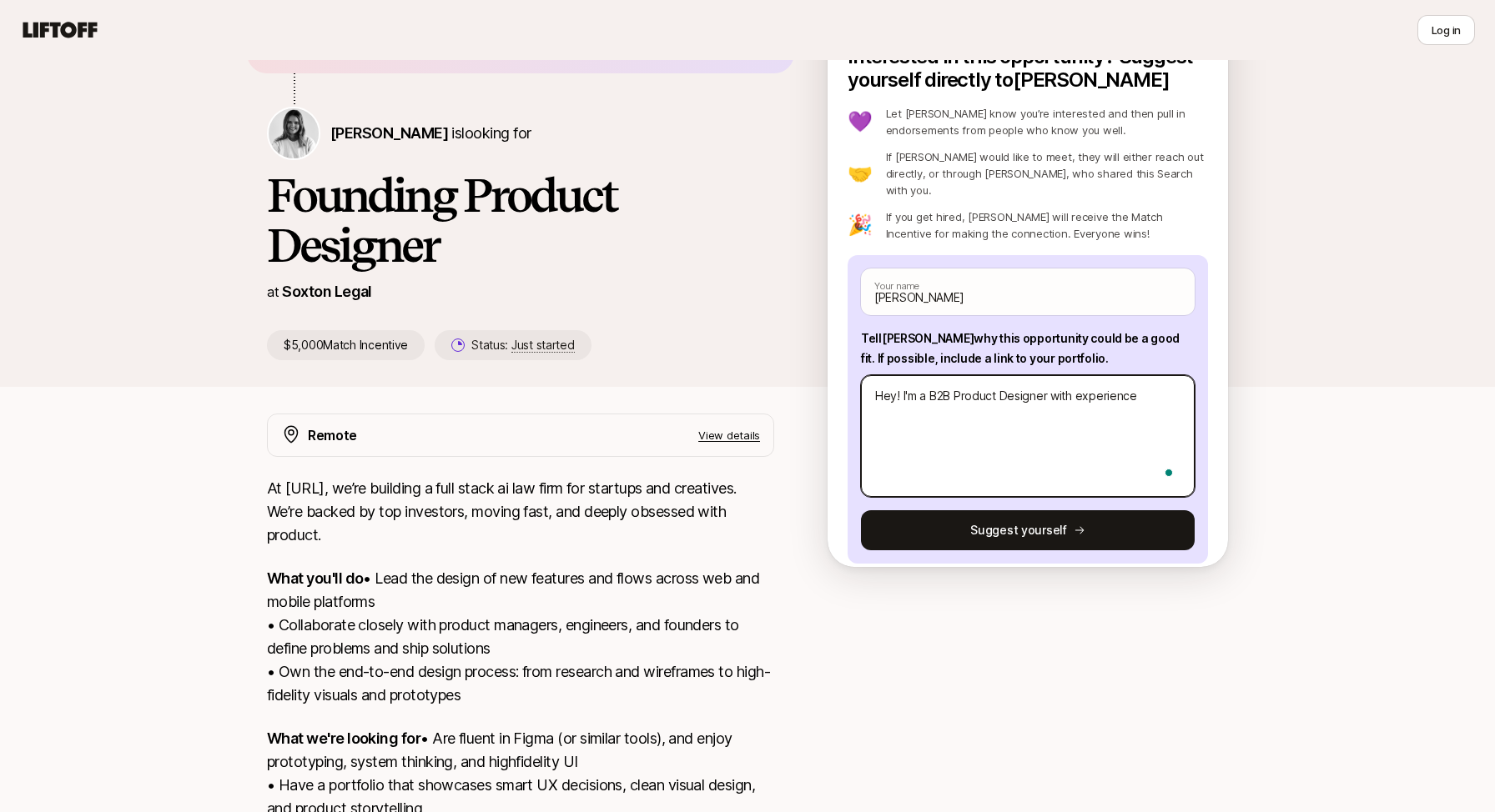
type textarea "Hey! I'm a B2B Product Designer with experience"
type textarea "x"
type textarea "Hey! I'm a B2B Product Designer with experience i"
type textarea "x"
type textarea "Hey! I'm a B2B Product Designer with experience in"
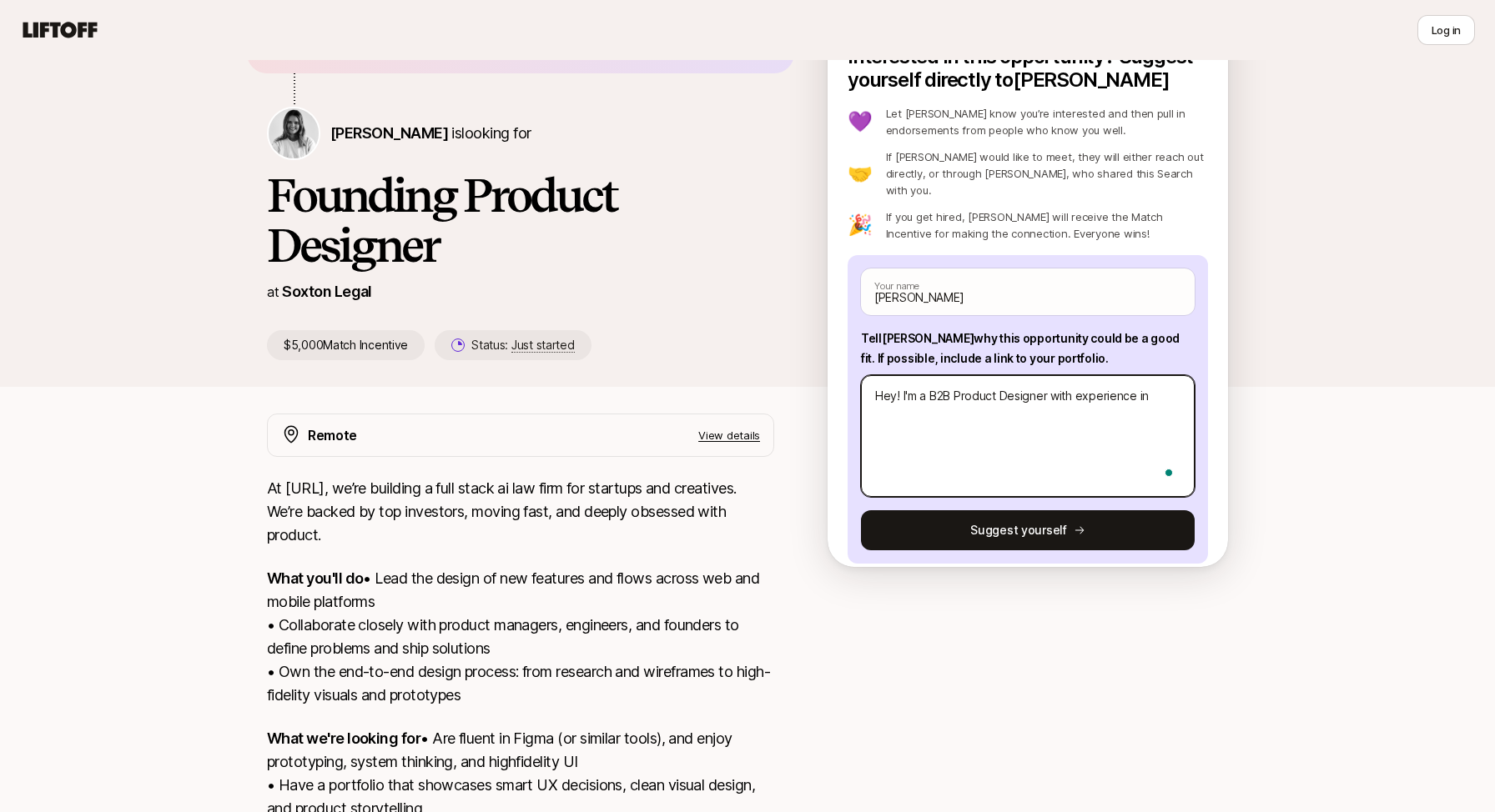
type textarea "x"
type textarea "Hey! I'm a B2B Product Designer with experience in"
type textarea "x"
type textarea "Hey! I'm a B2B Product Designer with experience in c"
type textarea "x"
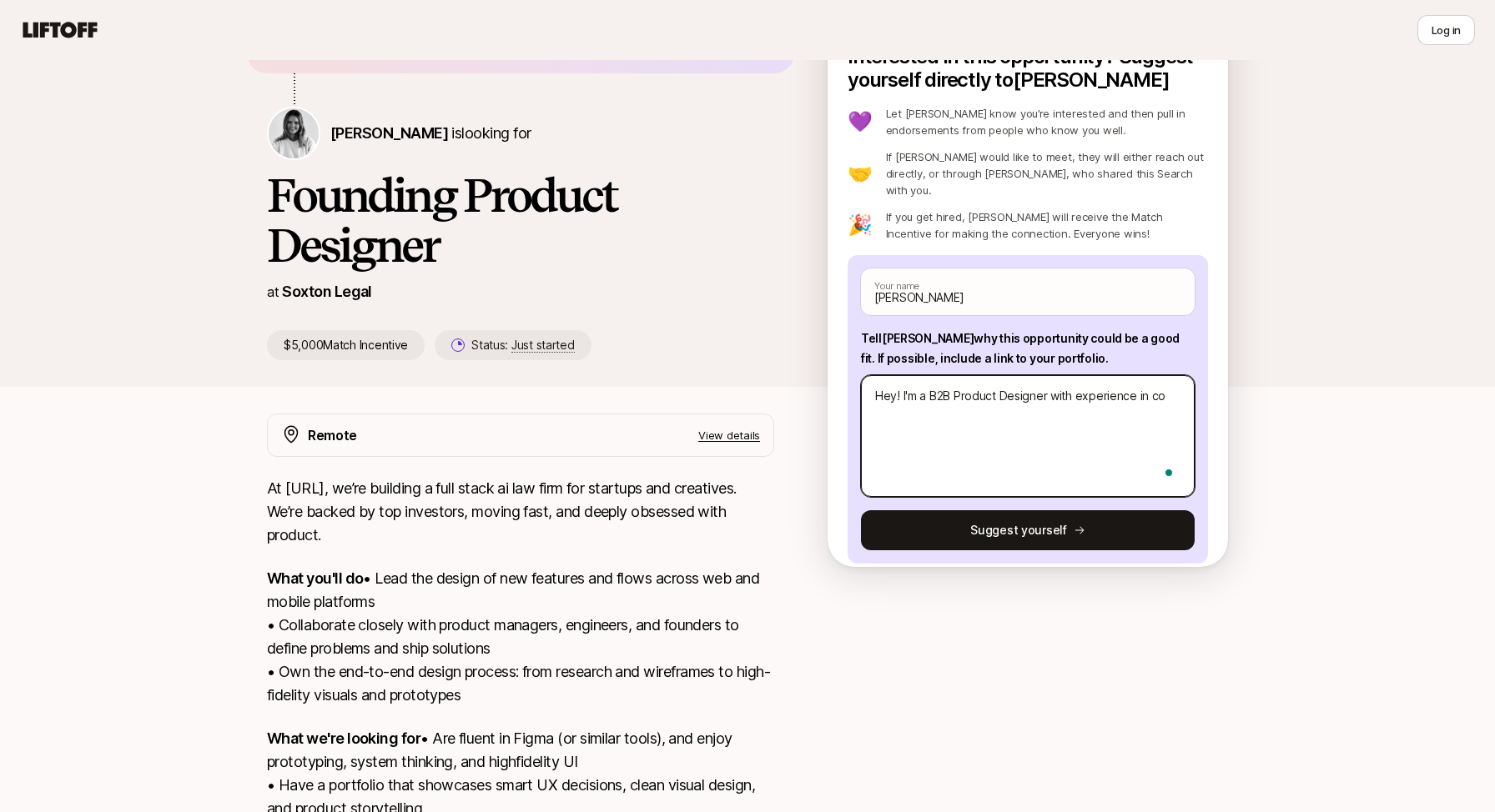
type textarea "Hey! I'm a B2B Product Designer with experience in com"
type textarea "x"
type textarea "Hey! I'm a B2B Product Designer with experience in comp"
type textarea "x"
type textarea "Hey! I'm a B2B Product Designer with experience in compl"
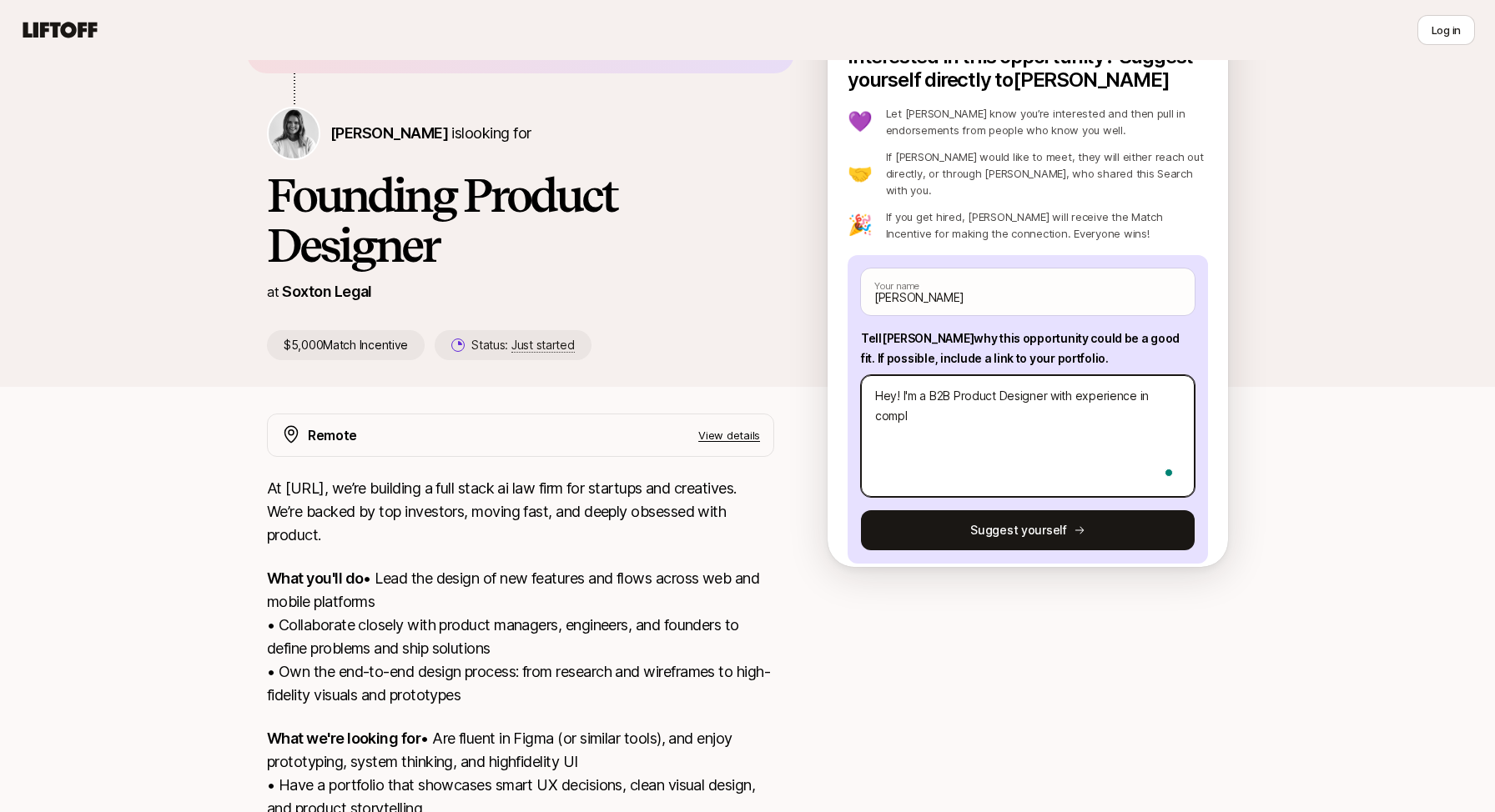
type textarea "x"
type textarea "Hey! I'm a B2B Product Designer with experience in comple"
type textarea "x"
type textarea "Hey! I'm a B2B Product Designer with experience in complex"
type textarea "x"
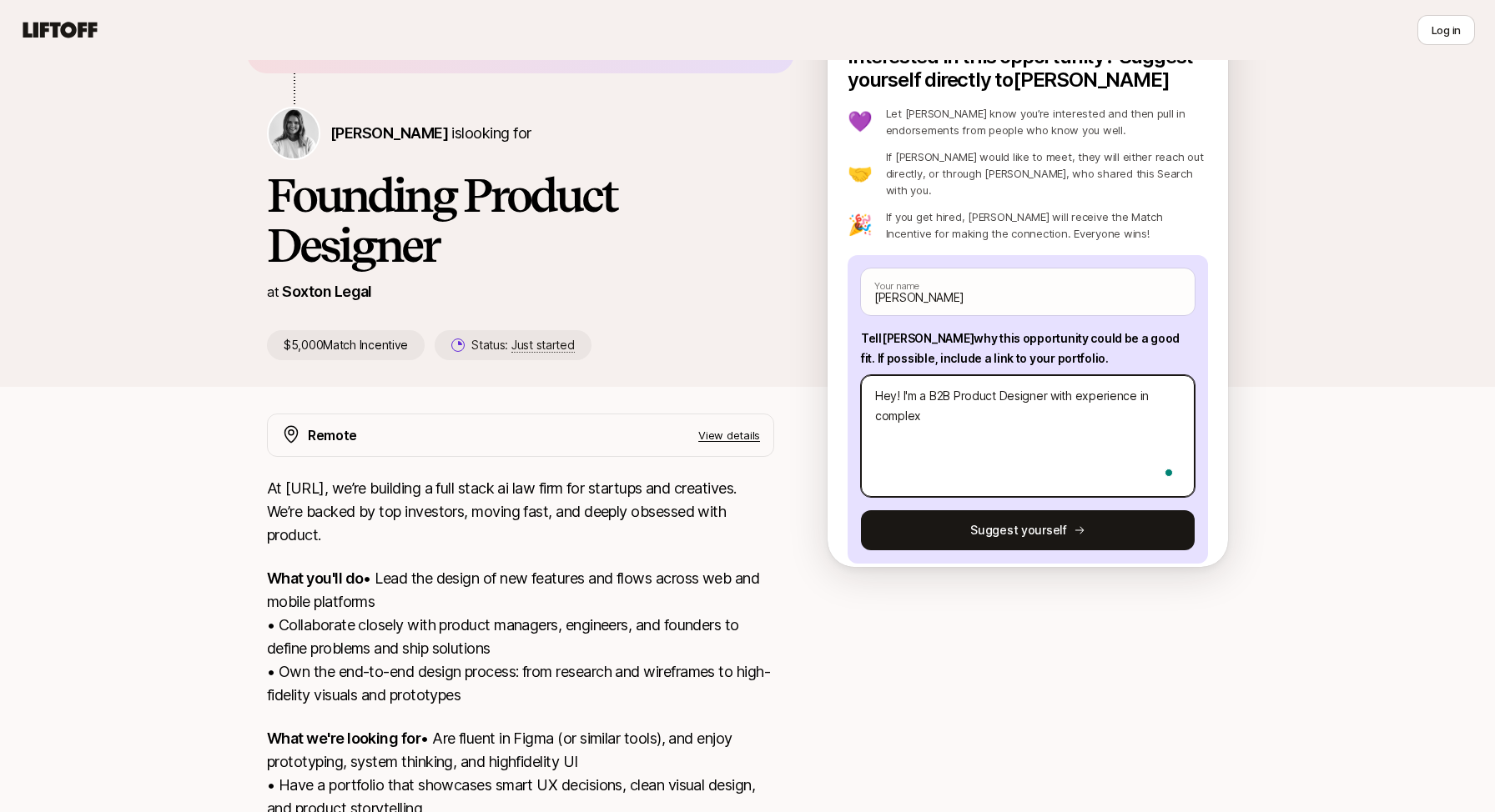
type textarea "Hey! I'm a B2B Product Designer with experience in complex i"
type textarea "x"
type textarea "Hey! I'm a B2B Product Designer with experience in complex in"
type textarea "x"
type textarea "Hey! I'm a B2B Product Designer with experience in complex ind"
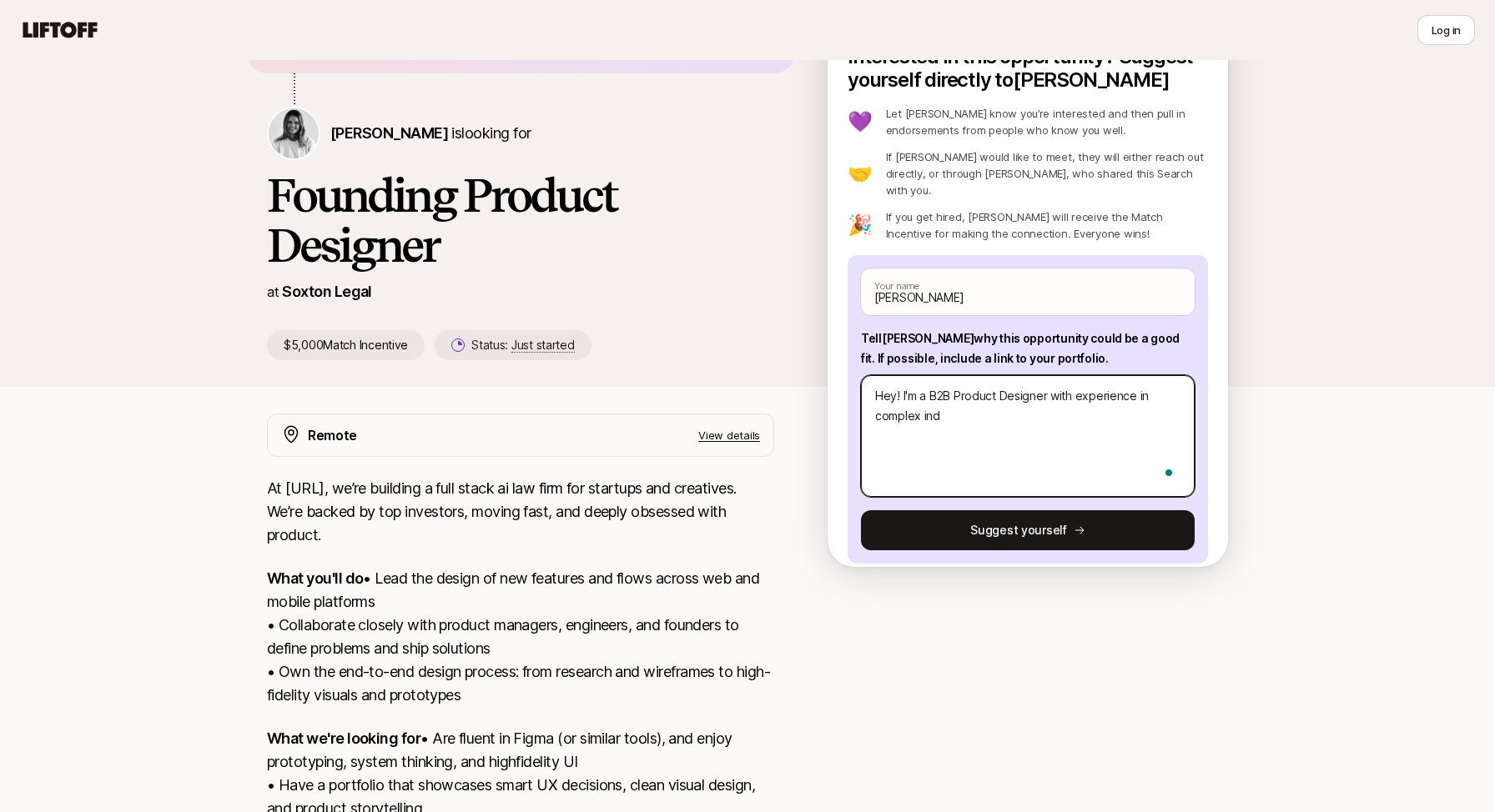
type textarea "x"
type textarea "Hey! I'm a B2B Product Designer with experience in complex indu"
type textarea "x"
type textarea "Hey! I'm a B2B Product Designer with experience in complex indus"
type textarea "x"
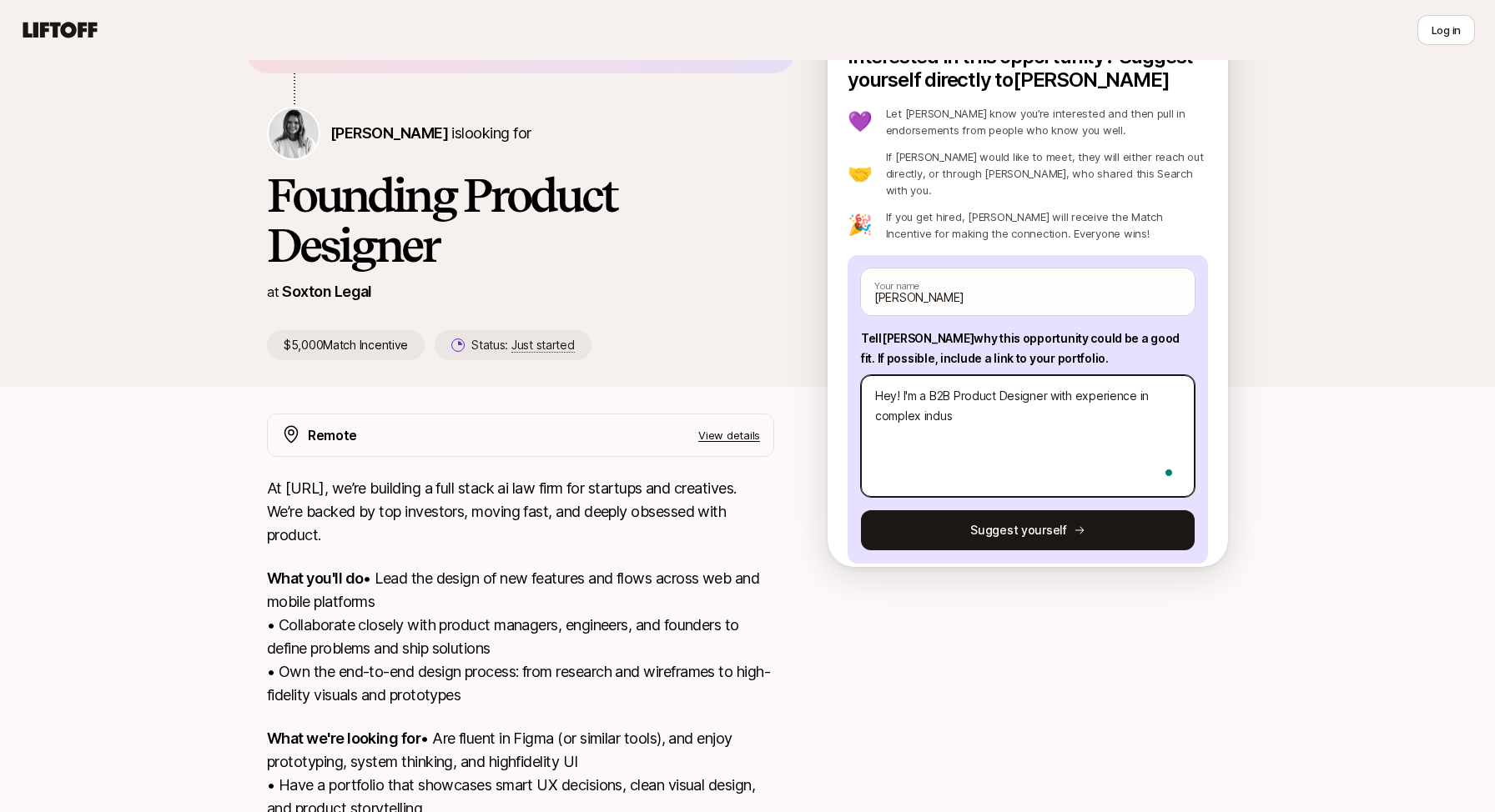
type textarea "Hey! I'm a B2B Product Designer with experience in complex indust"
type textarea "x"
type textarea "Hey! I'm a B2B Product Designer with experience in complex industr"
type textarea "x"
type textarea "Hey! I'm a B2B Product Designer with experience in complex industri"
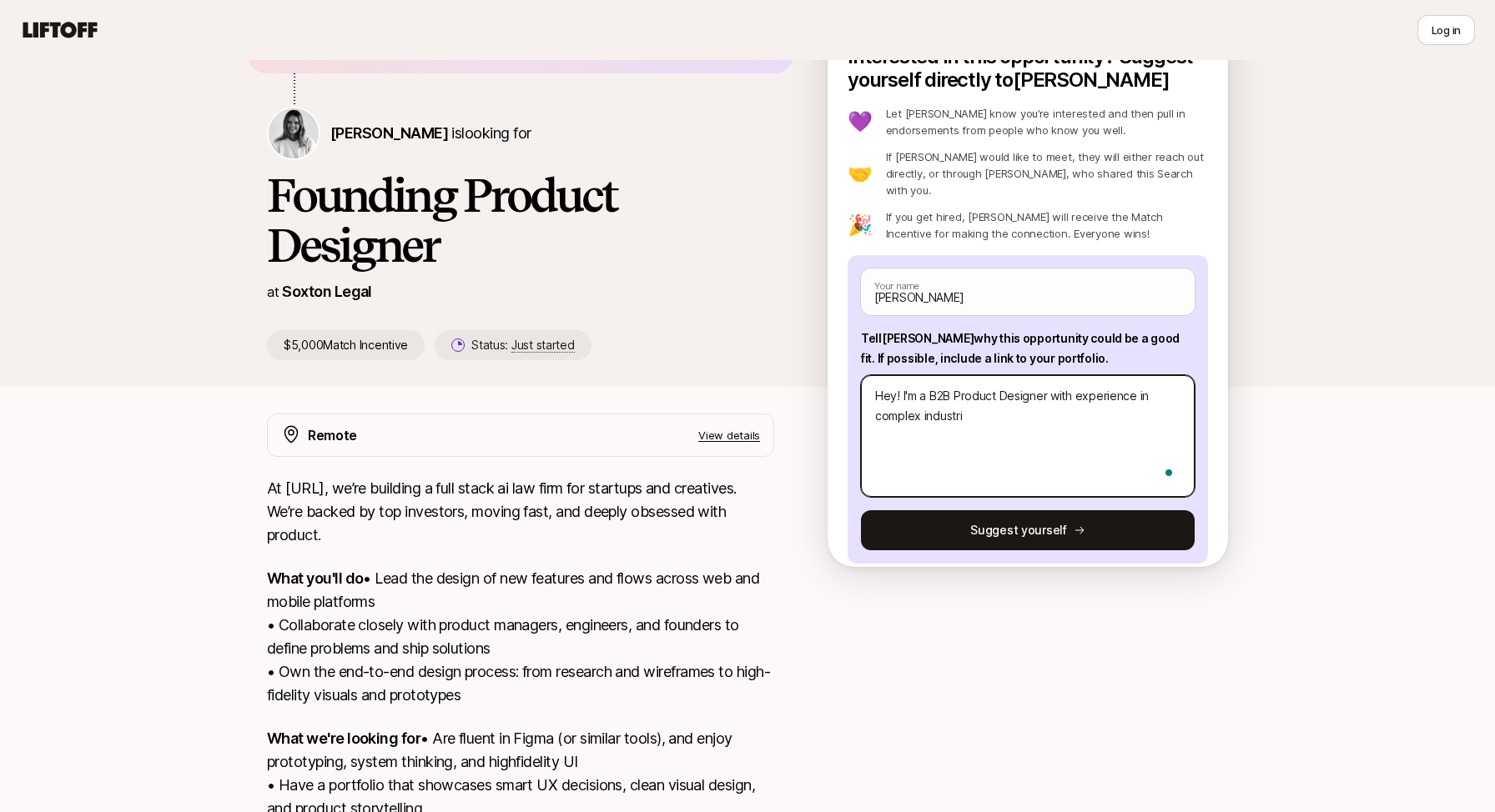
type textarea "x"
type textarea "Hey! I'm a B2B Product Designer with experience in complex industrie"
type textarea "x"
type textarea "Hey! I'm a B2B Product Designer with experience in complex industries"
type textarea "x"
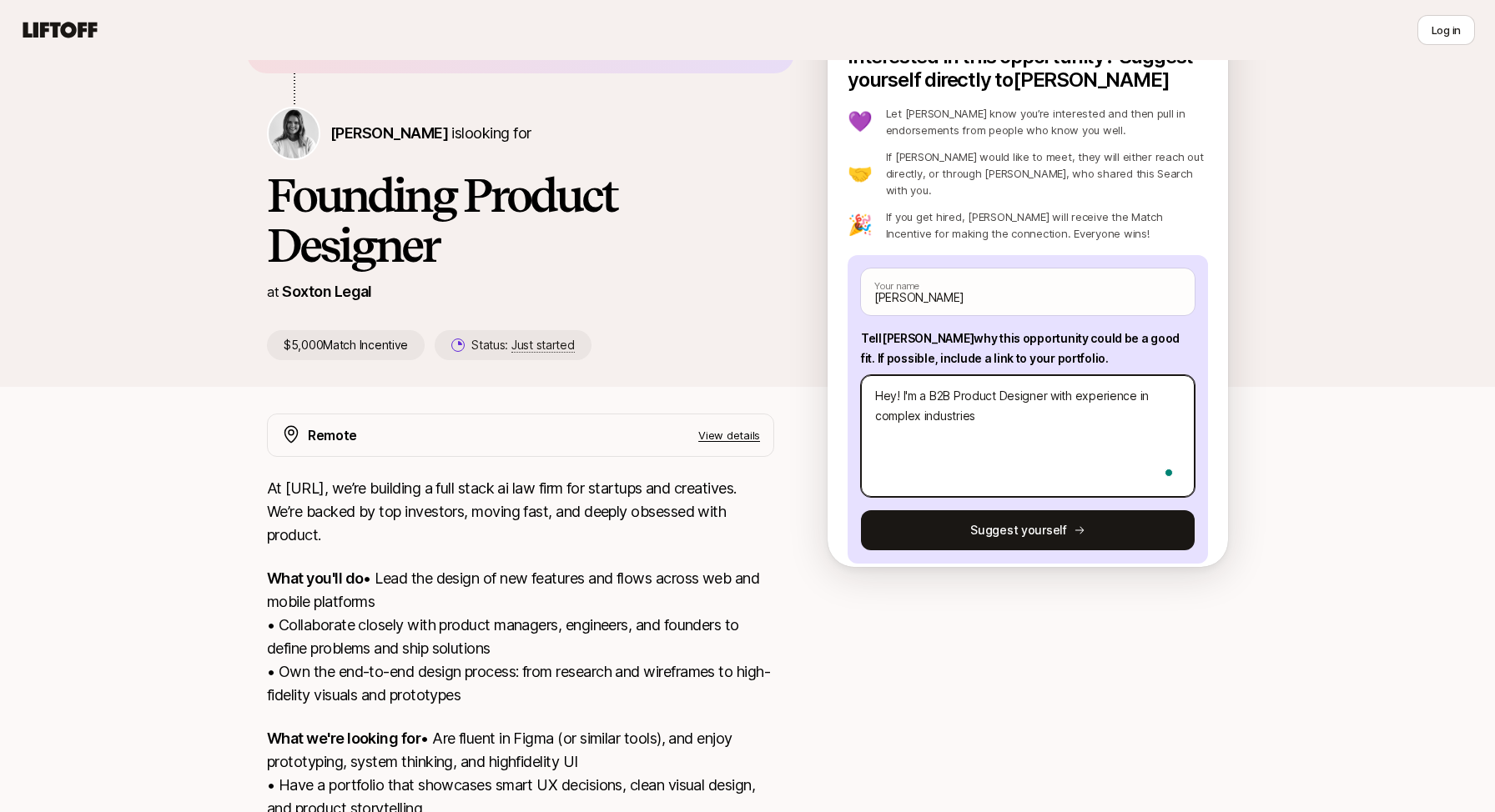
type textarea "Hey! I'm a B2B Product Designer with experience in complex industries"
type textarea "x"
type textarea "Hey! I'm a B2B Product Designer with experience in complex industries l"
type textarea "x"
type textarea "Hey! I'm a B2B Product Designer with experience in complex industries li"
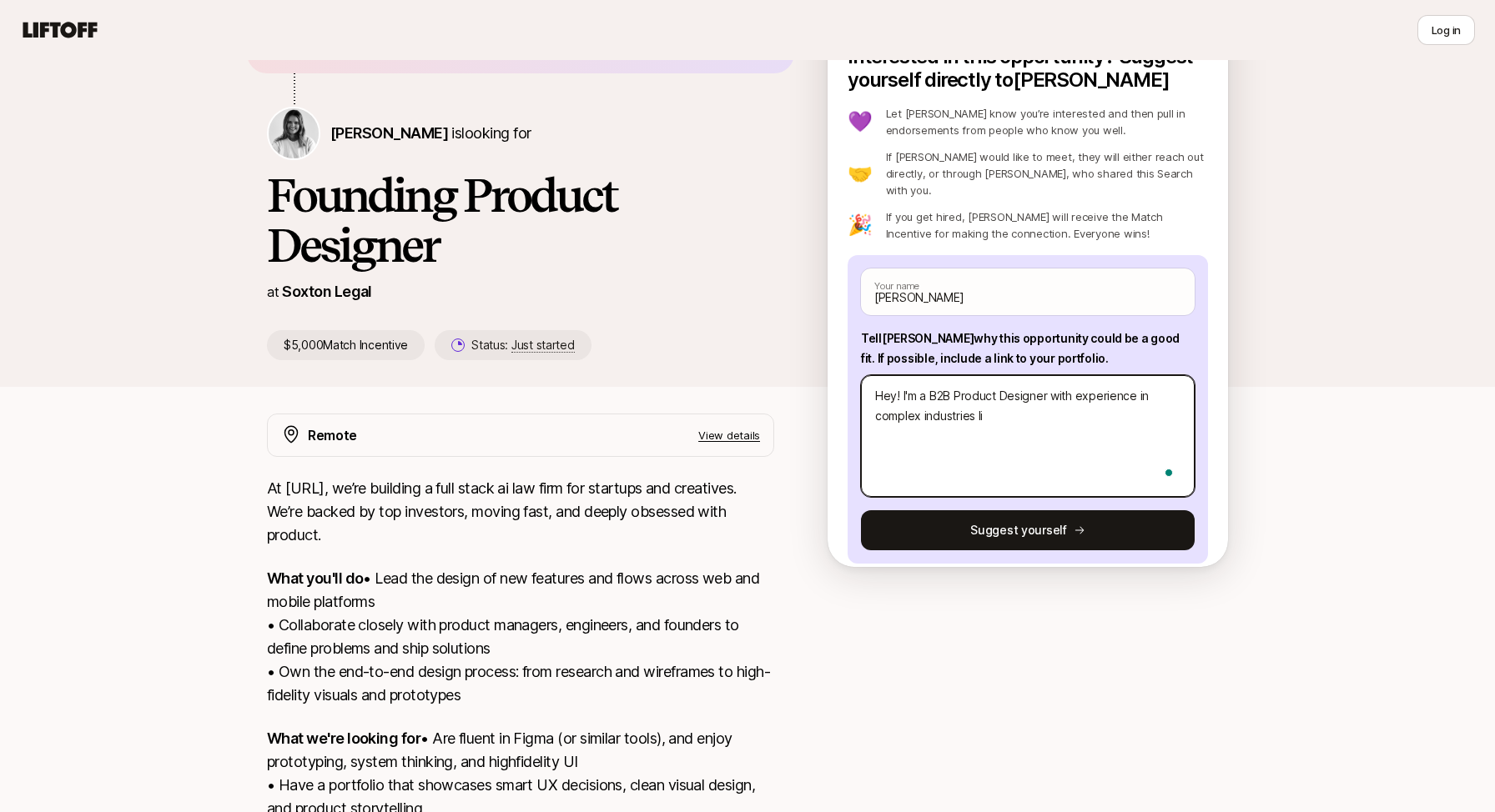
type textarea "x"
type textarea "Hey! I'm a B2B Product Designer with experience in complex industries lik"
type textarea "x"
type textarea "Hey! I'm a B2B Product Designer with experience in complex industries like"
type textarea "x"
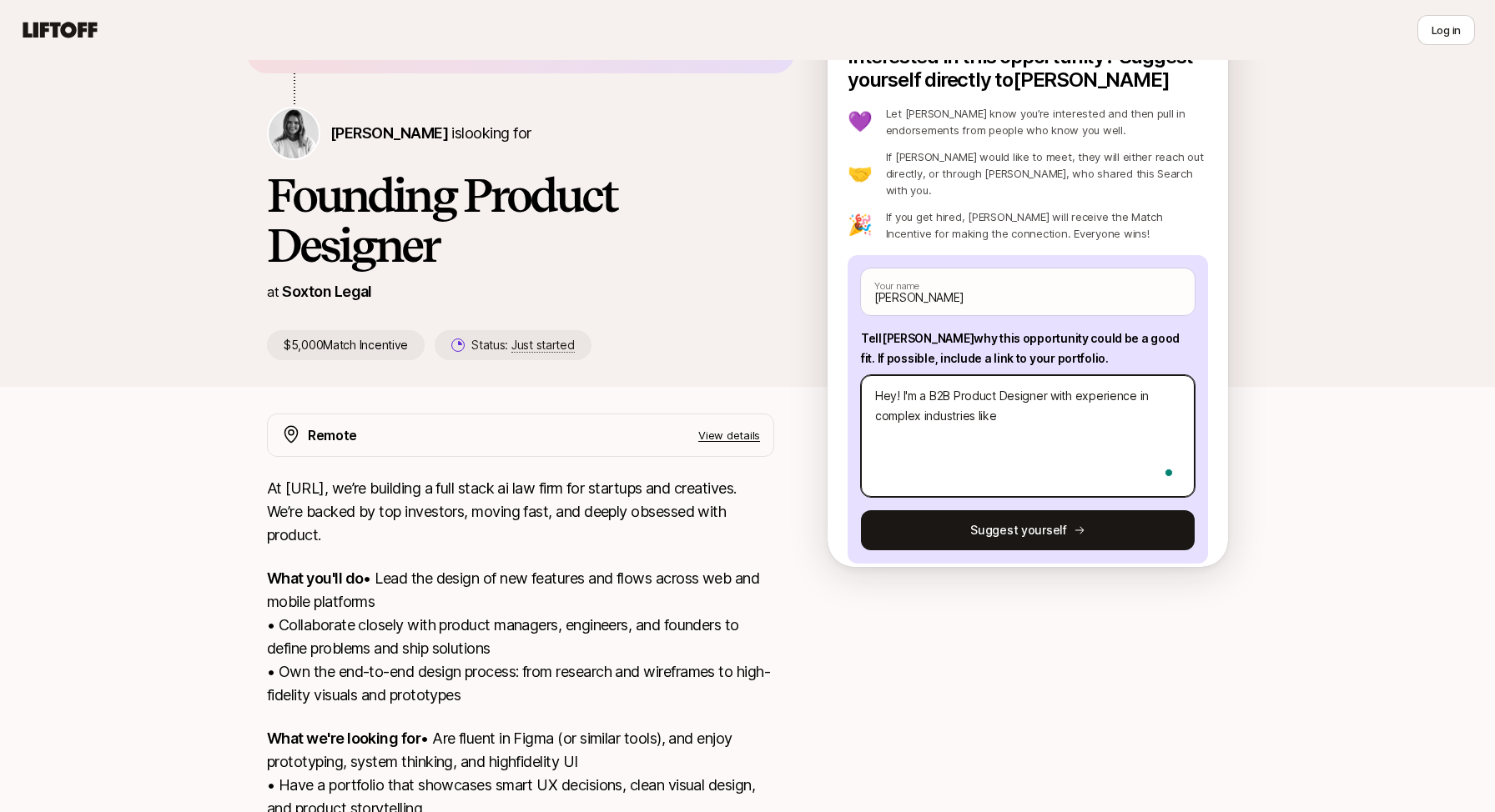
type textarea "Hey! I'm a B2B Product Designer with experience in complex industries like"
type textarea "x"
type textarea "Hey! I'm a B2B Product Designer with experience in complex industries like F"
type textarea "x"
type textarea "Hey! I'm a B2B Product Designer with experience in complex industries like Fi"
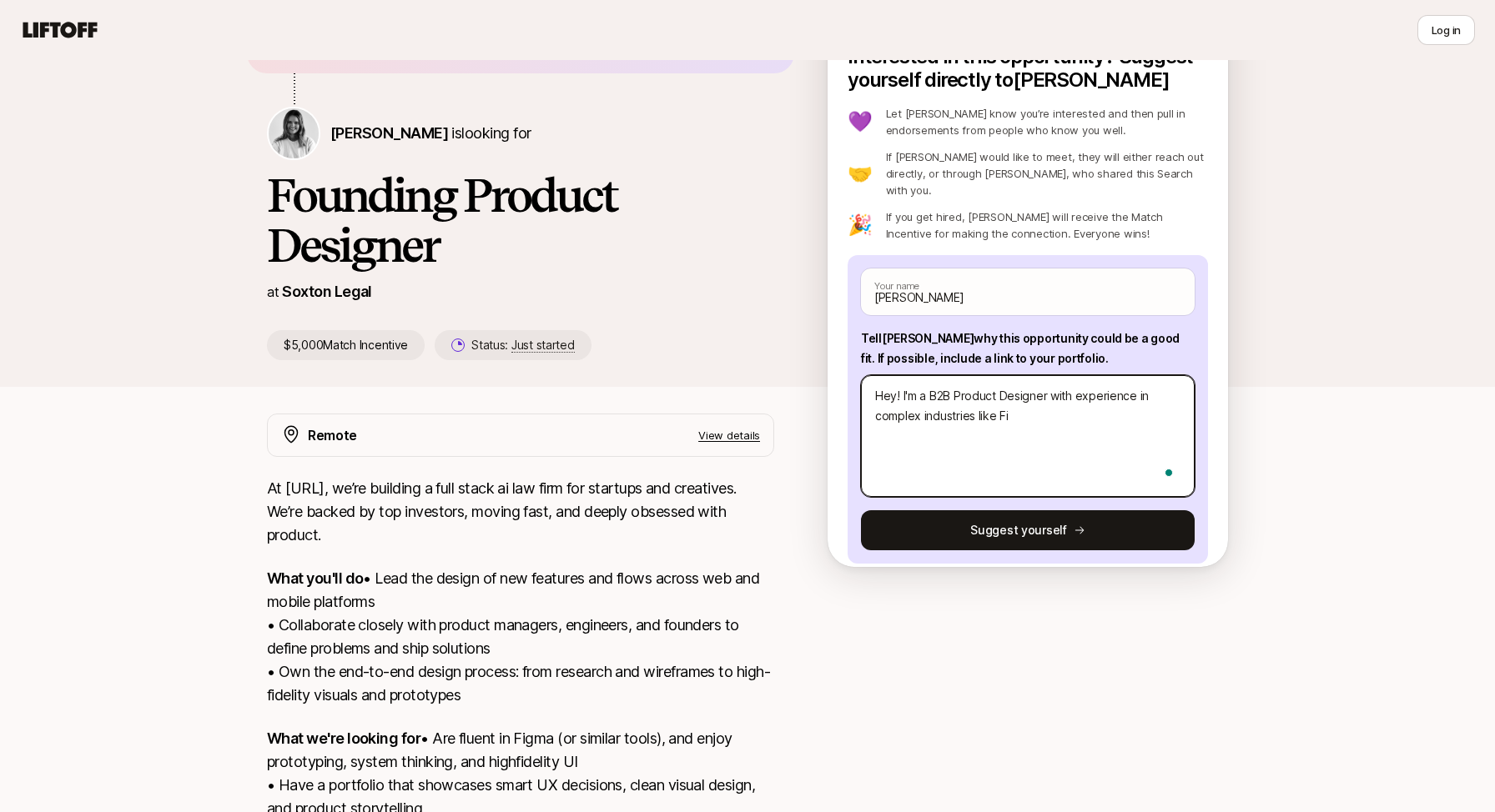
type textarea "x"
type textarea "Hey! I'm a B2B Product Designer with experience in complex industries like F"
type textarea "x"
type textarea "Hey! I'm a B2B Product Designer with experience in complex industries like"
type textarea "x"
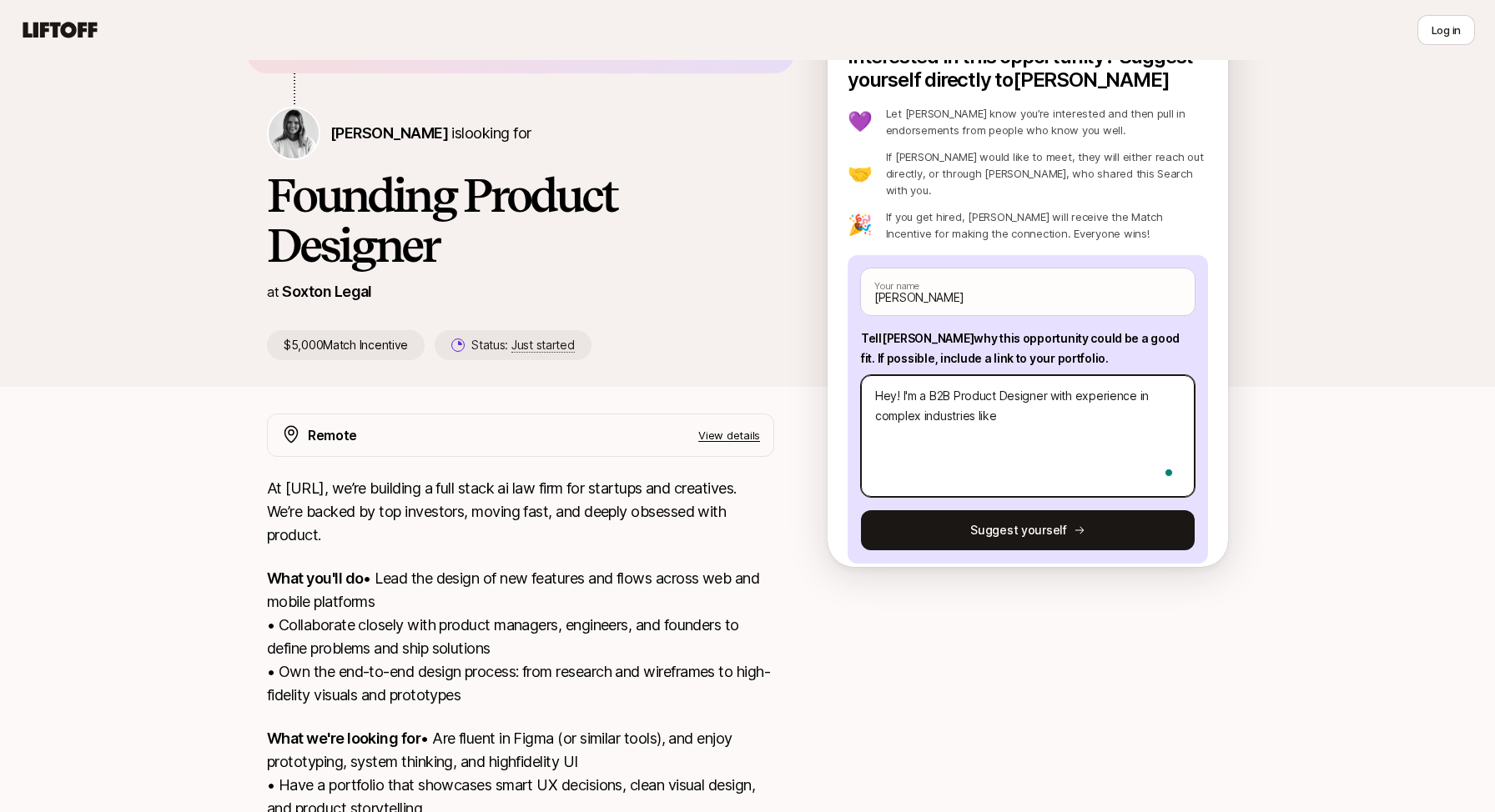
type textarea "Hey! I'm a B2B Product Designer with experience in complex industries like f"
type textarea "x"
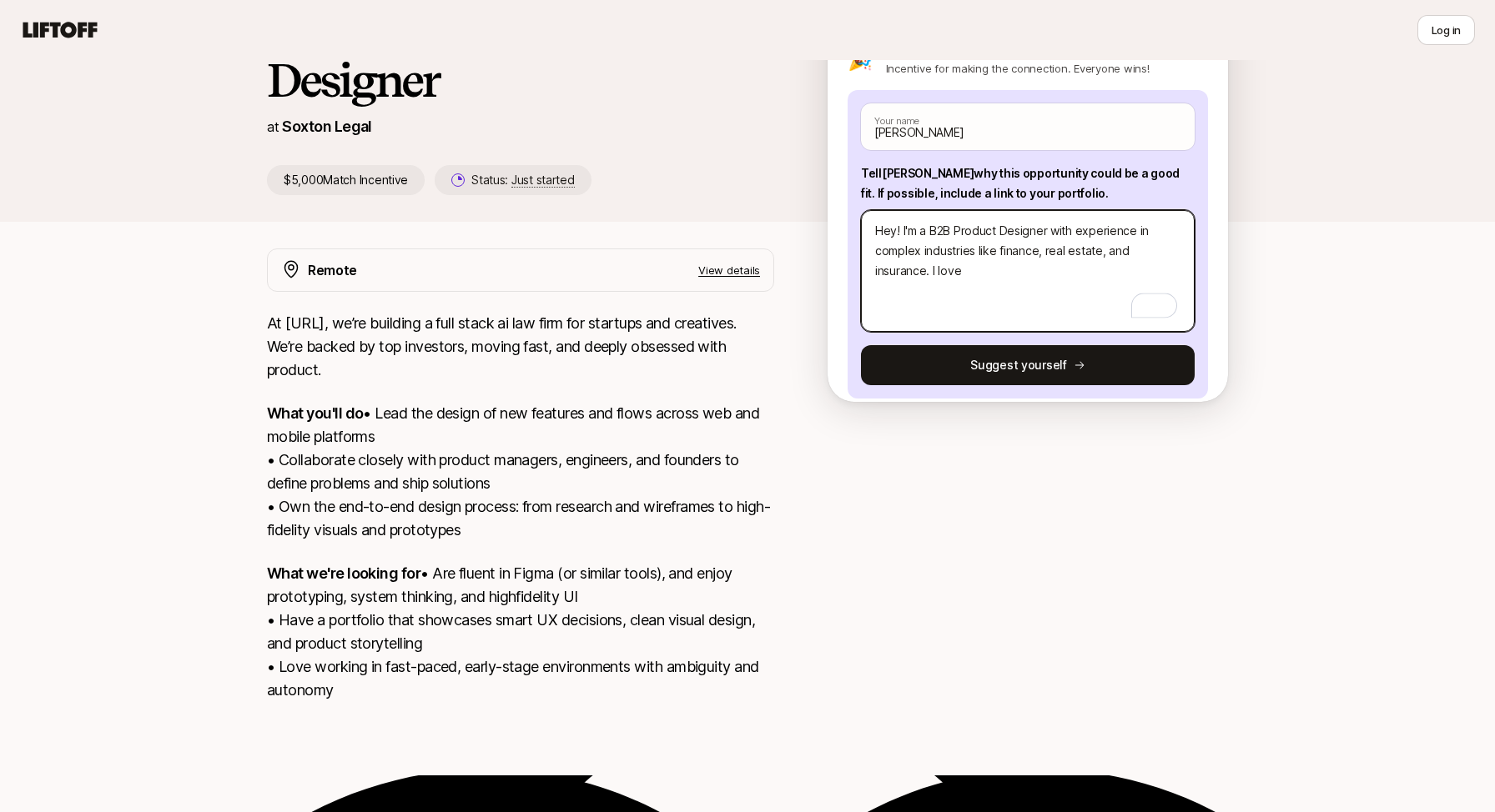
scroll to position [300, 0]
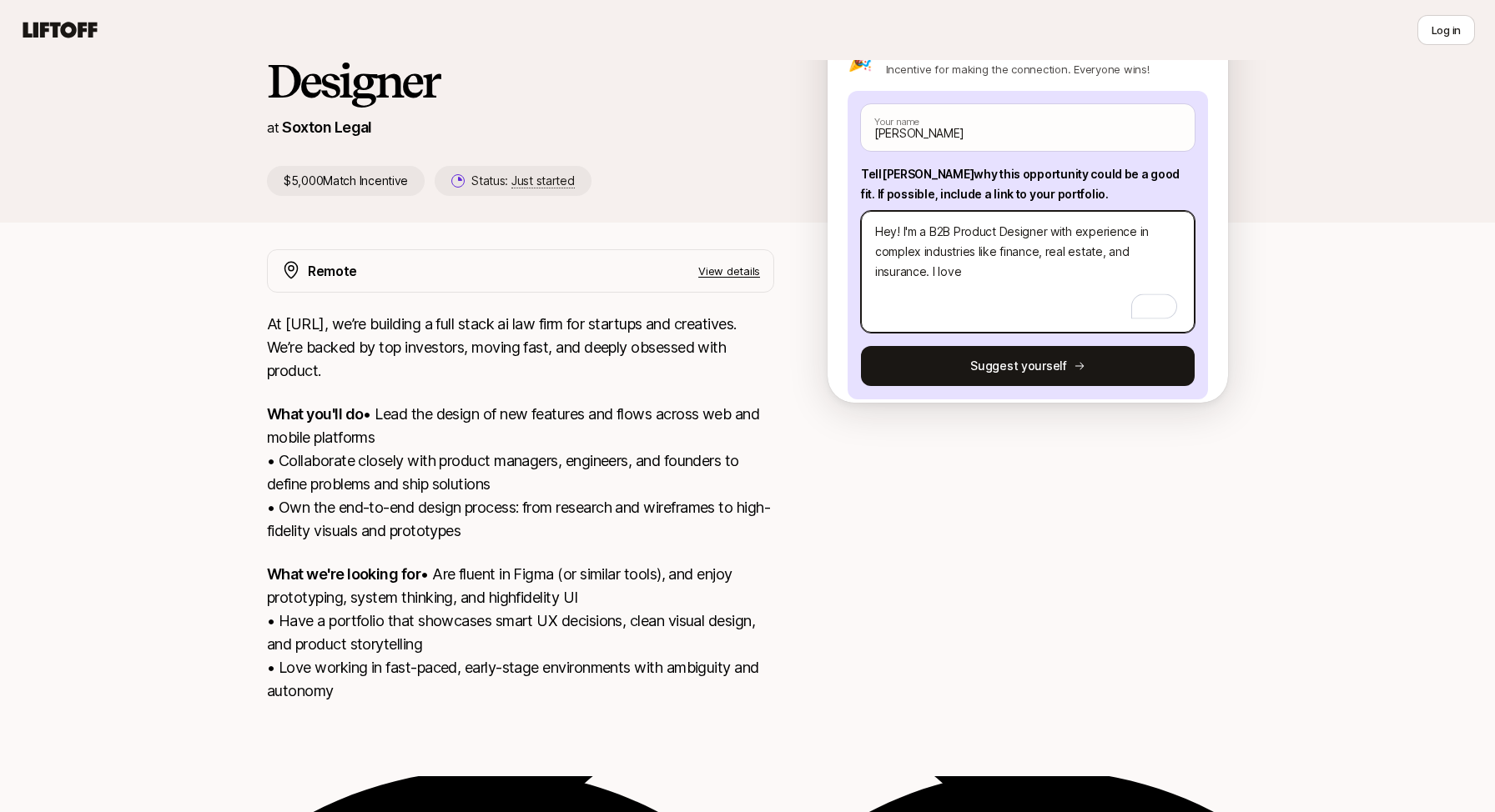
click at [996, 255] on textarea "Hey! I'm a B2B Product Designer with experience in complex industries like fina…" at bounding box center [1028, 272] width 334 height 122
drag, startPoint x: 996, startPoint y: 255, endPoint x: 934, endPoint y: 256, distance: 62.0
click at [934, 256] on textarea "Hey! I'm a B2B Product Designer with experience in complex industries like fina…" at bounding box center [1028, 272] width 334 height 122
click at [926, 211] on textarea "Hey! I'm a B2B Product Designer with experience in complex industries like fina…" at bounding box center [1028, 272] width 334 height 122
click at [935, 243] on textarea "Hey! I'm an end-to-end B2B Product Designer with experience in complex industri…" at bounding box center [1028, 272] width 334 height 122
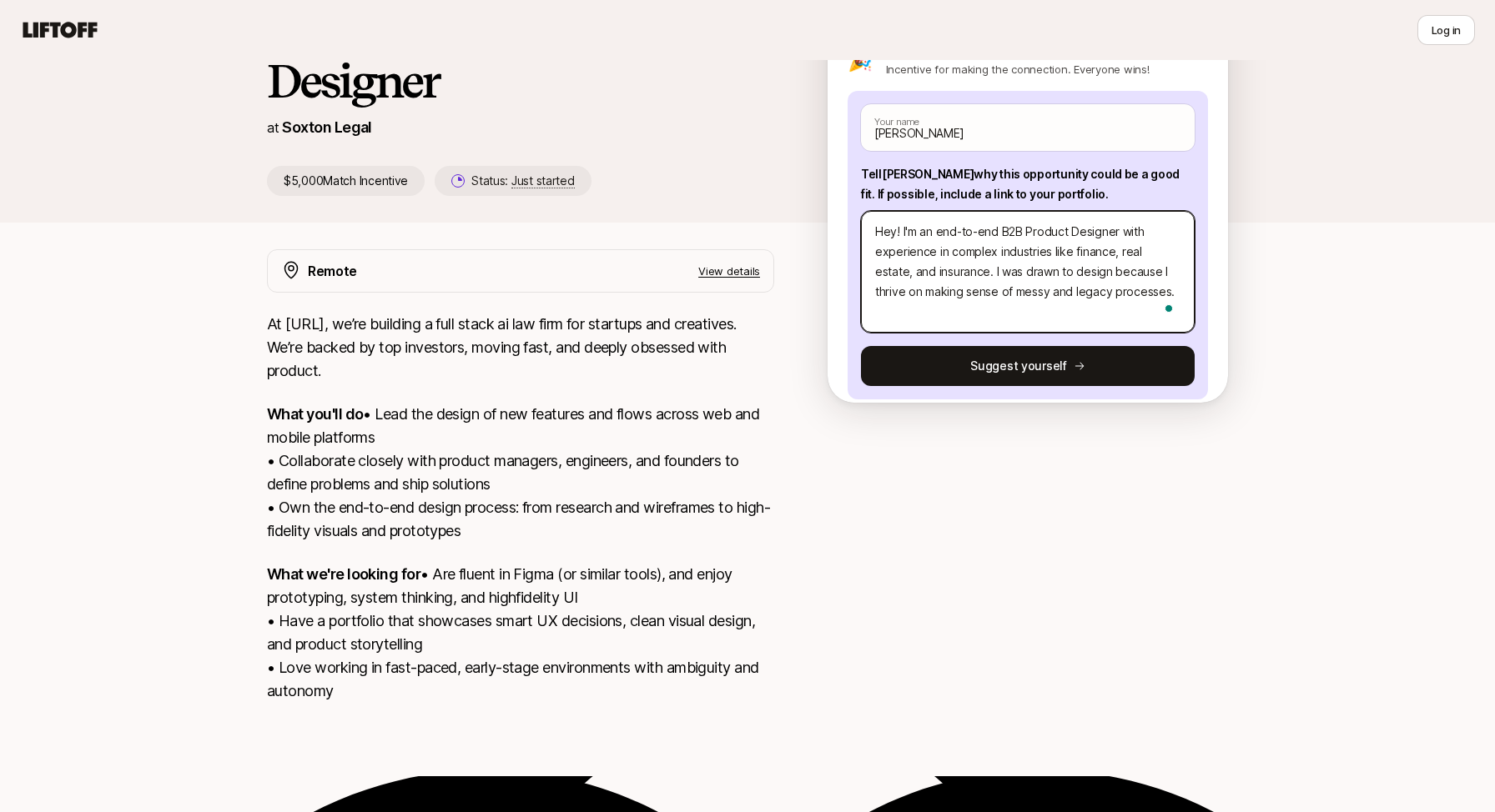
click at [935, 243] on textarea "Hey! I'm an end-to-end B2B Product Designer with experience in complex industri…" at bounding box center [1028, 272] width 334 height 122
click at [935, 243] on html "👋 New to Liftoff? See how it works Log in Log in [PERSON_NAME] shared with you …" at bounding box center [748, 106] width 1495 height 812
click at [959, 237] on textarea "Hey! I'm an end-to-end B2B Product Designer with experience in complex industri…" at bounding box center [1028, 272] width 334 height 122
drag, startPoint x: 1041, startPoint y: 260, endPoint x: 1105, endPoint y: 275, distance: 65.7
click at [1105, 275] on textarea "Hey! I'm an end-to-end B2B Product Designer with experience in complex industri…" at bounding box center [1028, 272] width 334 height 122
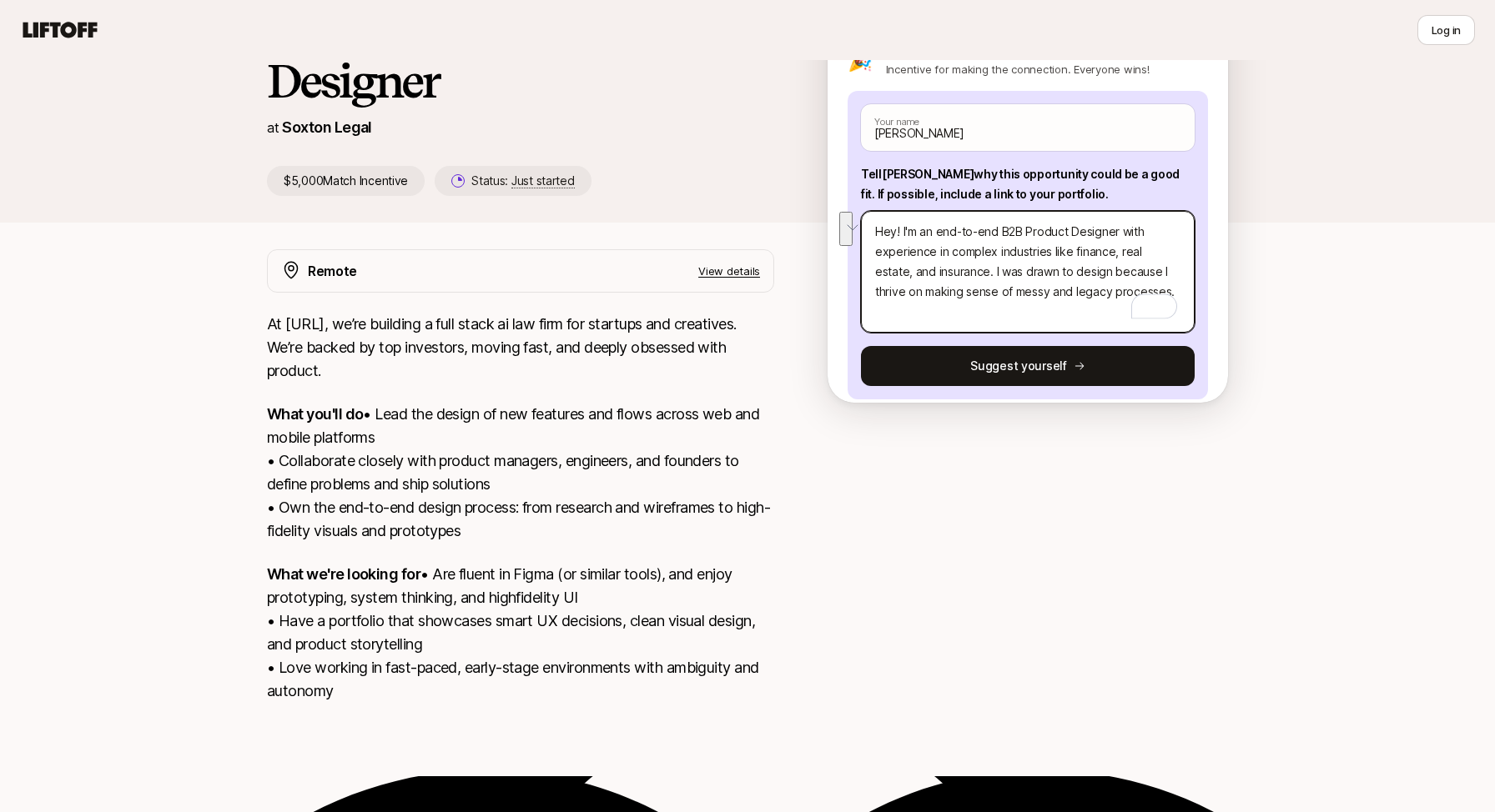
click at [1105, 275] on textarea "Hey! I'm an end-to-end B2B Product Designer with experience in complex industri…" at bounding box center [1028, 272] width 334 height 122
click at [1115, 275] on textarea "Hey! I'm an end-to-end B2B Product Designer with experience in complex industri…" at bounding box center [1028, 272] width 334 height 122
drag, startPoint x: 1037, startPoint y: 216, endPoint x: 1043, endPoint y: 253, distance: 37.5
click at [1043, 253] on textarea "Hey! I'm an end-to-end B2B Product Designer with experience in complex industri…" at bounding box center [1028, 272] width 334 height 122
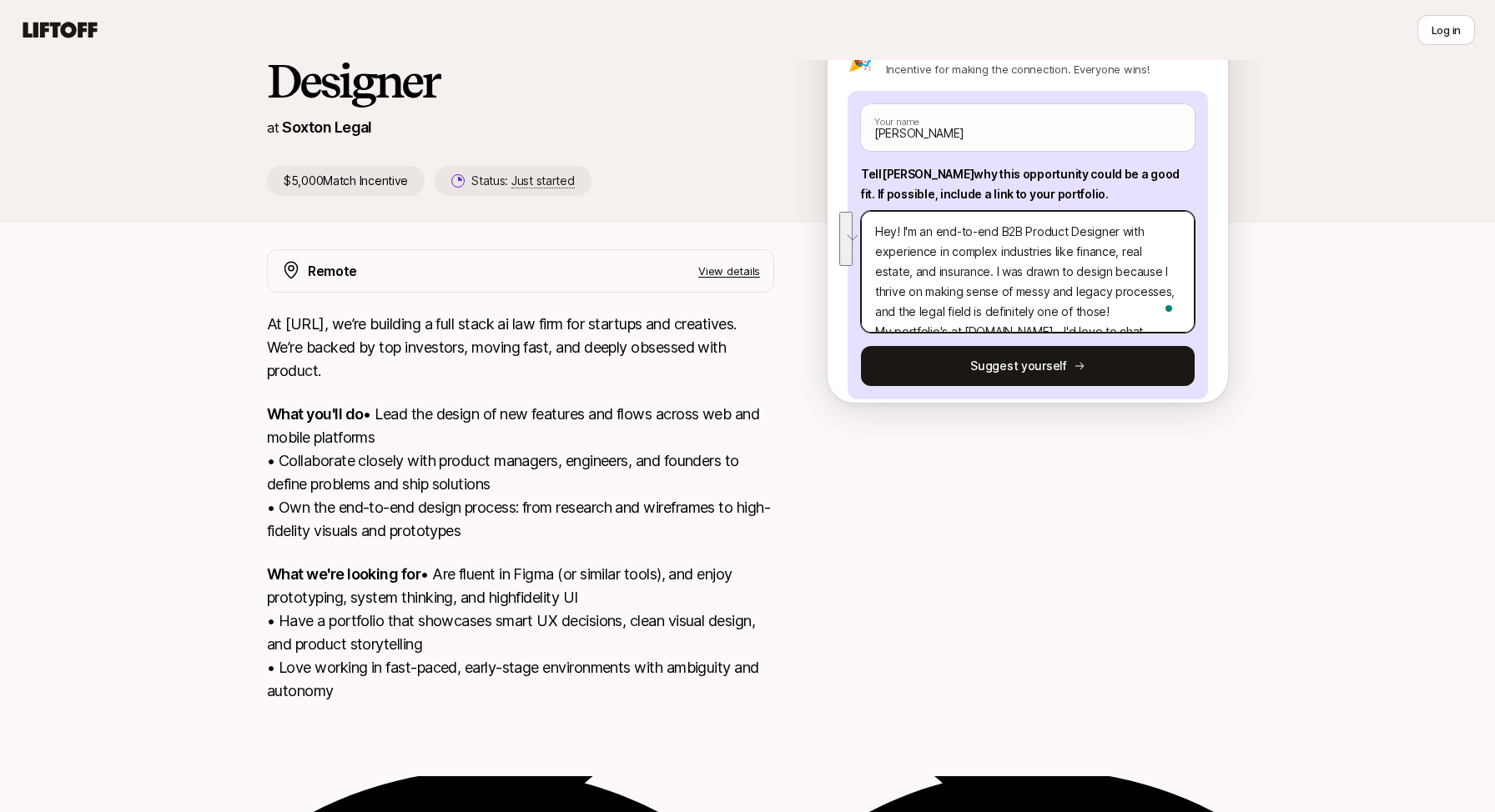
click at [1043, 253] on textarea "Hey! I'm an end-to-end B2B Product Designer with experience in complex industri…" at bounding box center [1028, 272] width 334 height 122
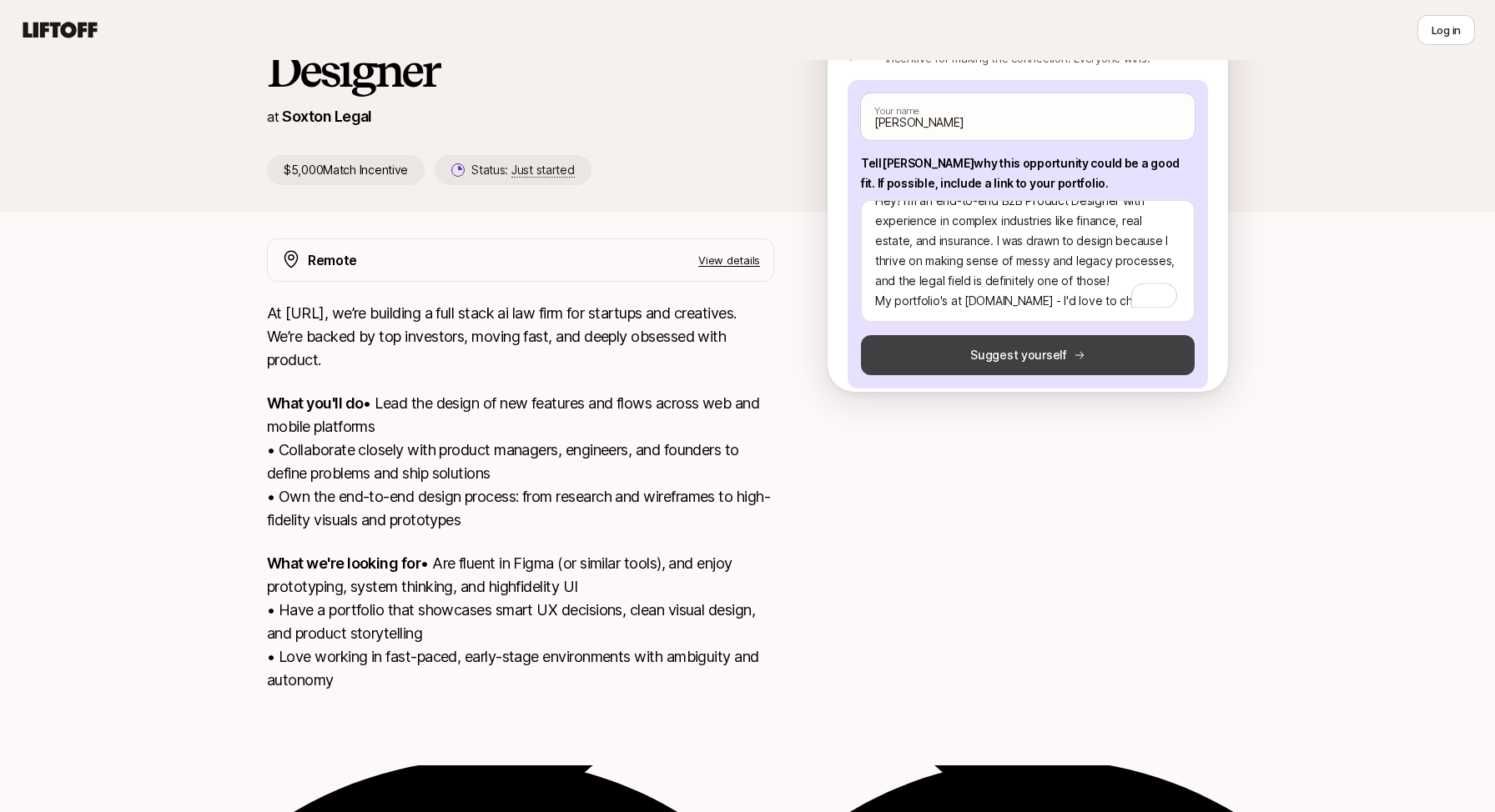
click at [935, 345] on button "Suggest yourself" at bounding box center [1028, 355] width 334 height 40
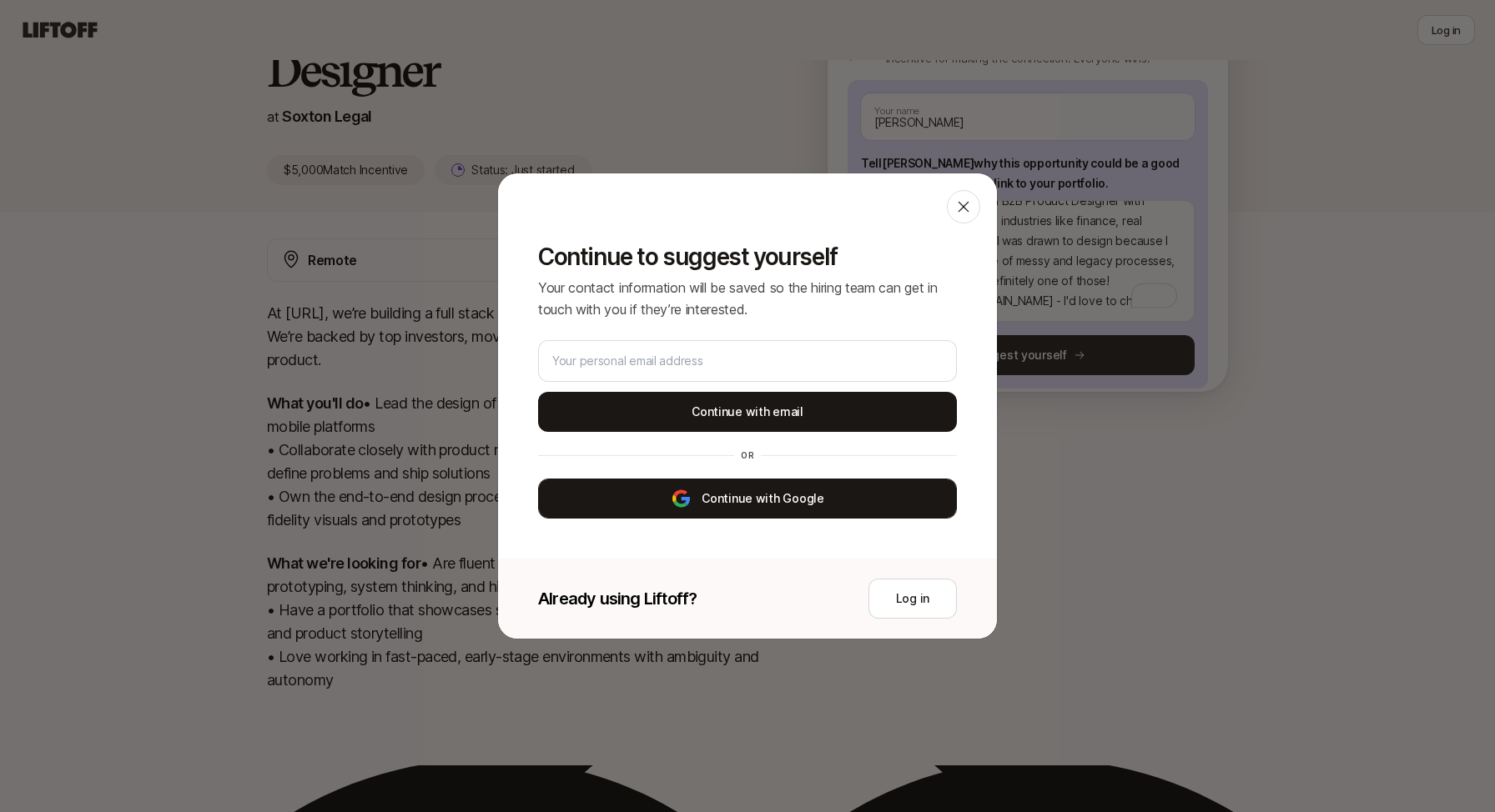
click at [757, 509] on button "Continue with Google" at bounding box center [748, 499] width 419 height 40
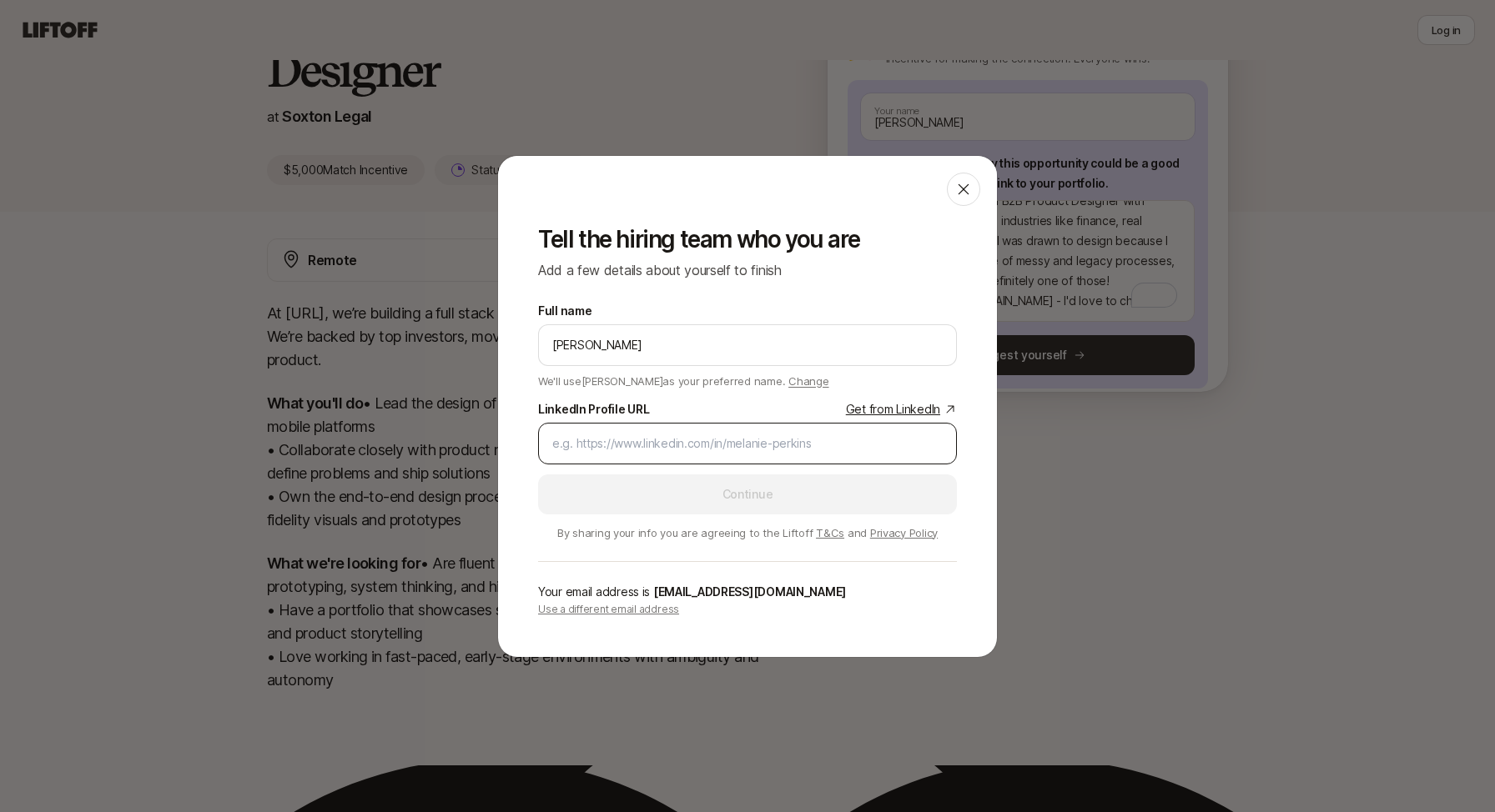
click at [741, 452] on input "LinkedIn Profile URL Get from LinkedIn" at bounding box center [748, 443] width 390 height 20
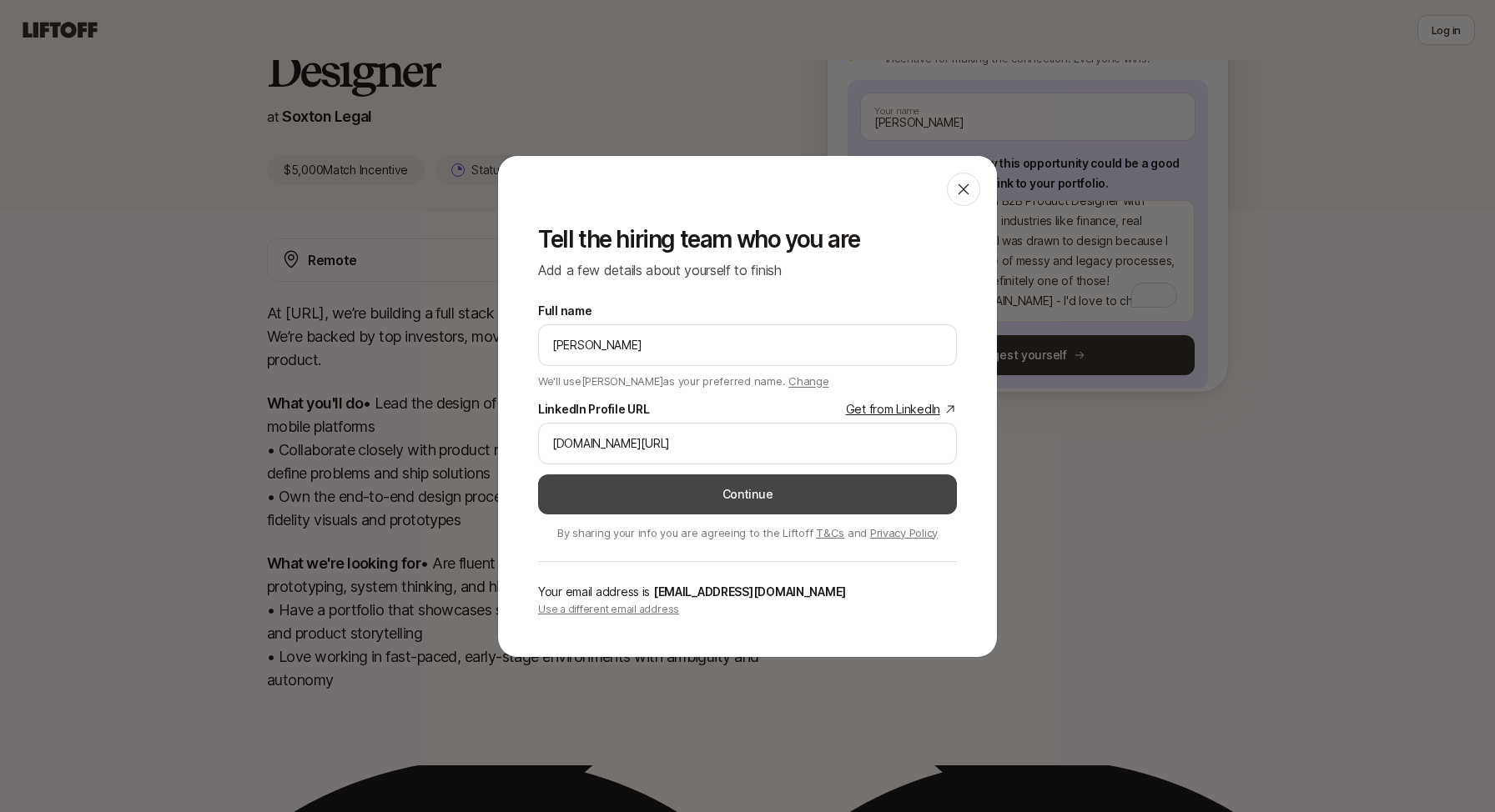
click at [746, 482] on button "Continue" at bounding box center [748, 494] width 419 height 40
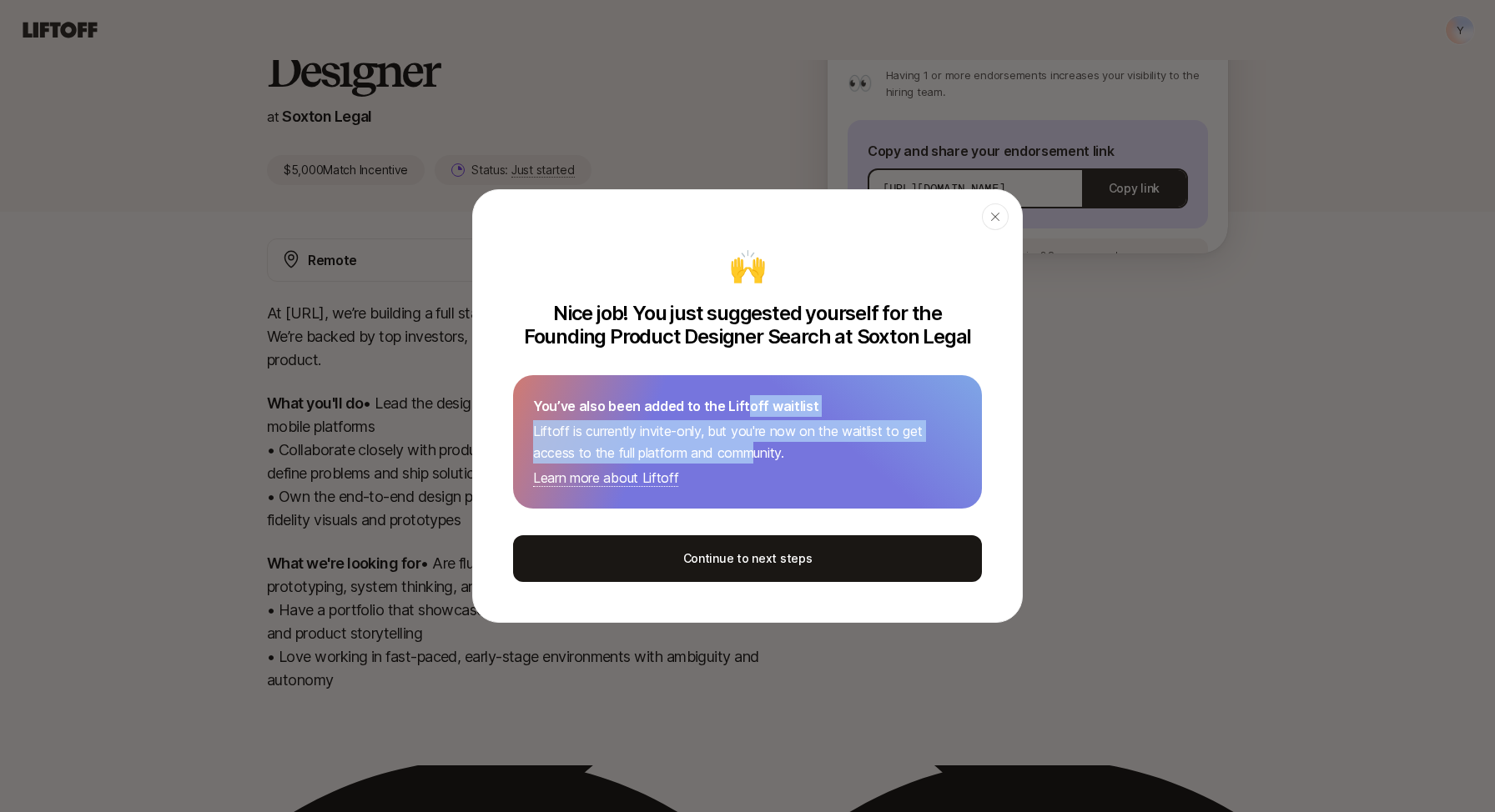
drag, startPoint x: 744, startPoint y: 406, endPoint x: 753, endPoint y: 457, distance: 51.8
click at [753, 457] on div "You’ve also been added to the Liftoff waitlist Liftoff is currently invite-only…" at bounding box center [748, 441] width 469 height 133
click at [753, 457] on p "Liftoff is currently invite-only, but you're now on the waitlist to get access …" at bounding box center [748, 441] width 429 height 44
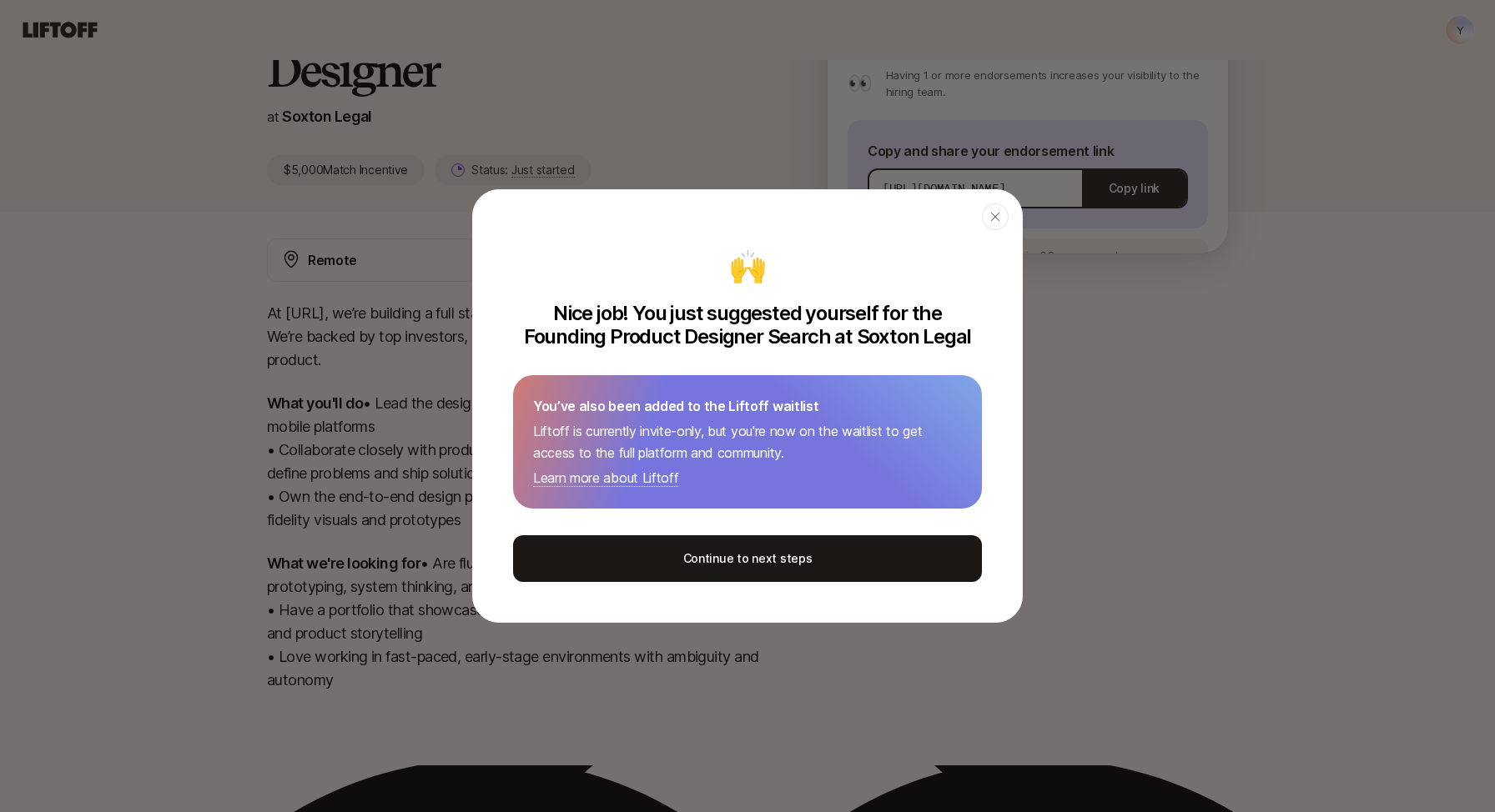
click at [786, 428] on p "Liftoff is currently invite-only, but you're now on the waitlist to get access …" at bounding box center [748, 441] width 429 height 44
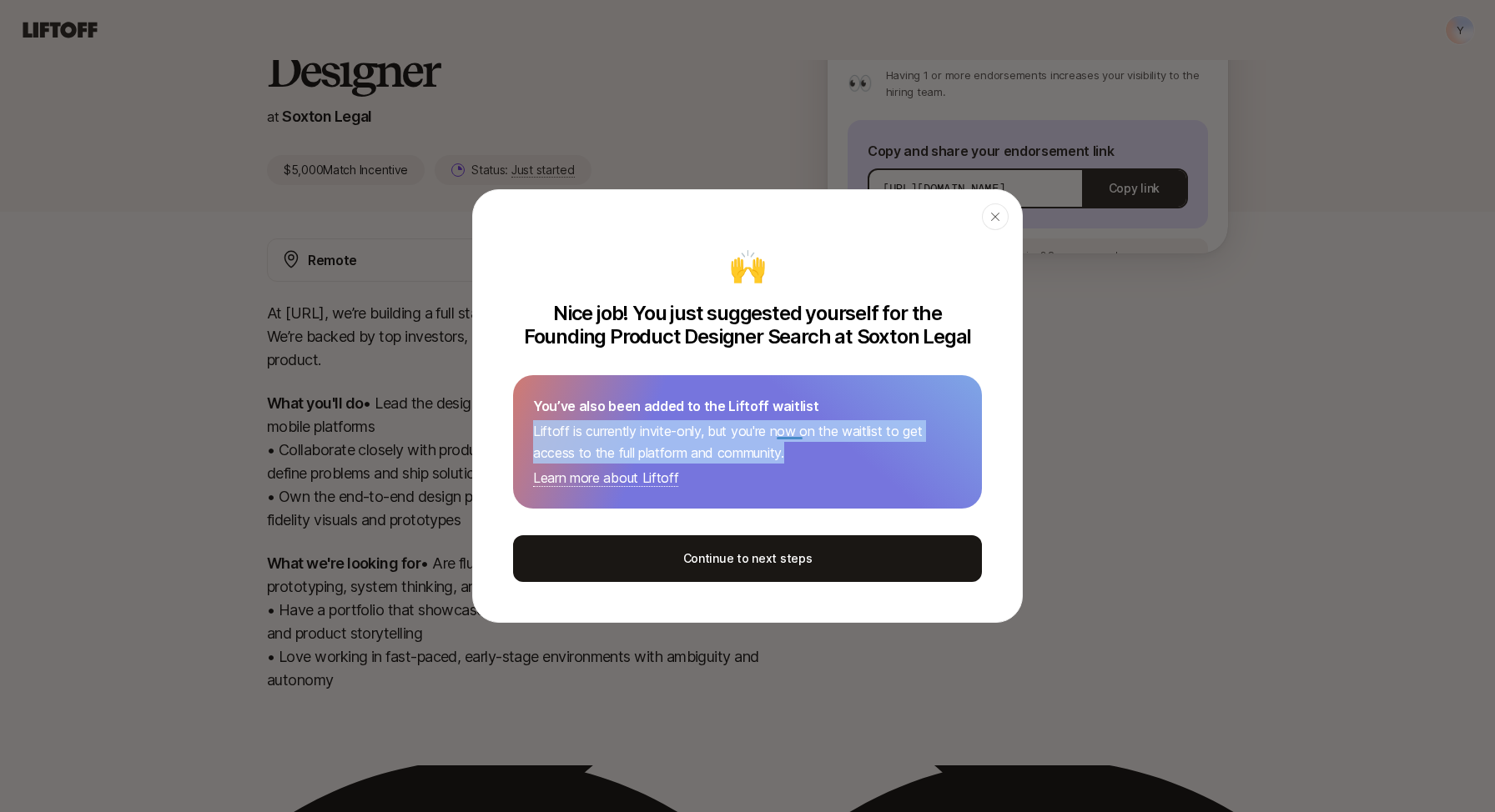
click at [742, 452] on p "Liftoff is currently invite-only, but you're now on the waitlist to get access …" at bounding box center [748, 441] width 429 height 44
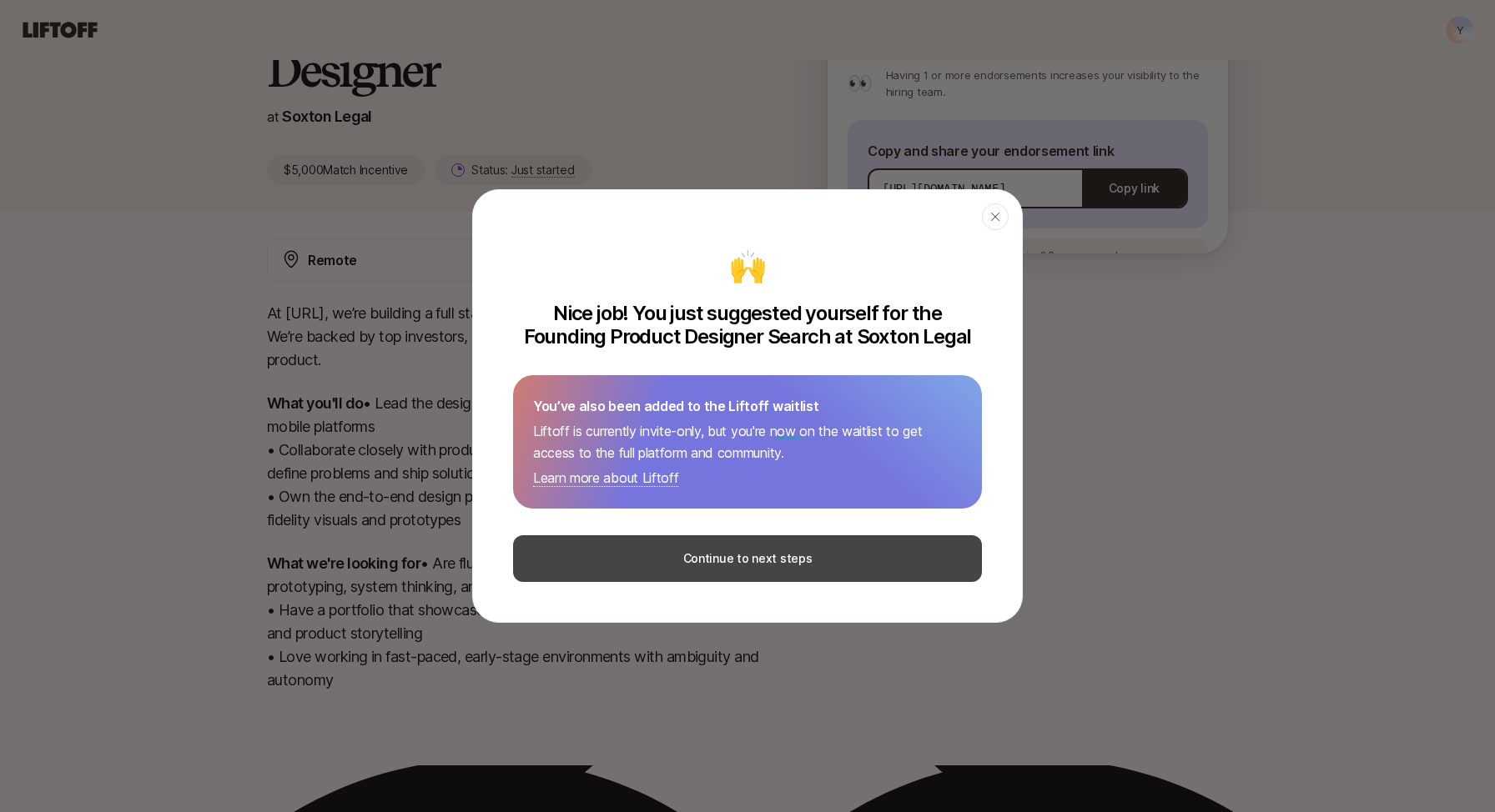
click at [701, 554] on button "Continue to next steps" at bounding box center [748, 558] width 469 height 47
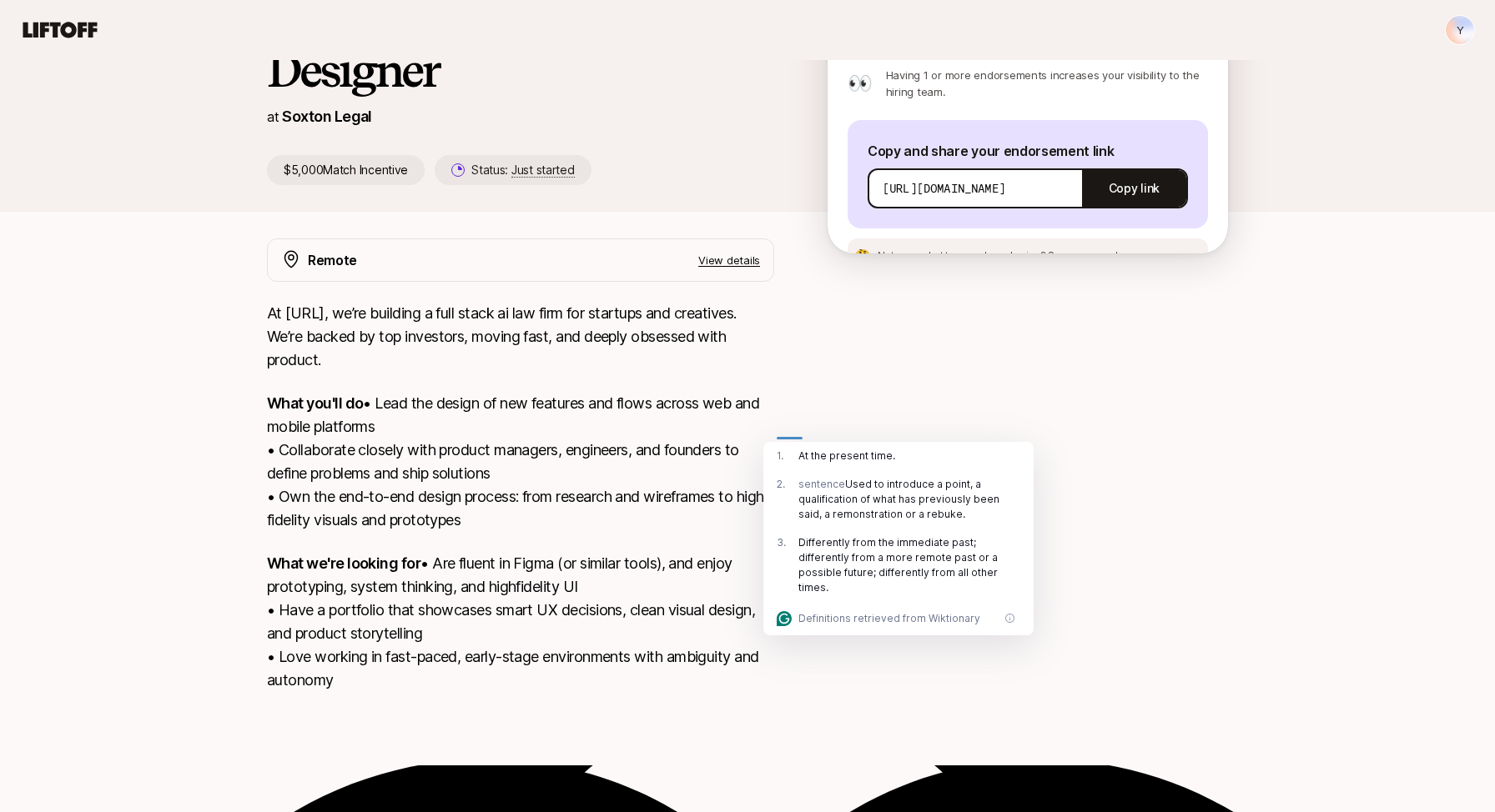
click at [813, 416] on div "Remote View details At [URL], we’re building a full stack ai law firm for start…" at bounding box center [748, 475] width 1001 height 474
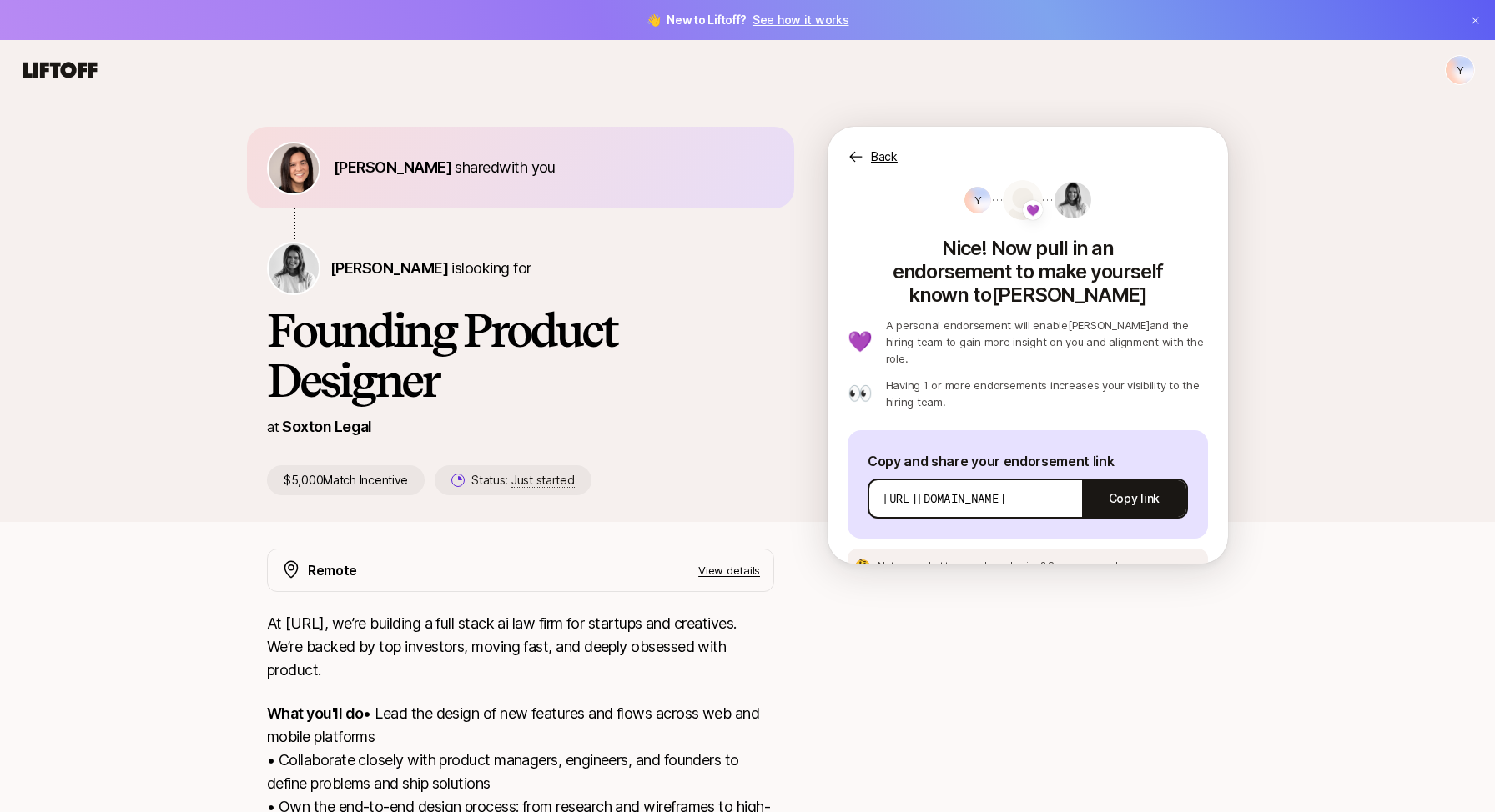
click at [79, 65] on icon at bounding box center [60, 69] width 74 height 16
